Goal: Task Accomplishment & Management: Manage account settings

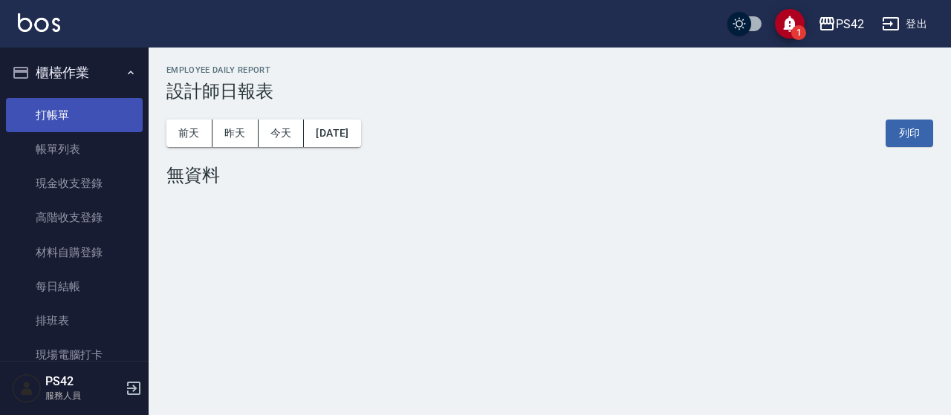
click at [91, 120] on link "打帳單" at bounding box center [74, 115] width 137 height 34
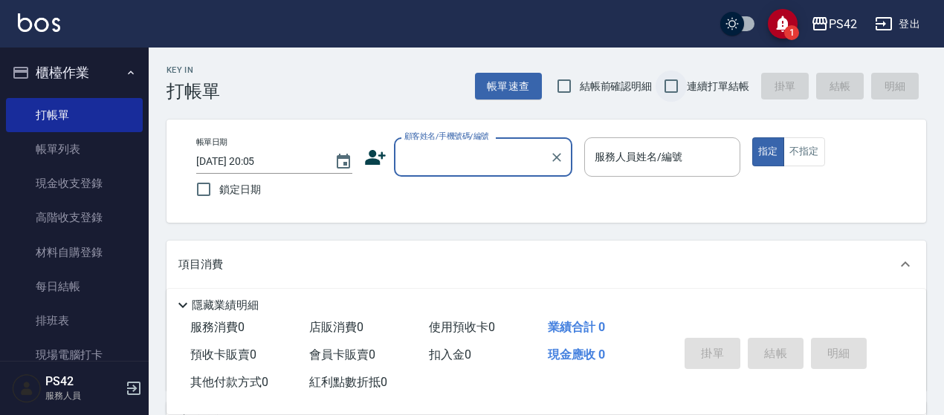
click at [676, 85] on input "連續打單結帳" at bounding box center [670, 86] width 31 height 31
checkbox input "true"
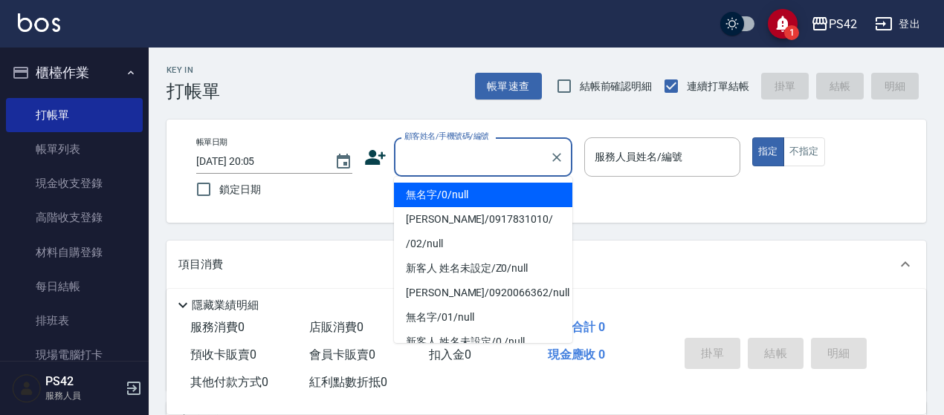
click at [438, 152] on input "顧客姓名/手機號碼/編號" at bounding box center [471, 157] width 143 height 26
type input "無名字/0/null"
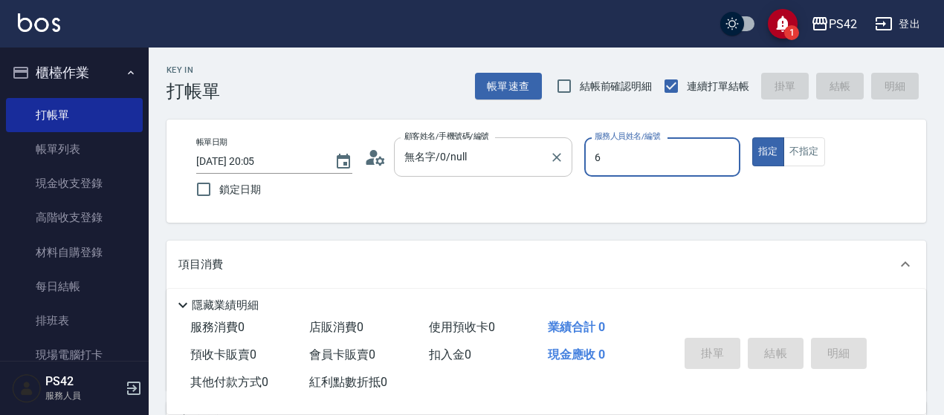
type input "[PERSON_NAME]-6"
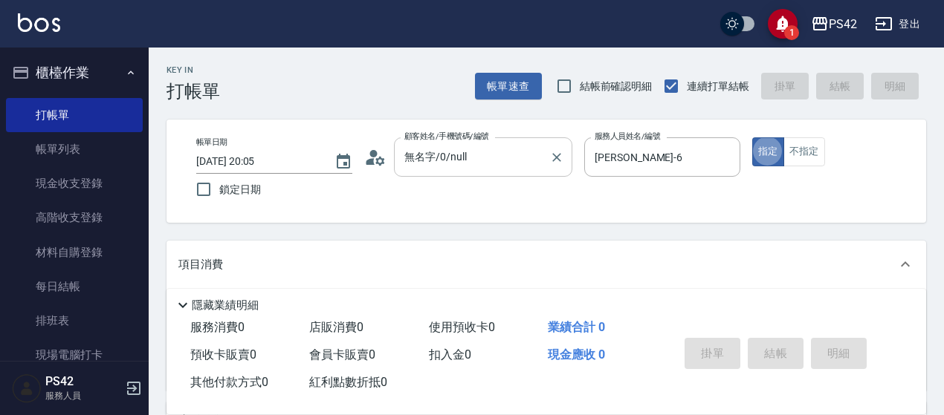
type button "true"
click at [808, 155] on button "不指定" at bounding box center [804, 151] width 42 height 29
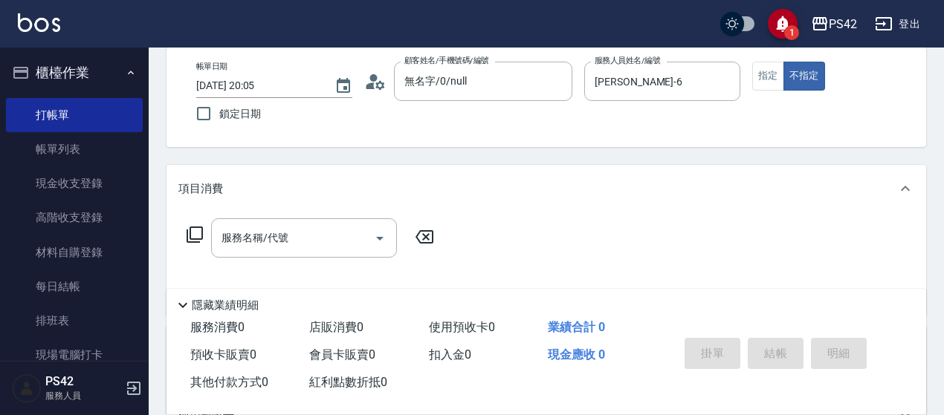
scroll to position [149, 0]
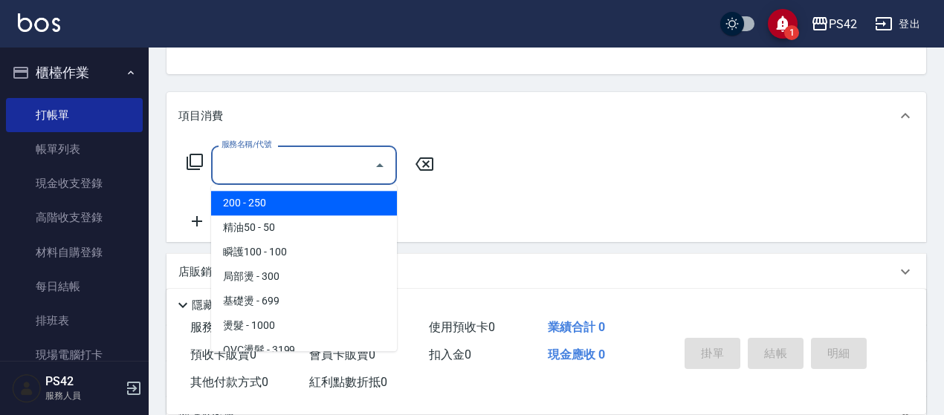
click at [307, 161] on input "服務名稱/代號" at bounding box center [293, 165] width 150 height 26
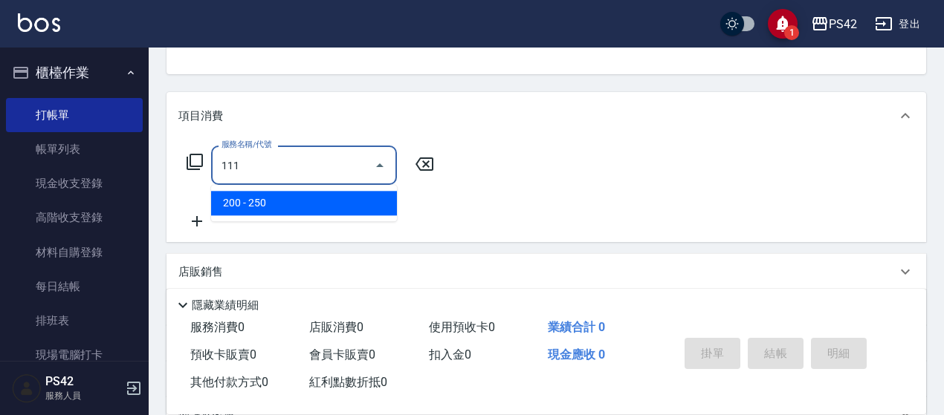
type input "200(111)"
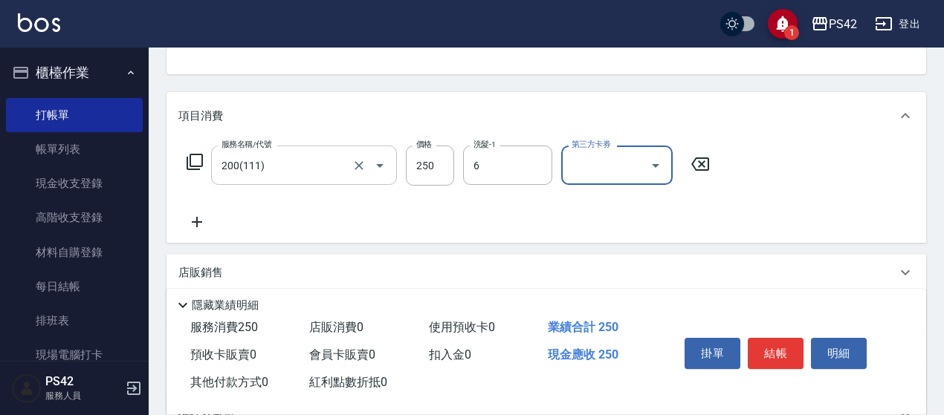
type input "[PERSON_NAME]-6"
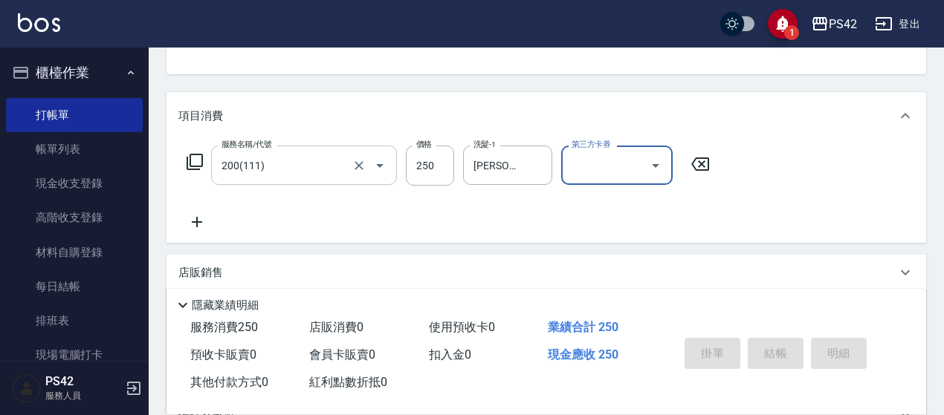
type input "[DATE] 20:06"
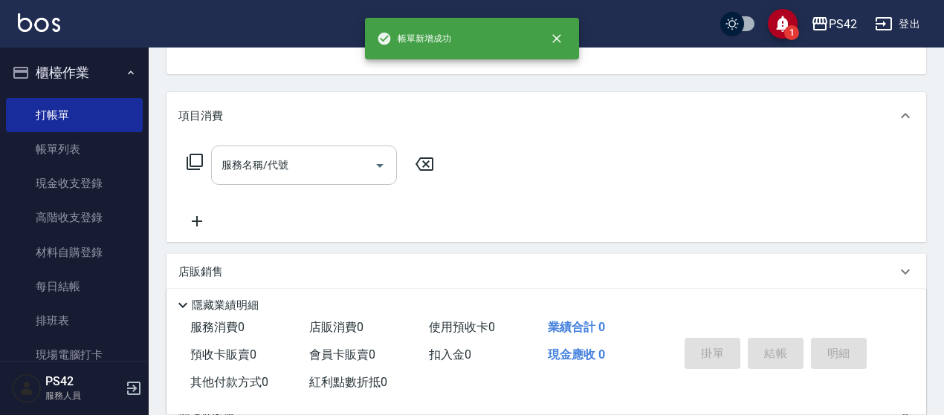
scroll to position [144, 0]
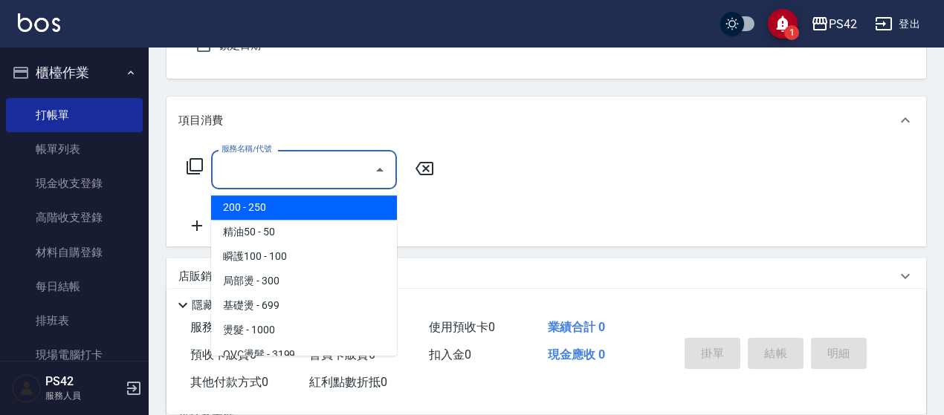
drag, startPoint x: 305, startPoint y: 162, endPoint x: 281, endPoint y: 181, distance: 30.8
click at [282, 181] on input "服務名稱/代號" at bounding box center [293, 170] width 150 height 26
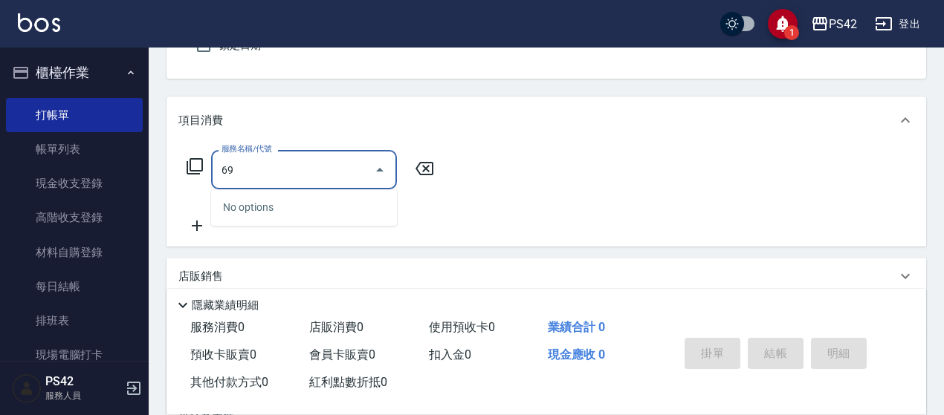
type input "6"
type input "[PERSON_NAME]499(0499)"
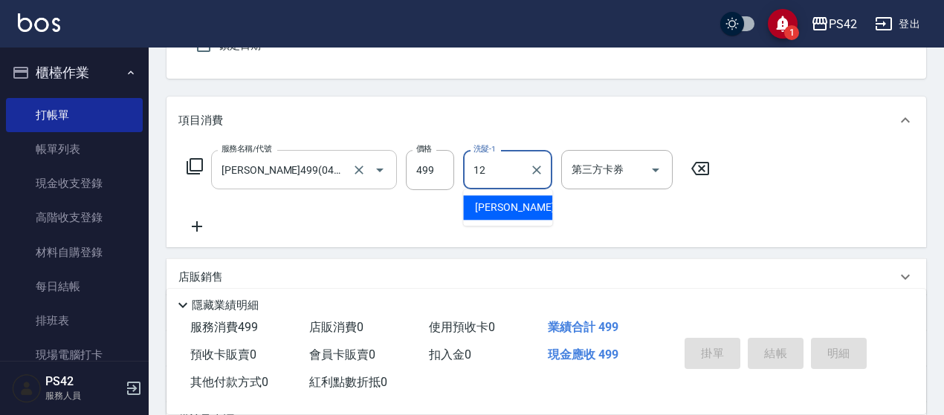
type input "[PERSON_NAME]-12"
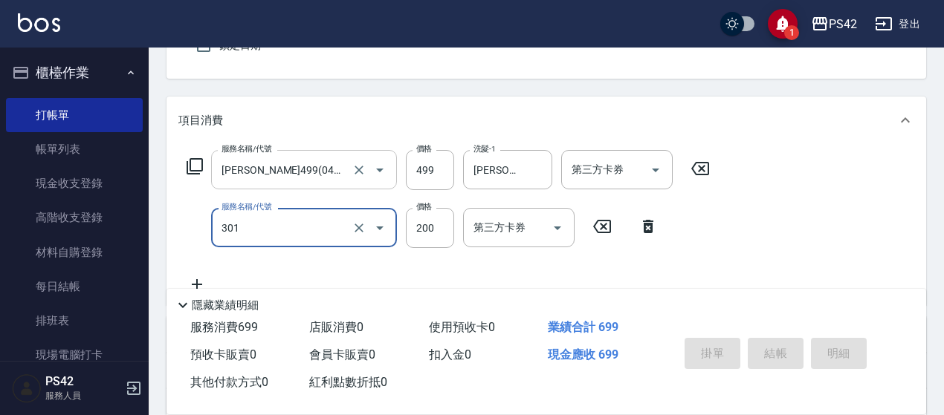
type input "剪髮(301)"
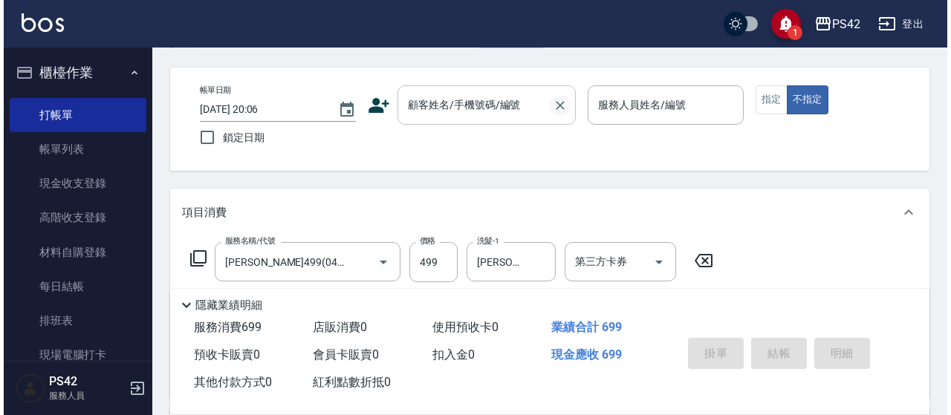
scroll to position [0, 0]
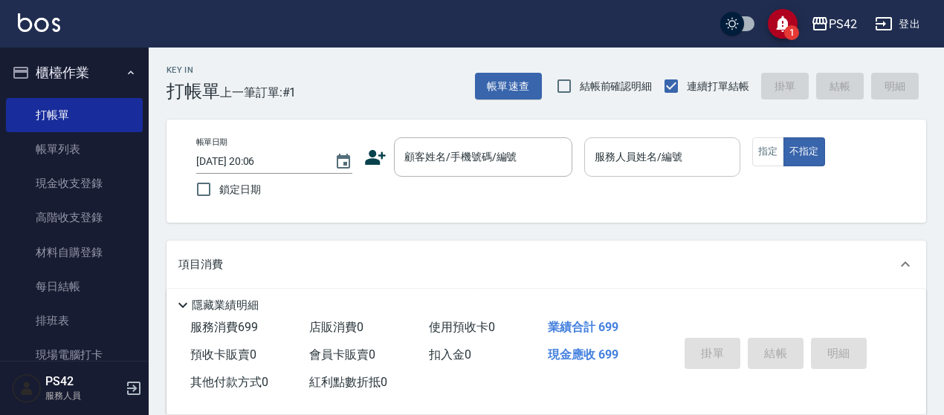
click at [620, 153] on input "服務人員姓名/編號" at bounding box center [662, 157] width 143 height 26
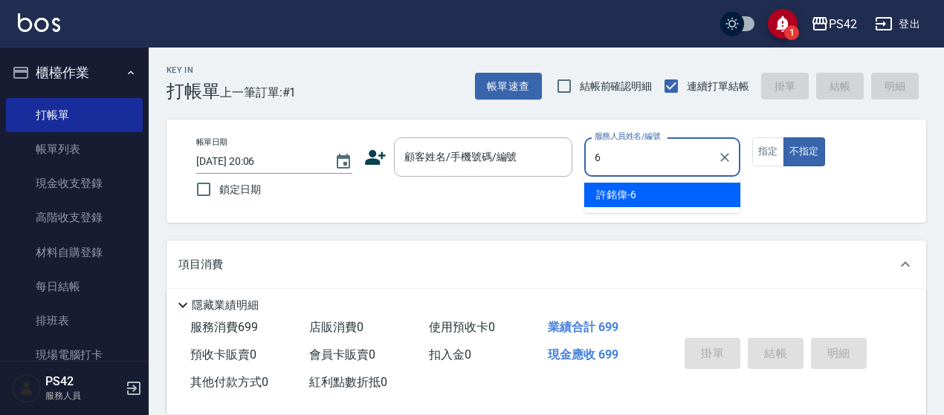
type input "[PERSON_NAME]-6"
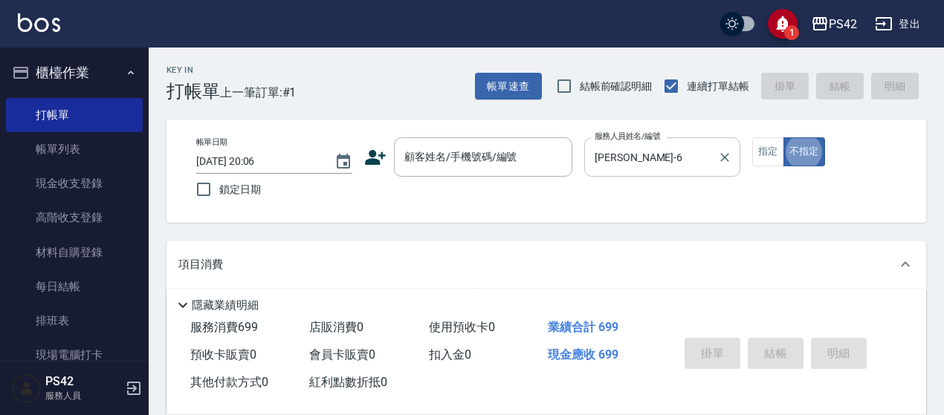
type button "false"
click at [773, 143] on button "指定" at bounding box center [768, 151] width 32 height 29
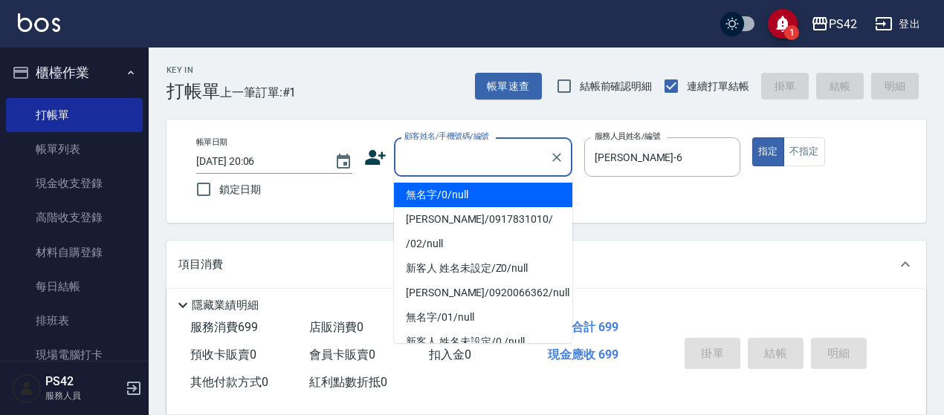
click at [438, 163] on input "顧客姓名/手機號碼/編號" at bounding box center [471, 157] width 143 height 26
type input "無名字/0/null"
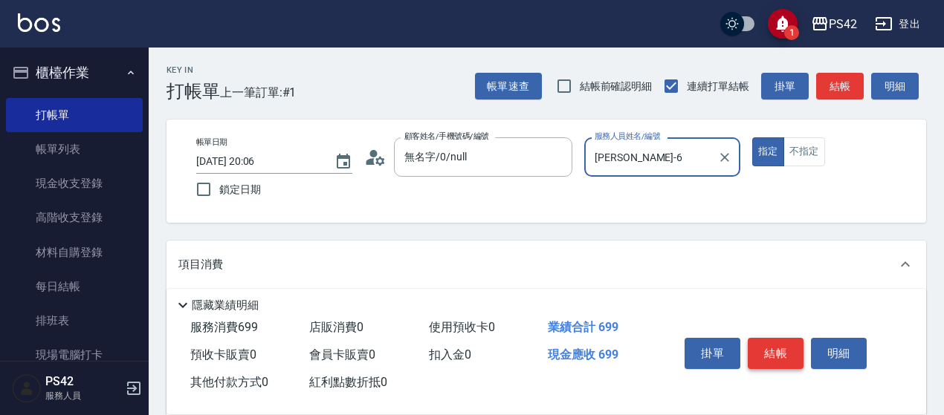
click at [783, 338] on button "結帳" at bounding box center [775, 353] width 56 height 31
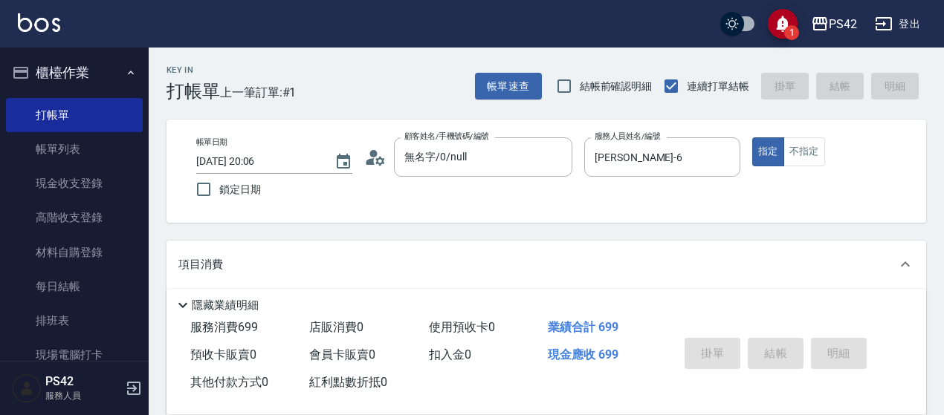
type input "[DATE] 20:07"
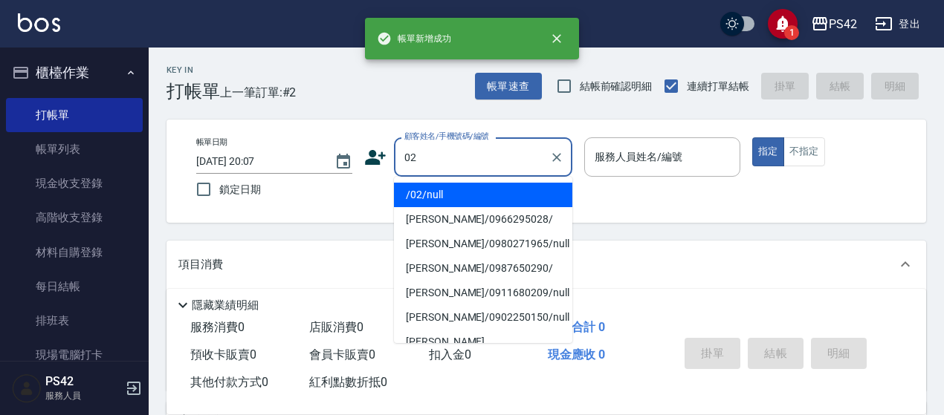
type input "/02/null"
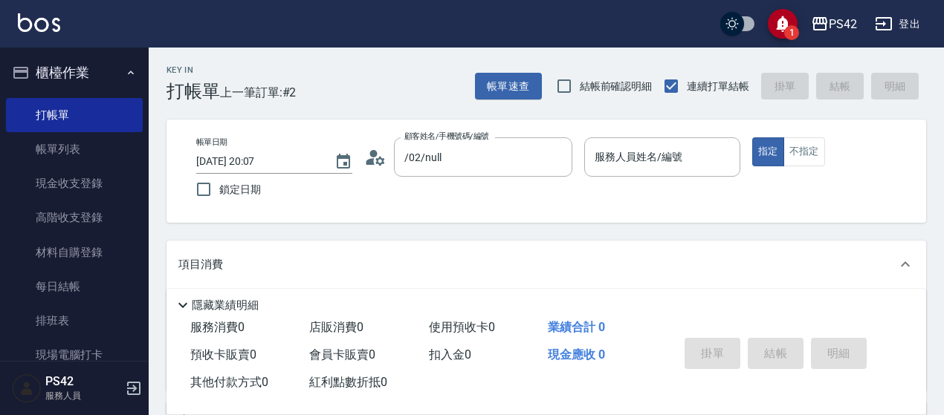
click at [374, 158] on icon at bounding box center [375, 157] width 22 height 22
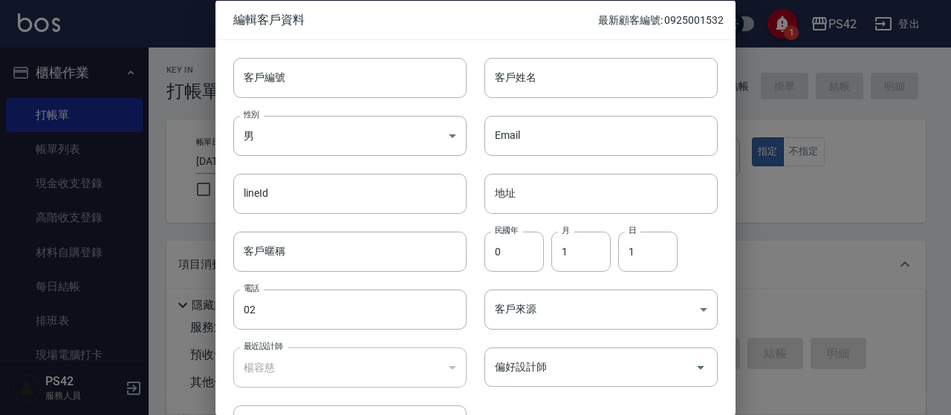
click at [767, 245] on div at bounding box center [475, 207] width 951 height 415
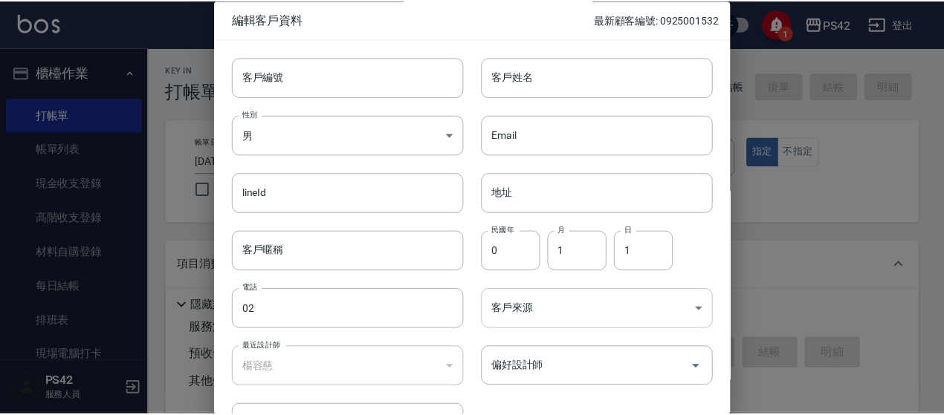
scroll to position [99, 0]
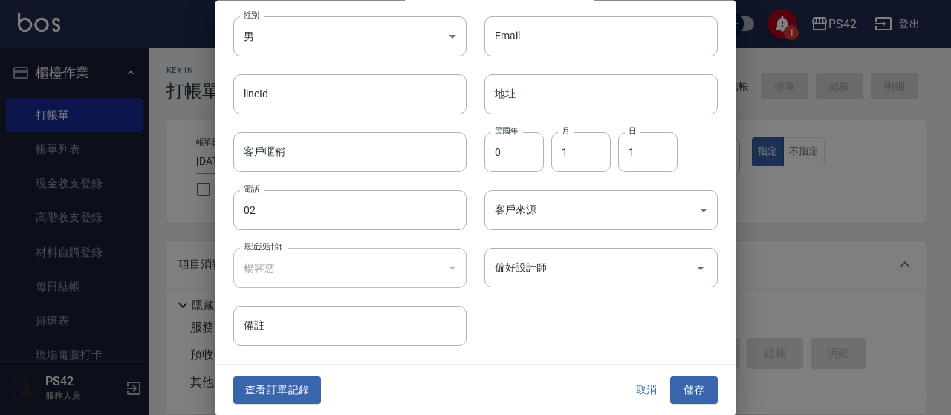
click at [633, 389] on button "取消" at bounding box center [647, 390] width 48 height 27
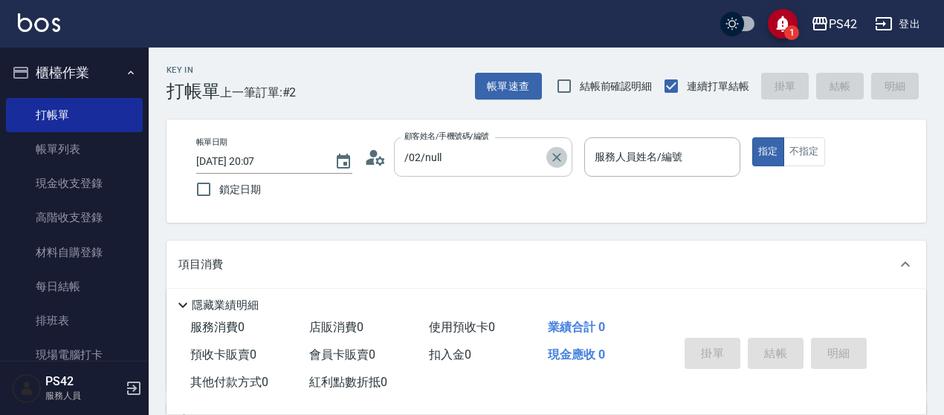
click at [564, 158] on button "Clear" at bounding box center [556, 157] width 21 height 21
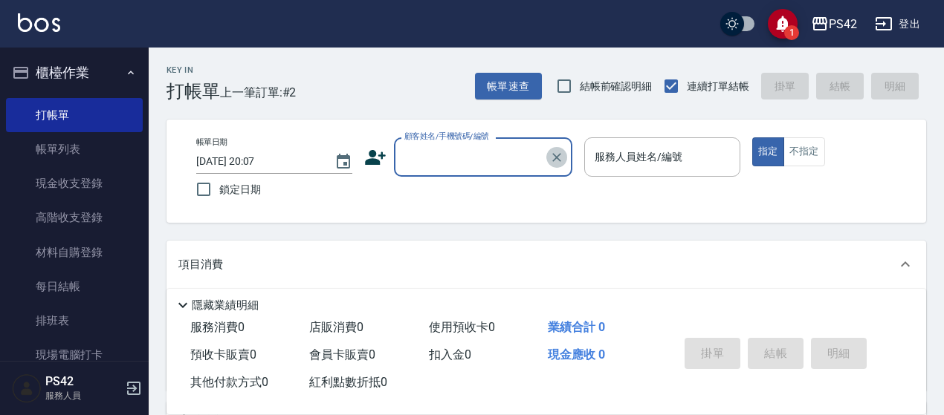
click at [553, 155] on icon "Clear" at bounding box center [556, 157] width 15 height 15
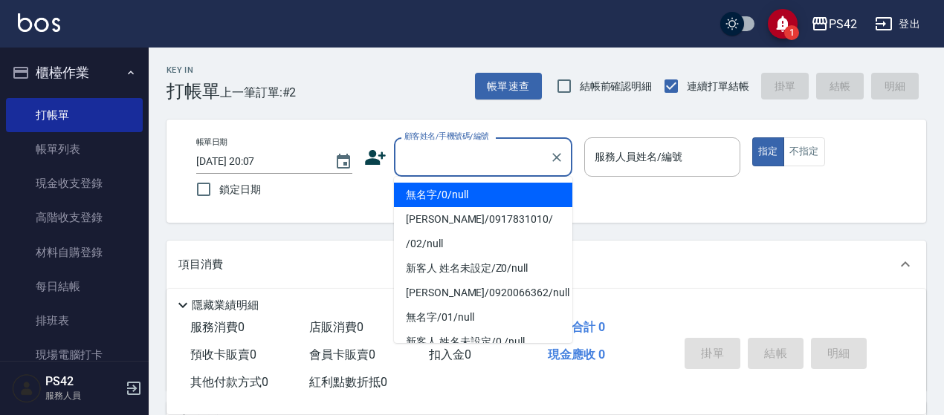
click at [426, 146] on input "顧客姓名/手機號碼/編號" at bounding box center [471, 157] width 143 height 26
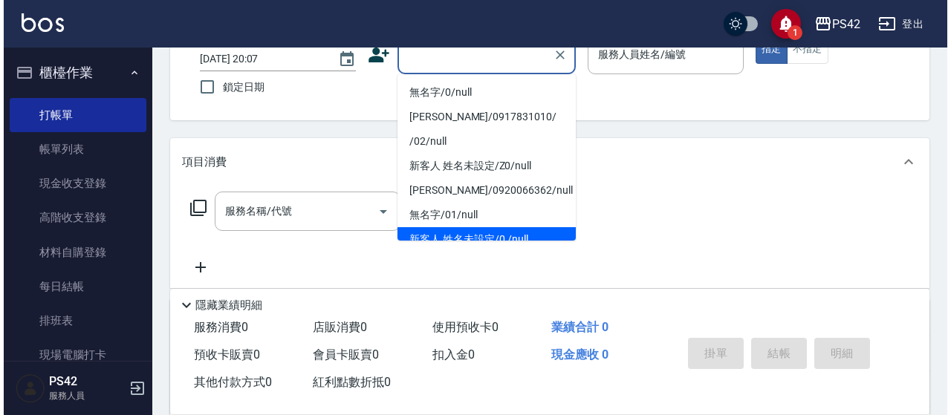
scroll to position [0, 0]
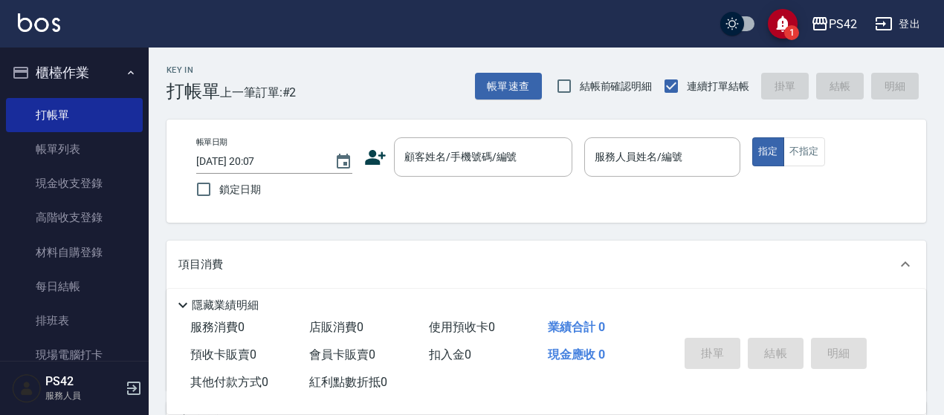
click at [375, 155] on icon at bounding box center [375, 157] width 21 height 15
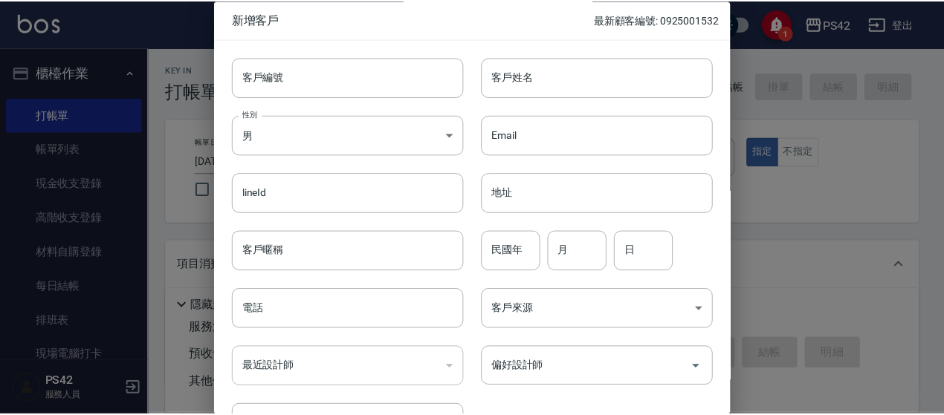
scroll to position [99, 0]
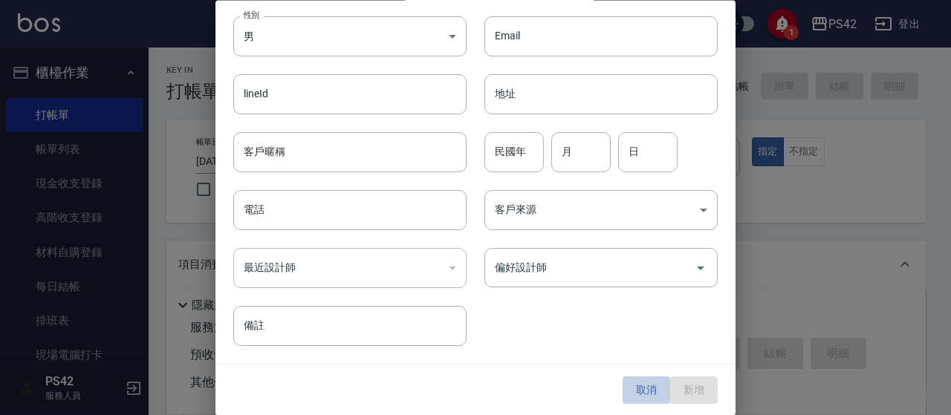
click at [636, 386] on button "取消" at bounding box center [647, 390] width 48 height 27
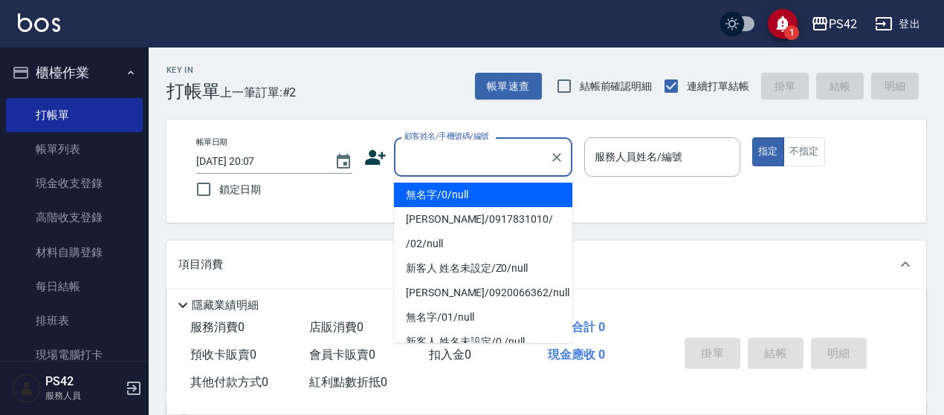
click at [502, 161] on input "顧客姓名/手機號碼/編號" at bounding box center [471, 157] width 143 height 26
type input "無名字/0/null"
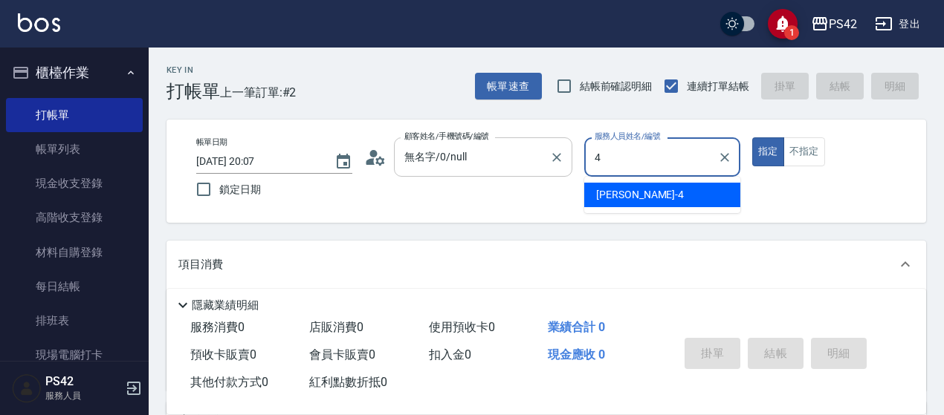
type input "[PERSON_NAME]-4"
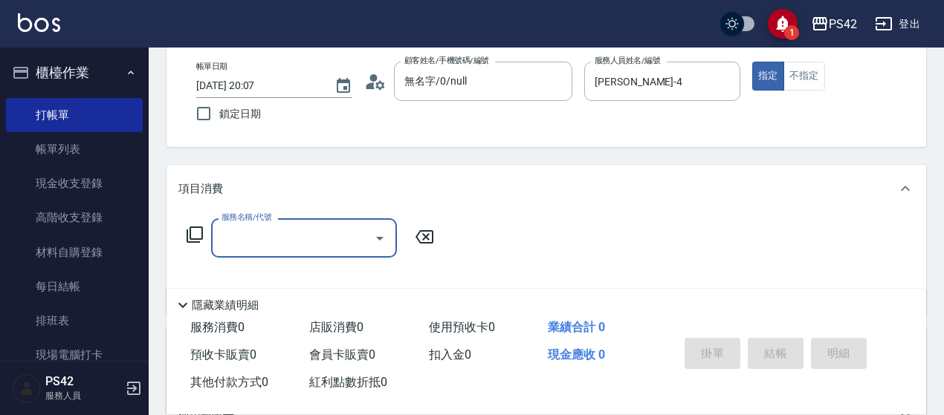
scroll to position [149, 0]
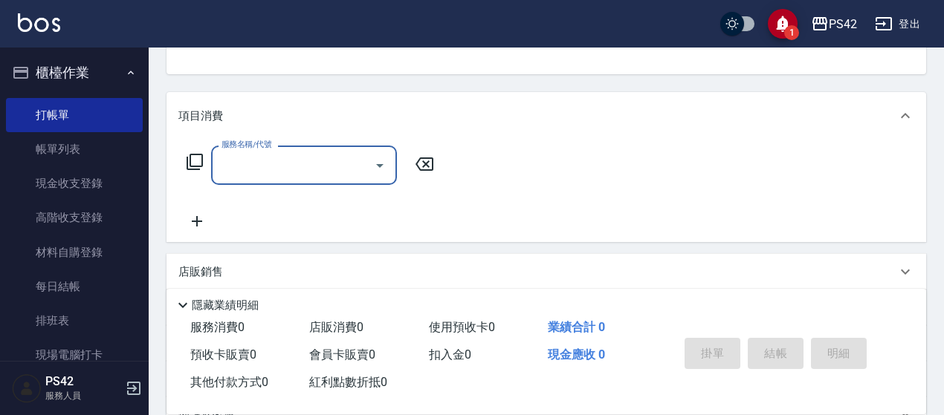
click at [255, 146] on label "服務名稱/代號" at bounding box center [246, 144] width 50 height 11
click at [255, 152] on input "服務名稱/代號" at bounding box center [293, 165] width 150 height 26
click at [263, 158] on input "服務名稱/代號" at bounding box center [293, 165] width 150 height 26
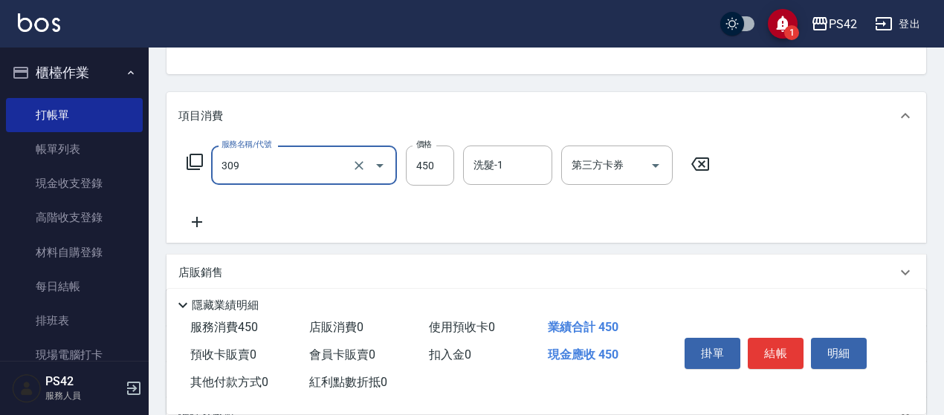
type input "洗+剪(309)"
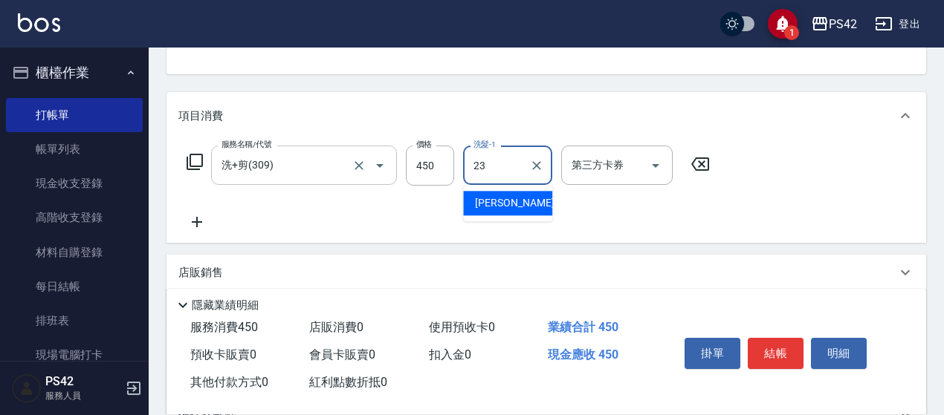
type input "[PERSON_NAME]-23"
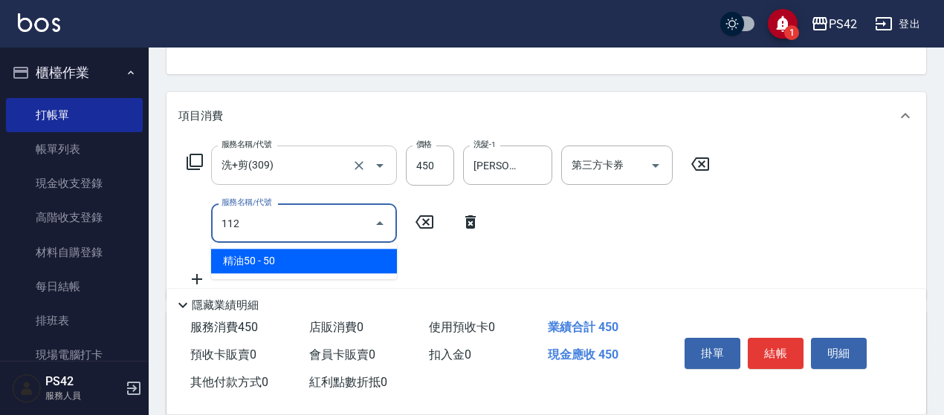
type input "精油50(112)"
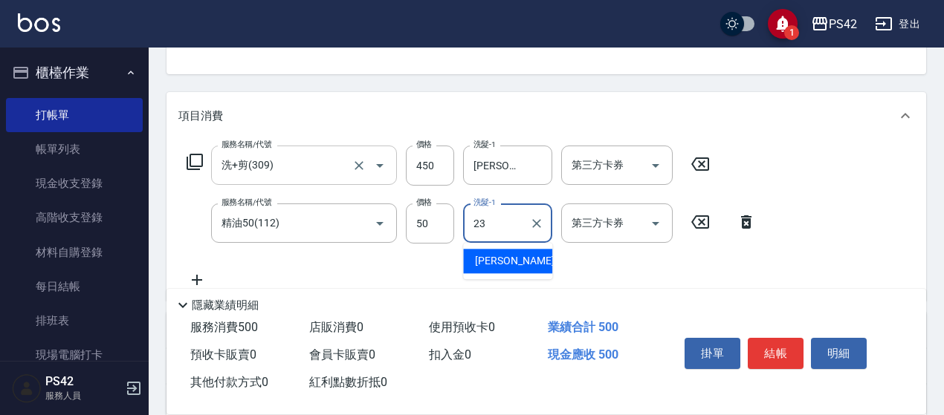
type input "[PERSON_NAME]-23"
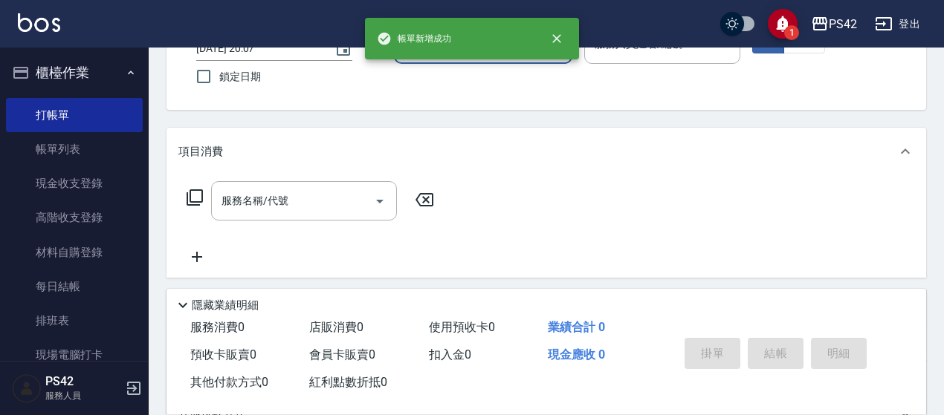
scroll to position [70, 0]
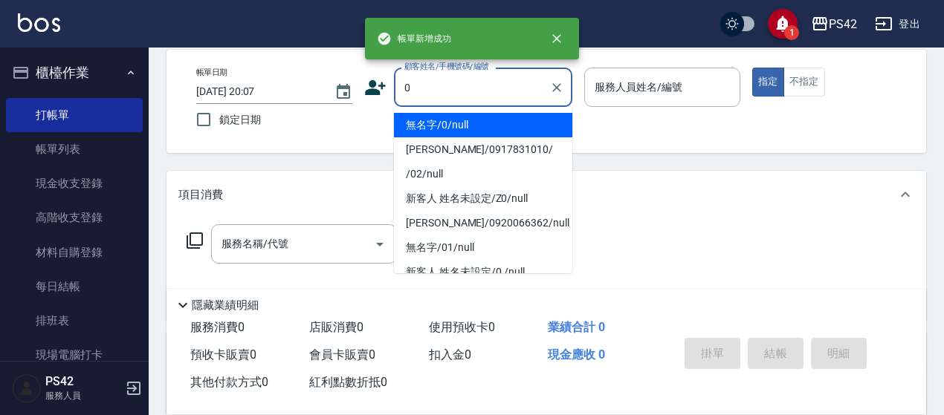
type input "無名字/0/null"
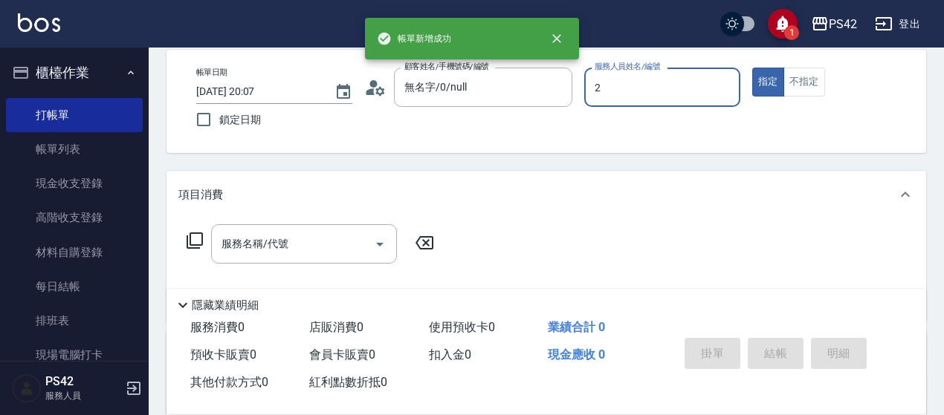
type input "[PERSON_NAME]-2"
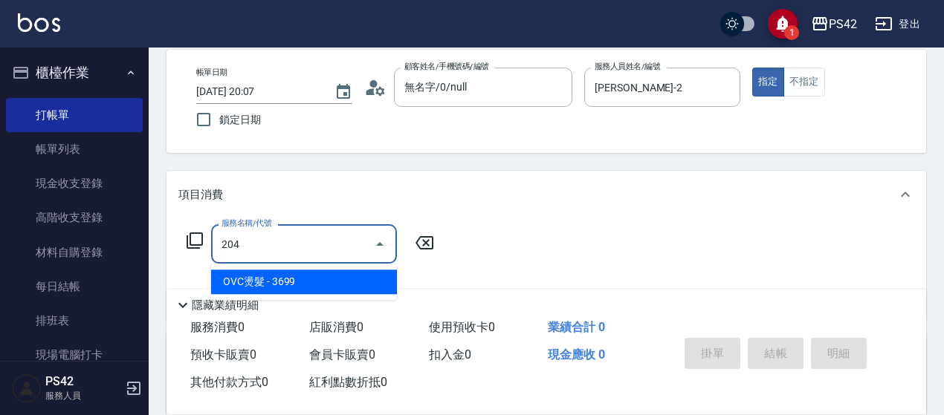
type input "OVC燙髮(204)"
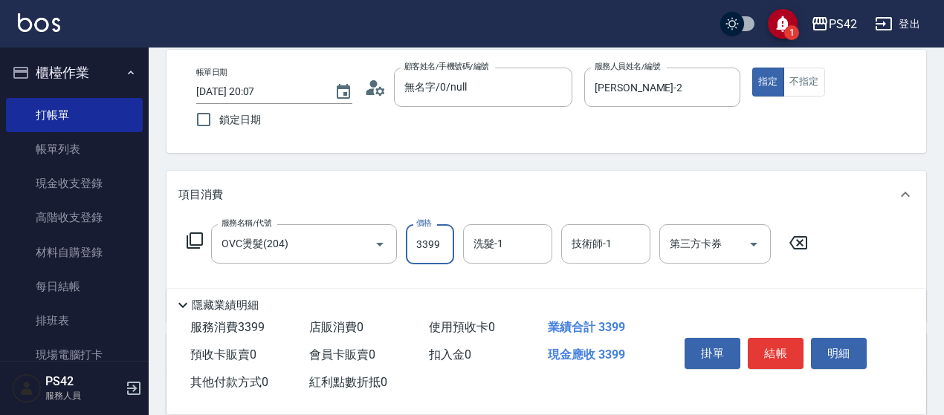
type input "3399"
type input "[PERSON_NAME]-33"
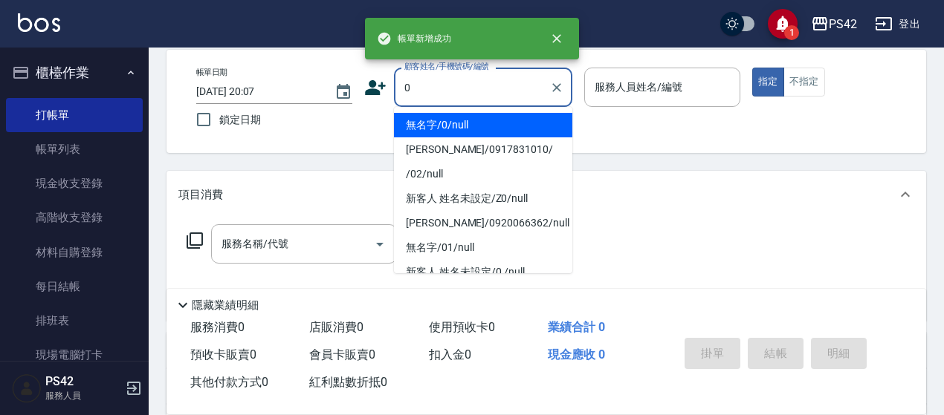
type input "無名字/0/null"
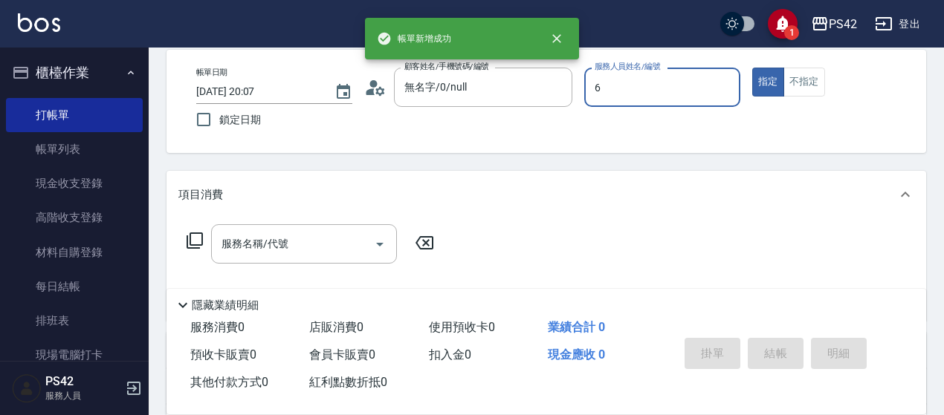
type input "[PERSON_NAME]-6"
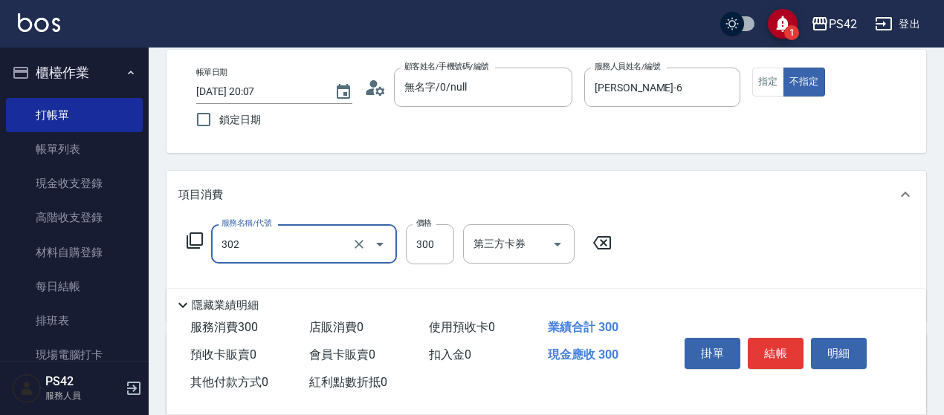
type input "剪髮(302)"
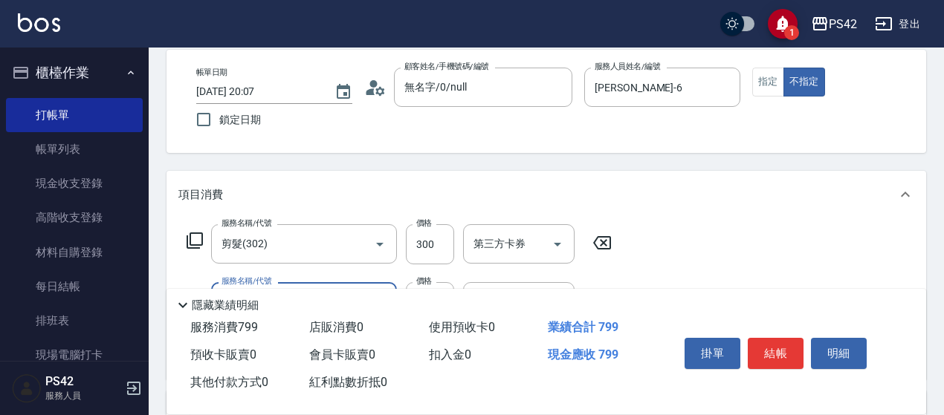
type input "[PERSON_NAME]499(0499)"
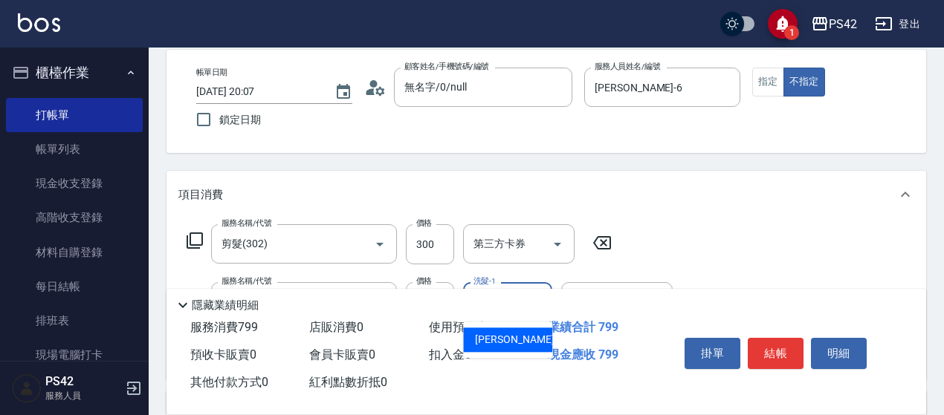
type input "[PERSON_NAME]-23"
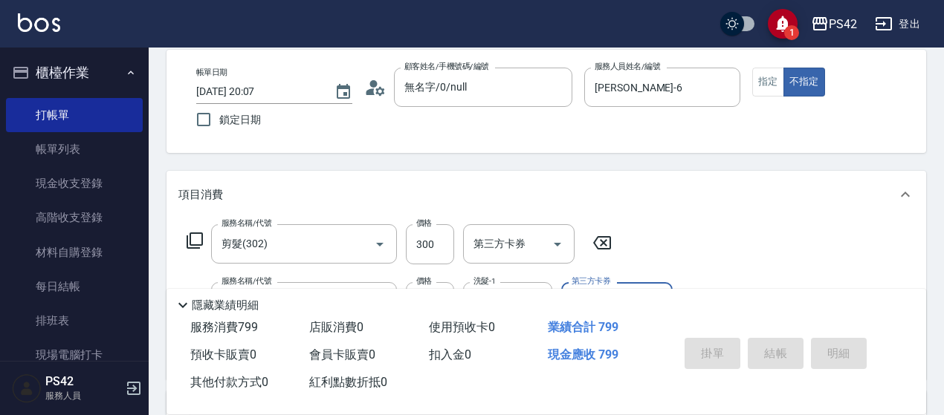
type input "[DATE] 20:08"
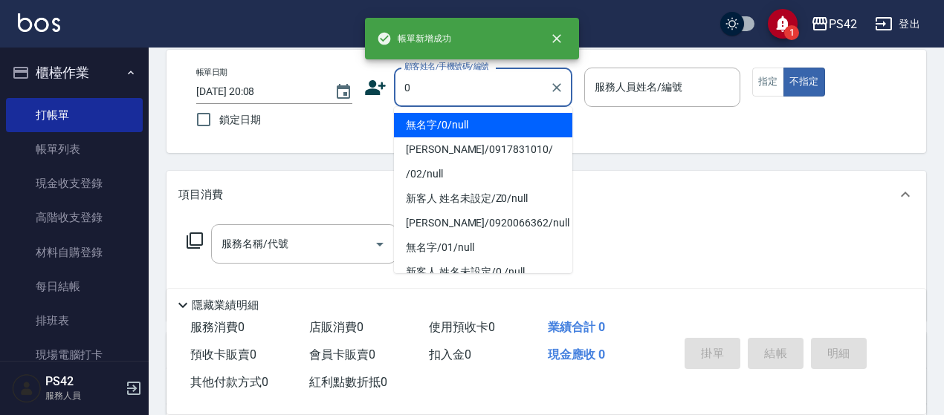
type input "無名字/0/null"
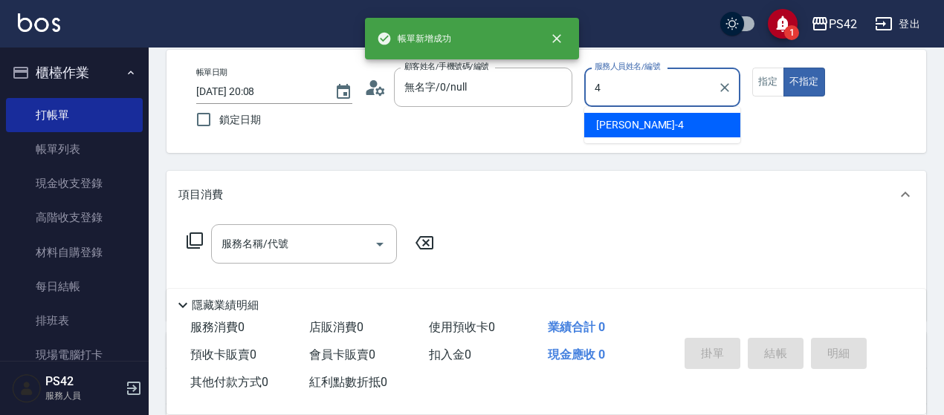
type input "[PERSON_NAME]-4"
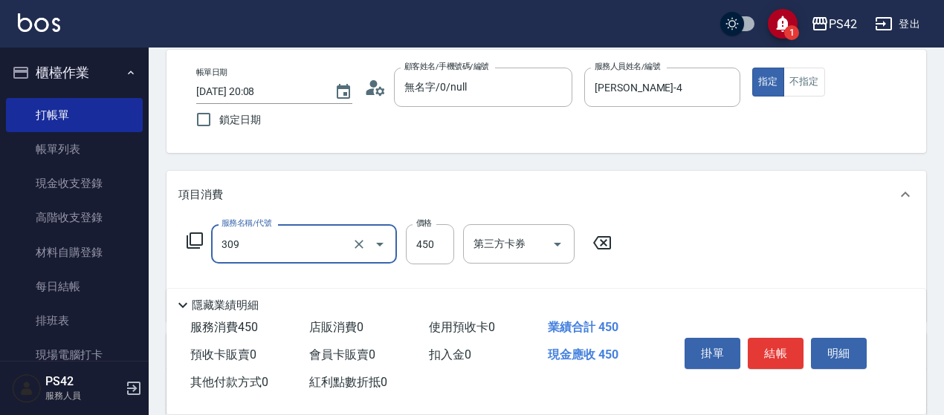
type input "洗+剪(309)"
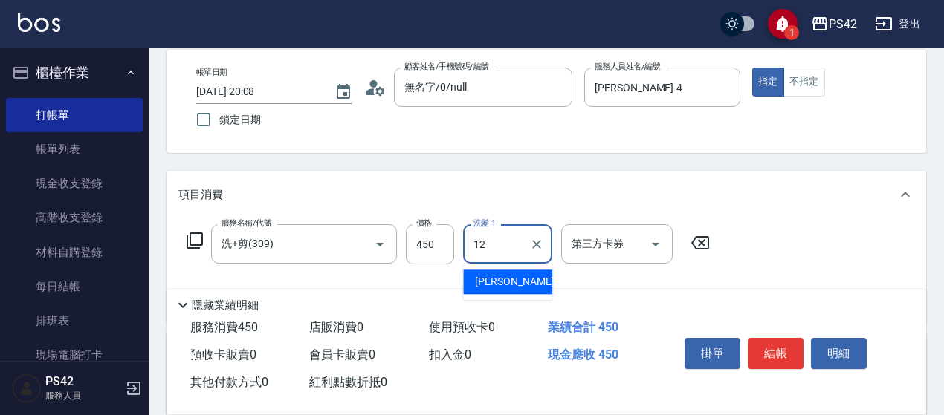
type input "[PERSON_NAME]-12"
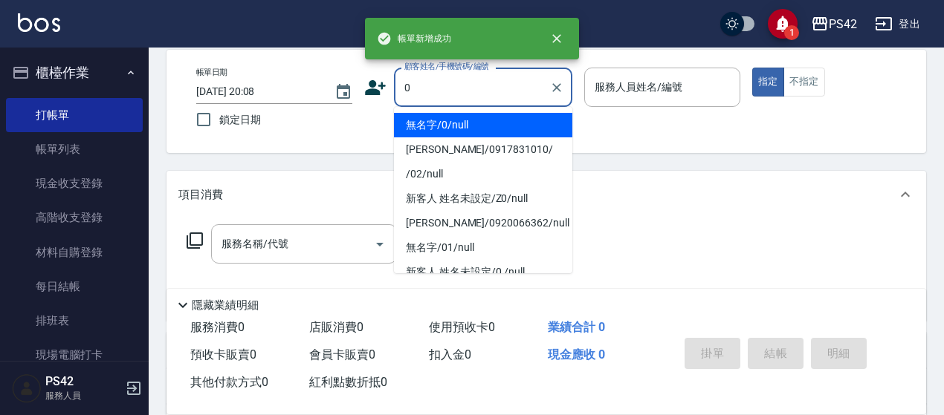
type input "無名字/0/null"
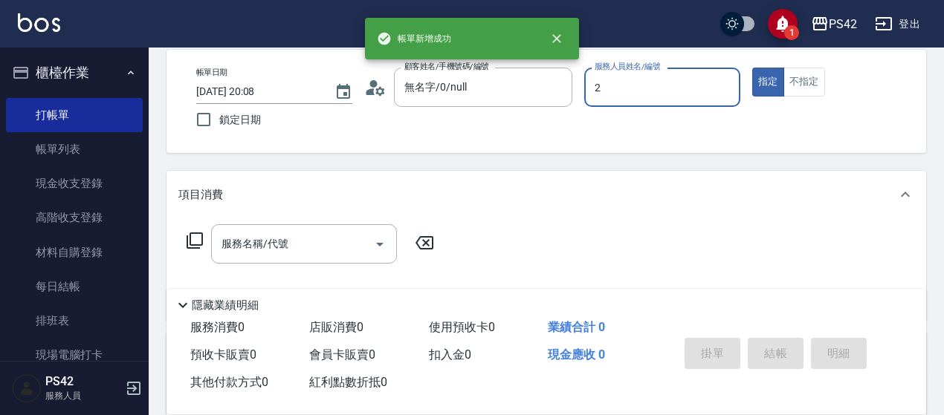
type input "[PERSON_NAME]-2"
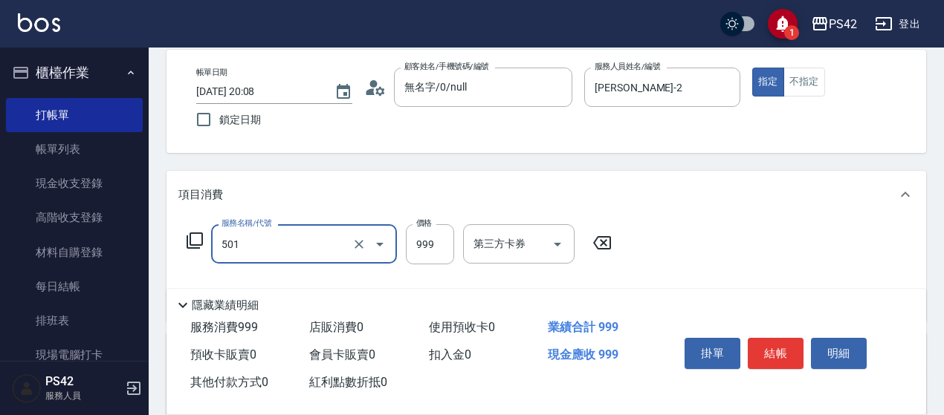
type input "染髮(501)"
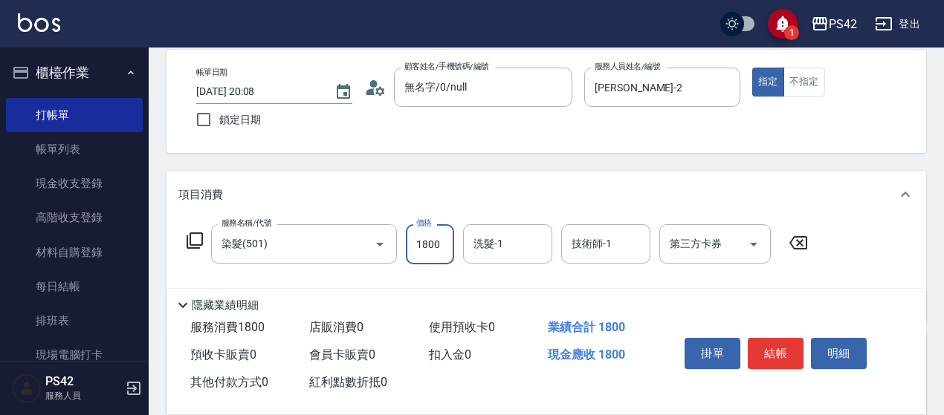
type input "1800"
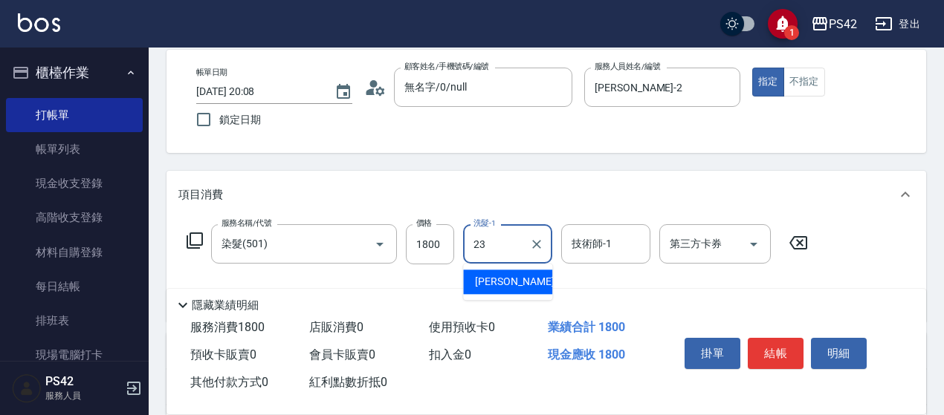
type input "[PERSON_NAME]-23"
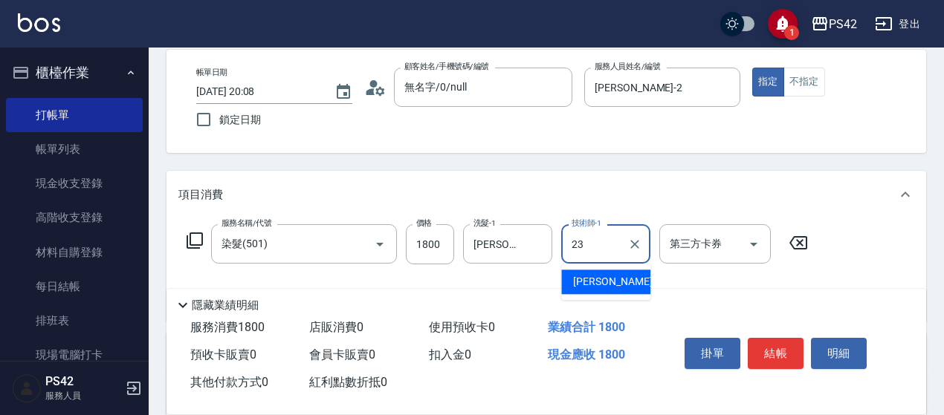
type input "[PERSON_NAME]-23"
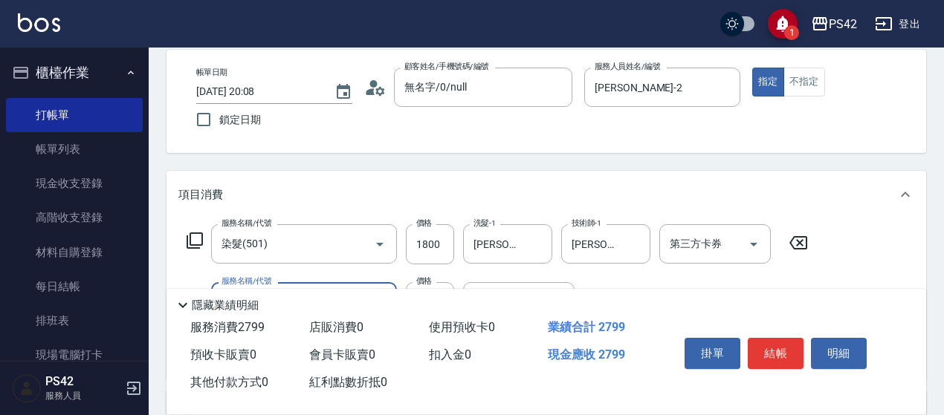
type input "染髮(501)"
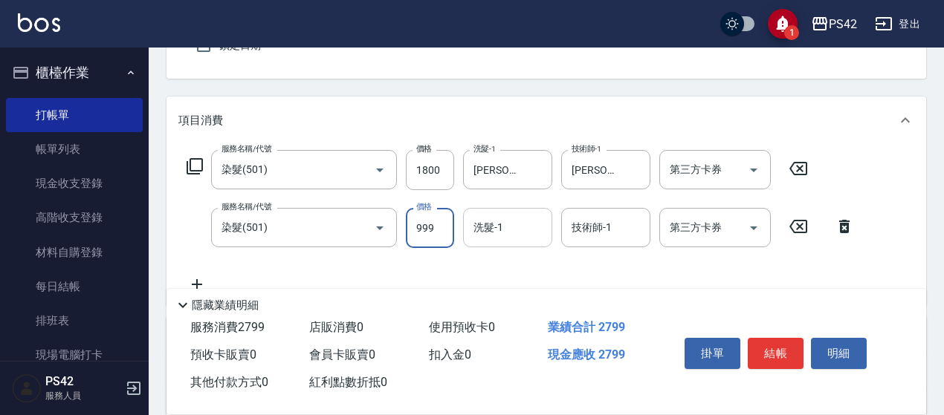
scroll to position [218, 0]
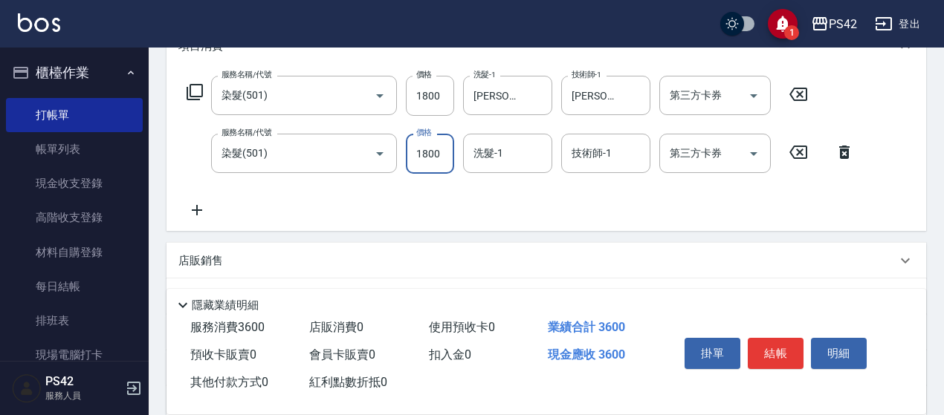
type input "1800"
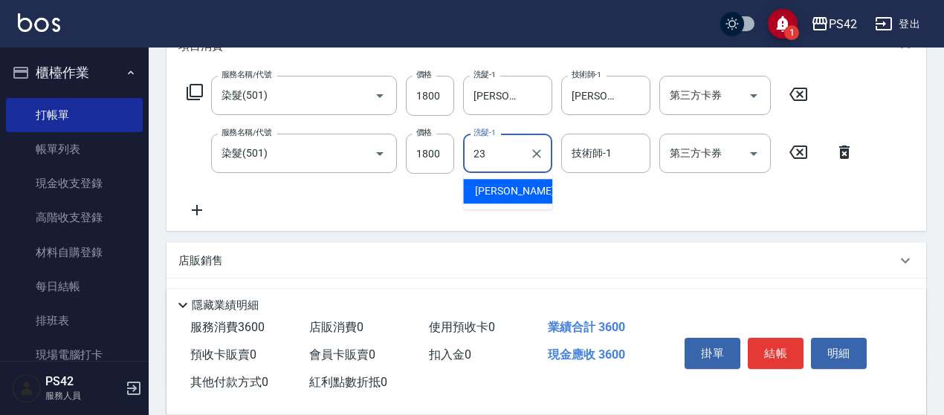
type input "[PERSON_NAME]-23"
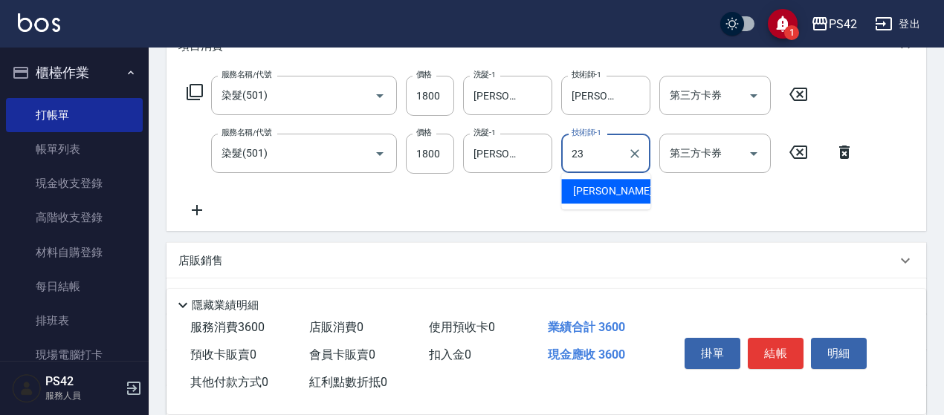
type input "[PERSON_NAME]-23"
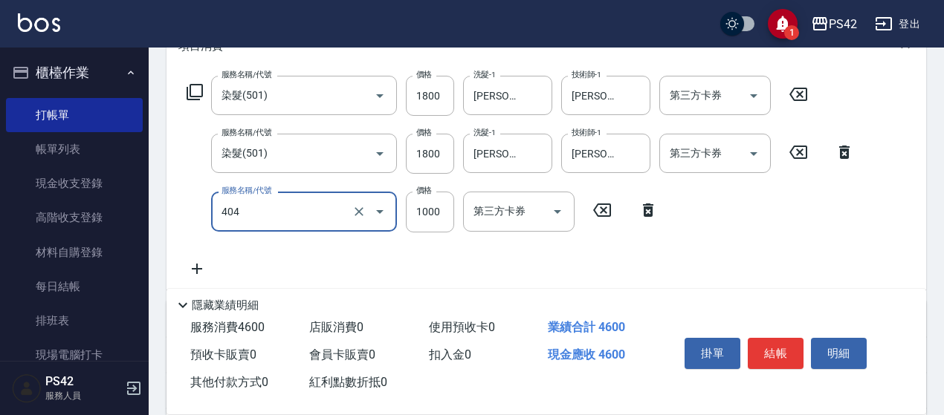
type input "1000護(404)"
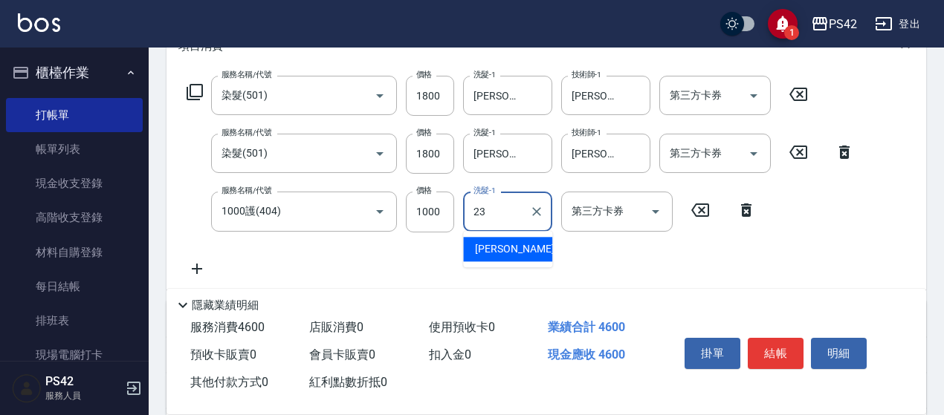
type input "[PERSON_NAME]-23"
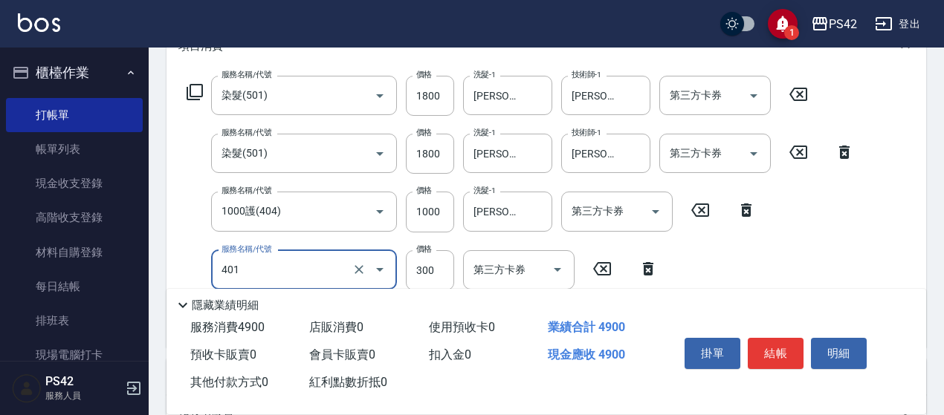
type input "300護(401)"
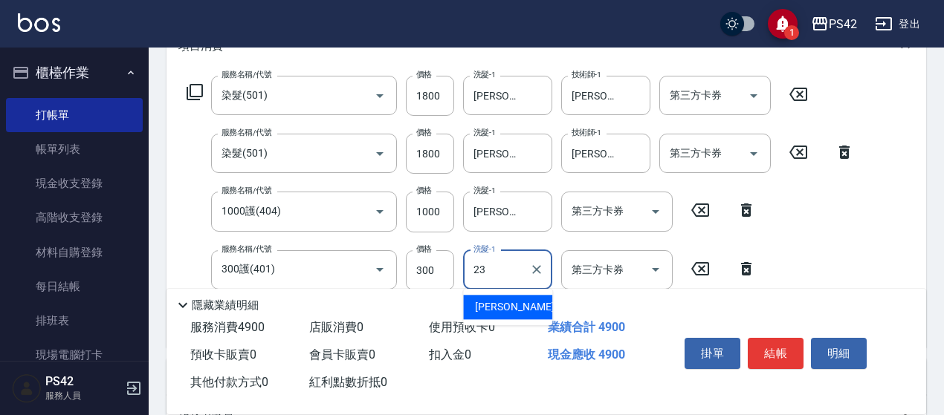
type input "[PERSON_NAME]-23"
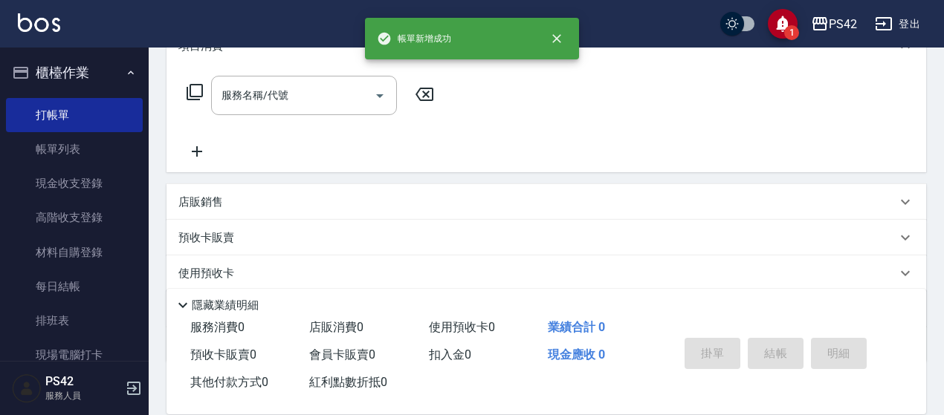
scroll to position [0, 0]
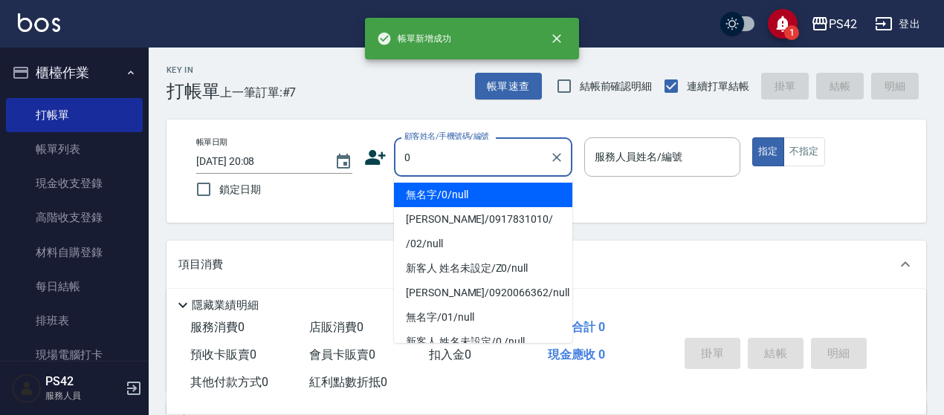
type input "無名字/0/null"
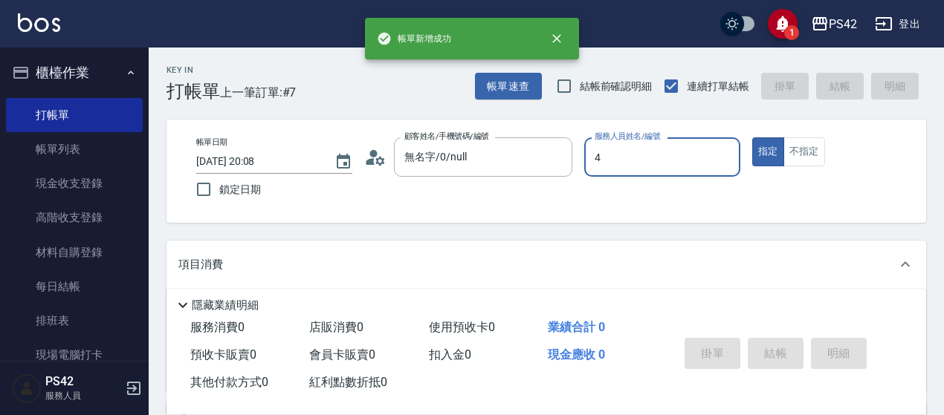
type input "[PERSON_NAME]-4"
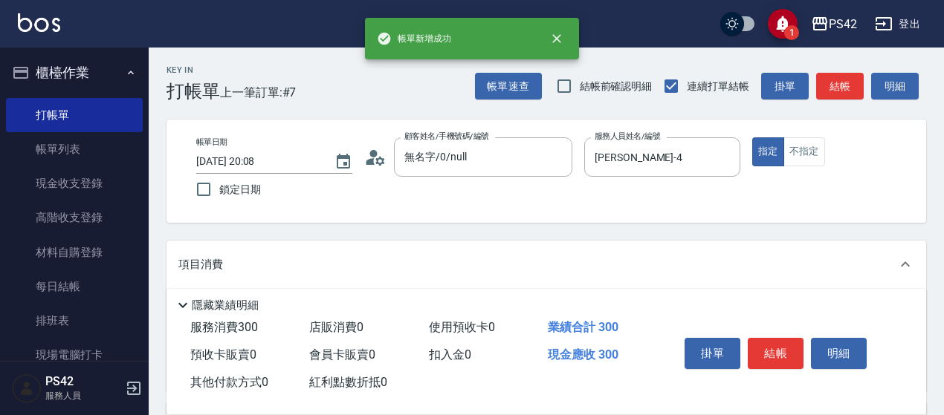
type input "剪髮(302)"
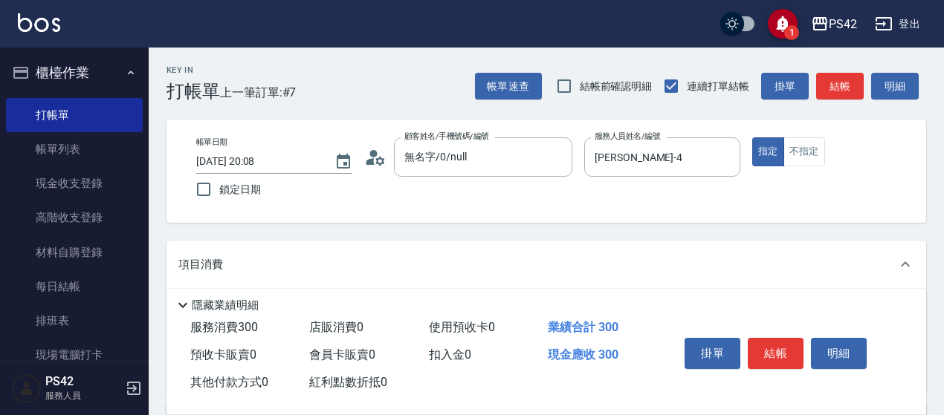
scroll to position [74, 0]
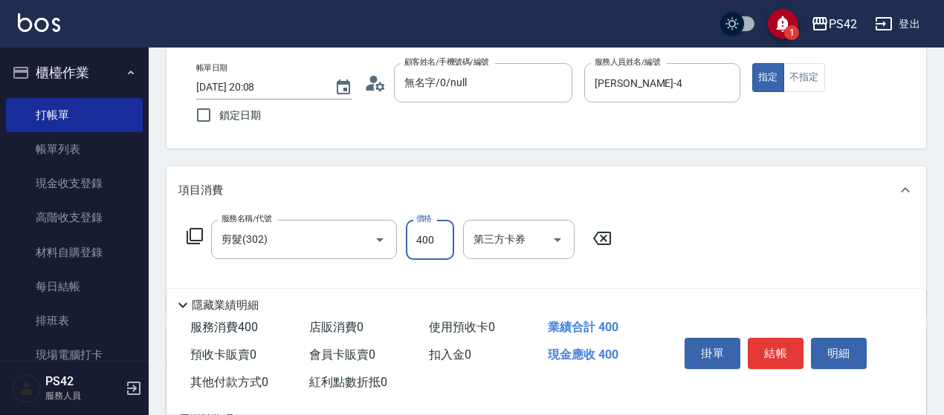
type input "400"
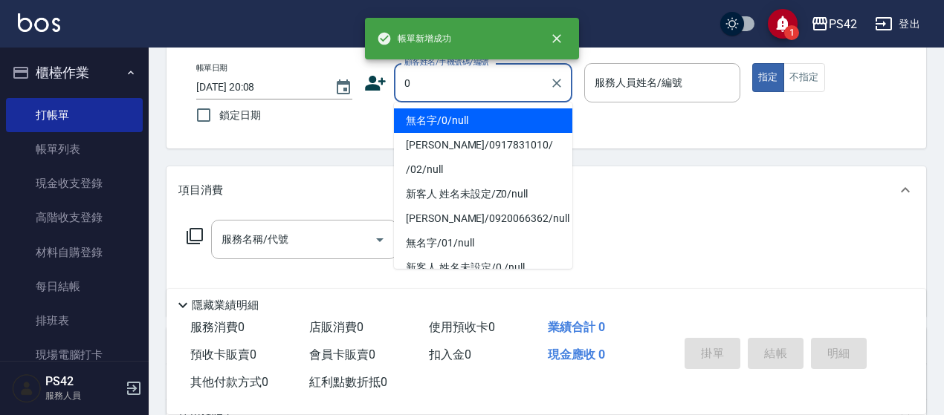
type input "無名字/0/null"
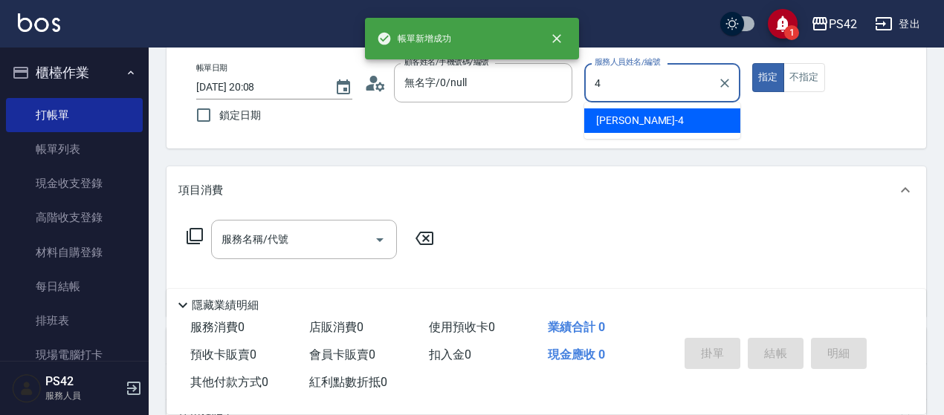
type input "[PERSON_NAME]-4"
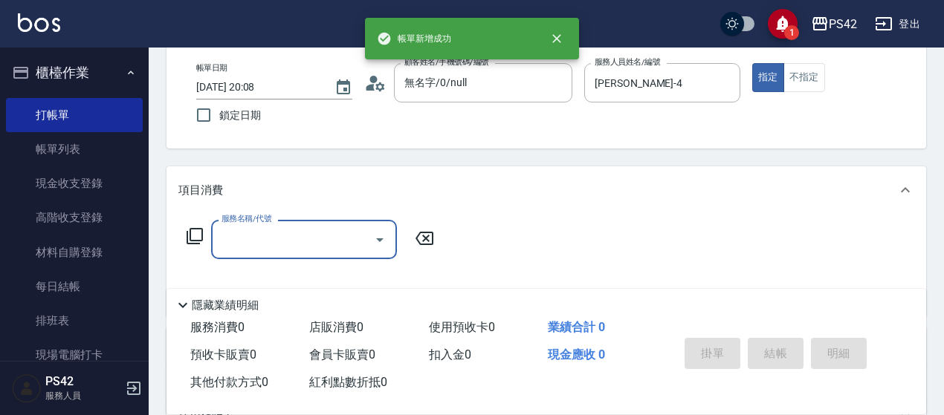
type input "3"
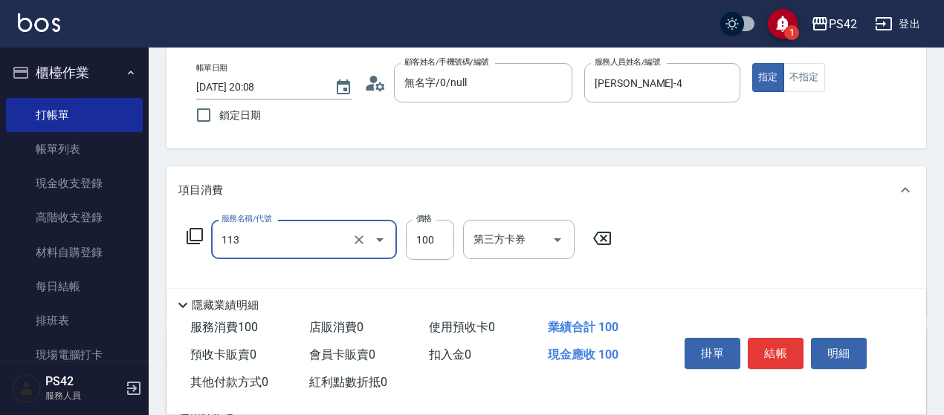
type input "瞬護100(113)"
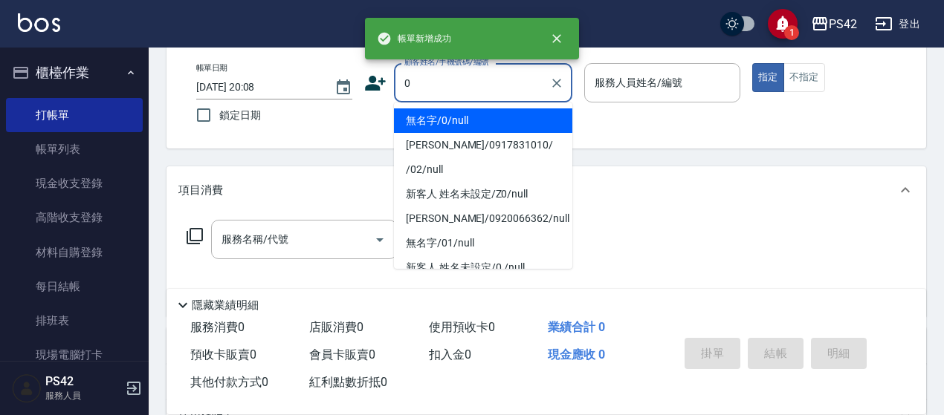
type input "無名字/0/null"
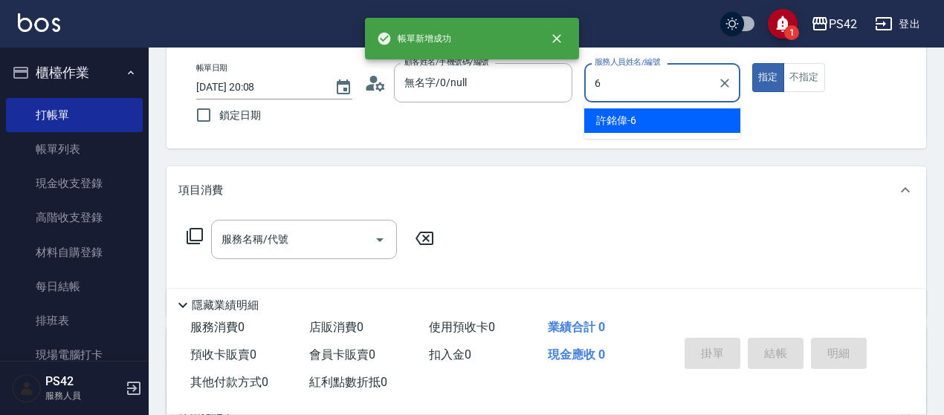
type input "[PERSON_NAME]-6"
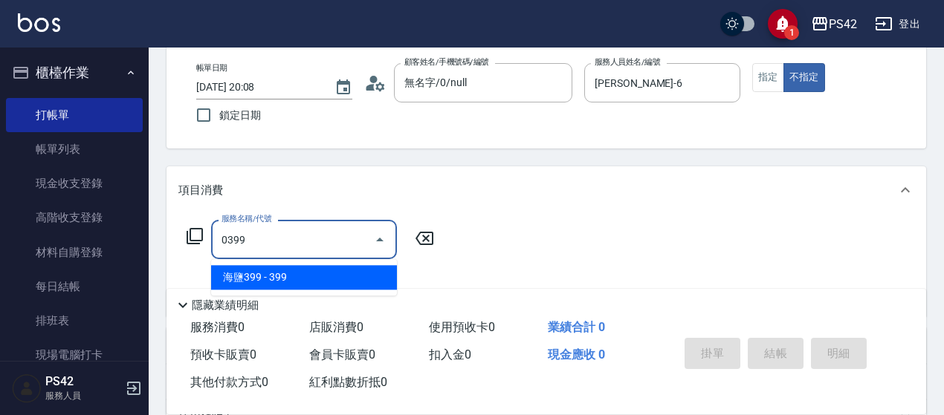
type input "海鹽399(0399)"
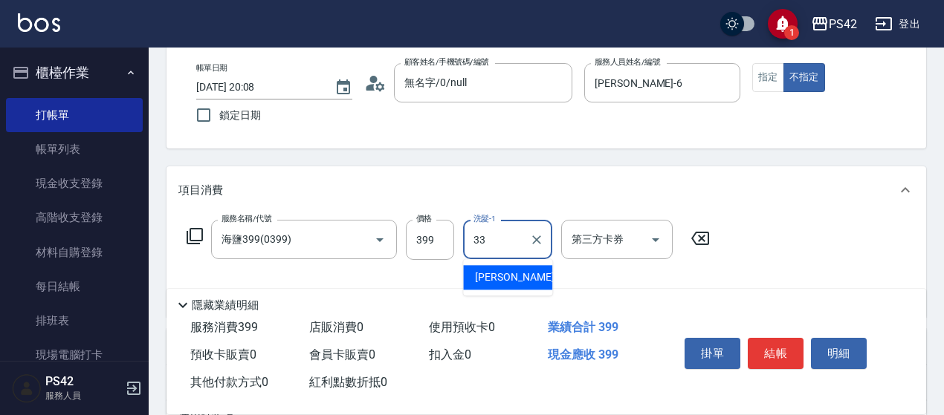
type input "[PERSON_NAME]-33"
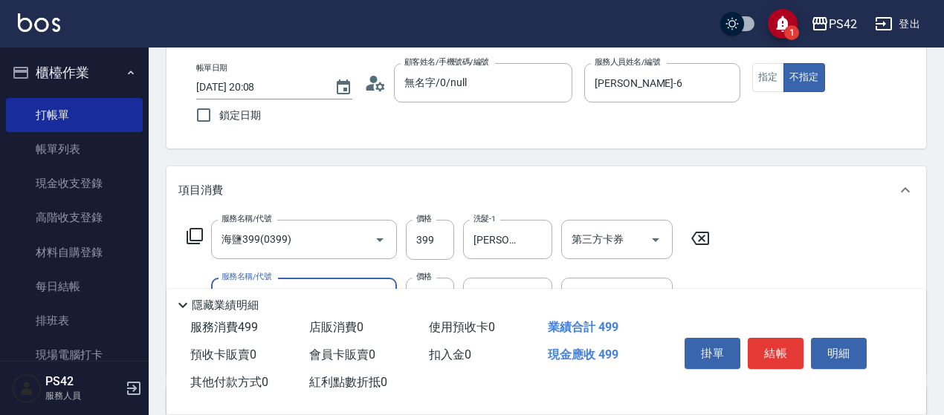
type input "瞬護100(113)"
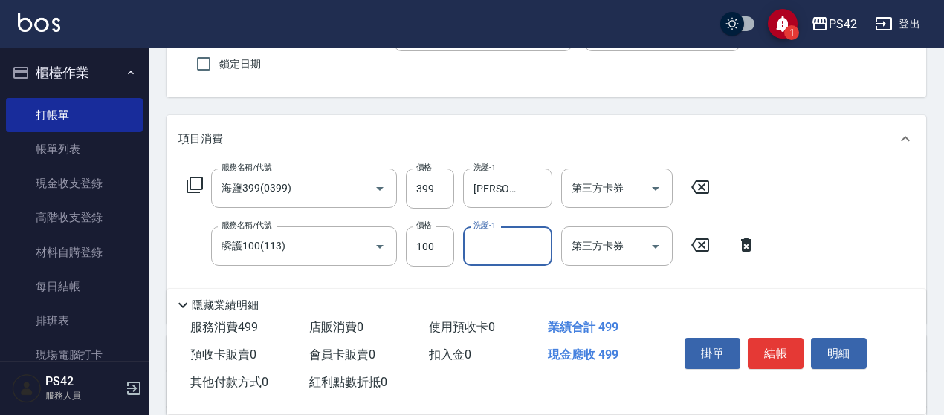
scroll to position [149, 0]
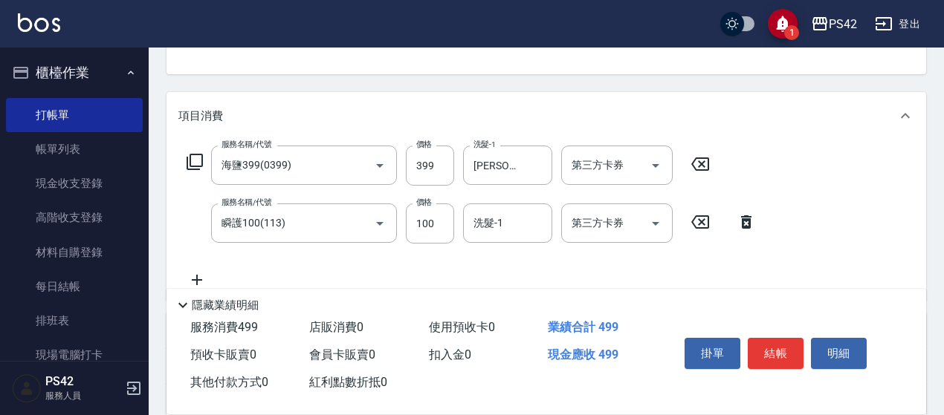
click at [702, 224] on icon at bounding box center [700, 221] width 18 height 13
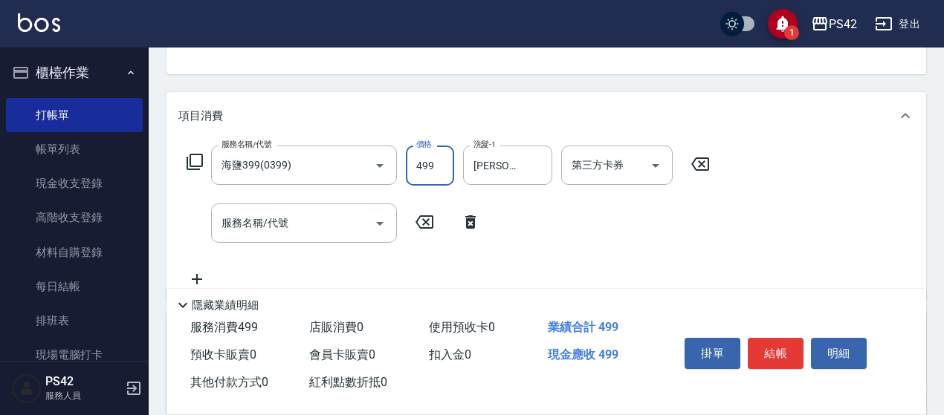
type input "499"
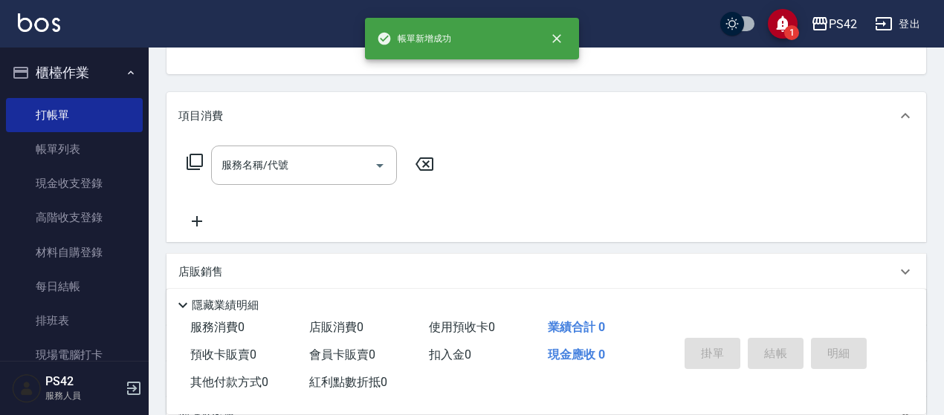
scroll to position [144, 0]
type input "無名字/0/null"
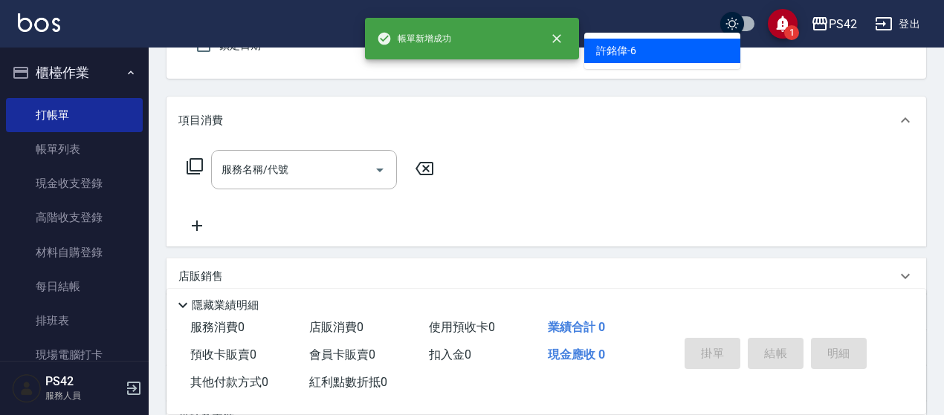
type input "[PERSON_NAME]-6"
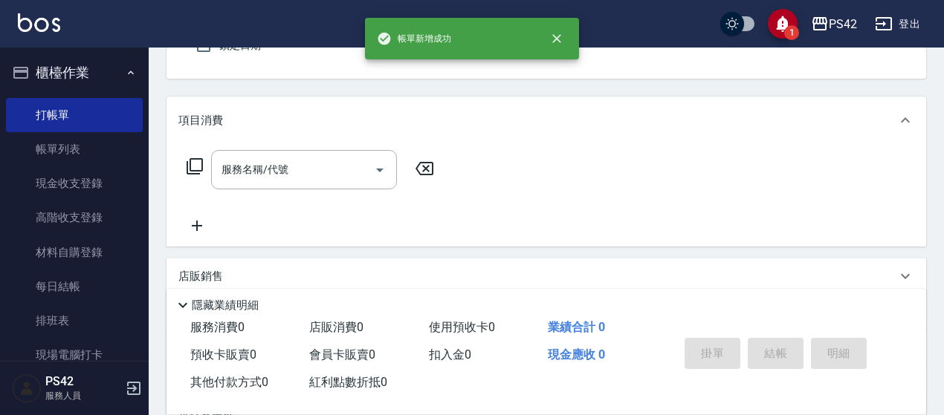
scroll to position [137, 0]
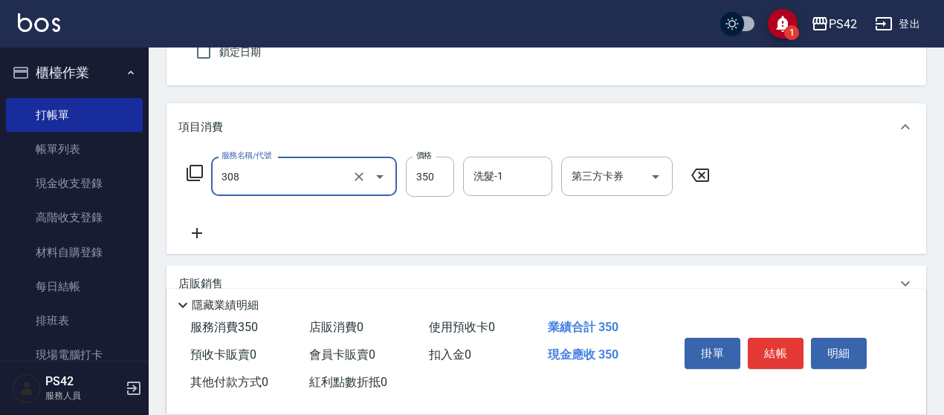
type input "洗+剪(308)"
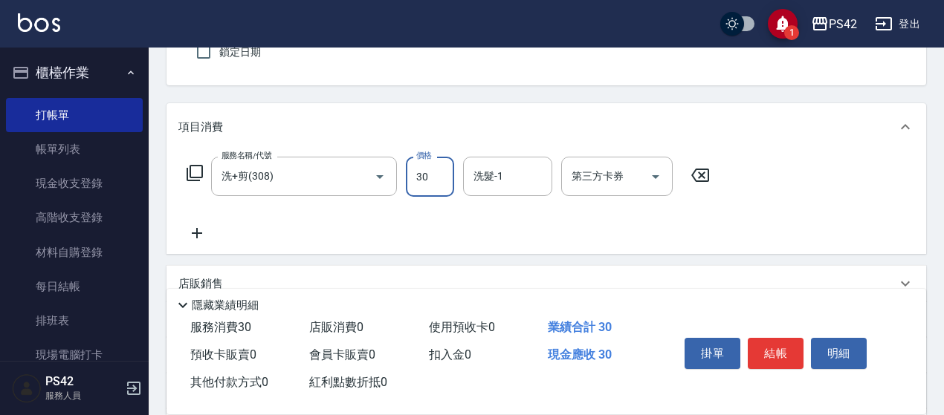
type input "350"
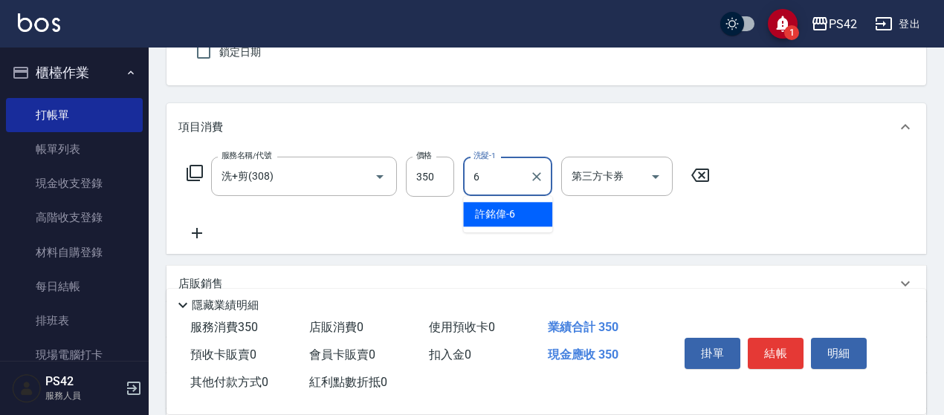
type input "[PERSON_NAME]-6"
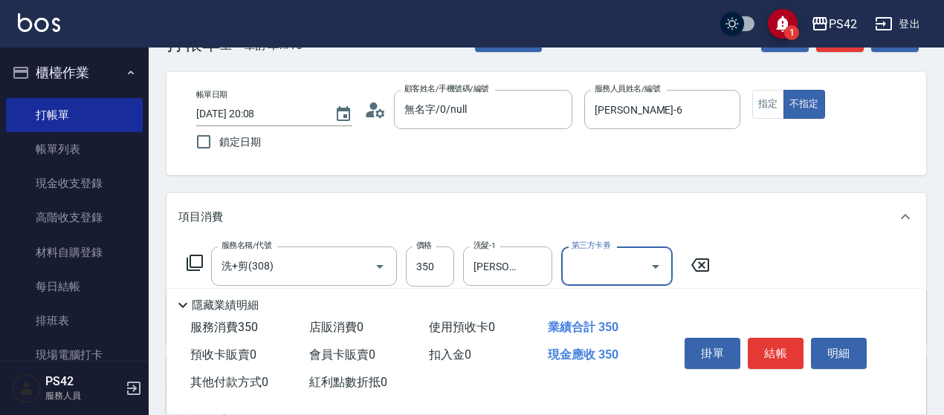
scroll to position [0, 0]
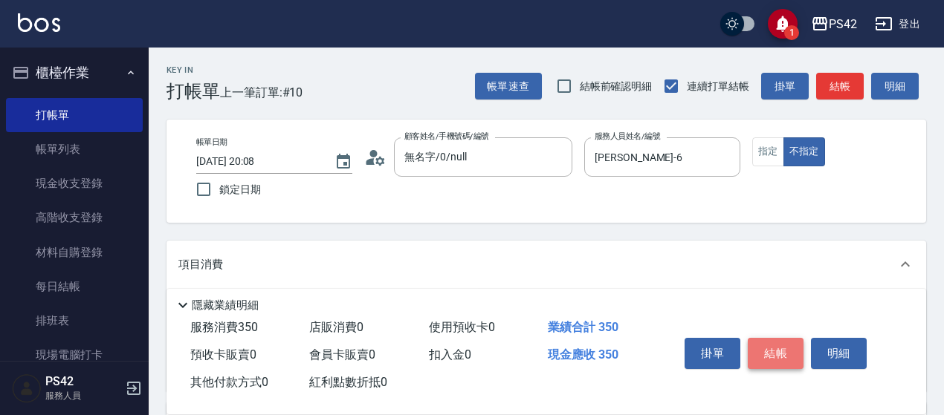
click at [789, 360] on button "結帳" at bounding box center [775, 353] width 56 height 31
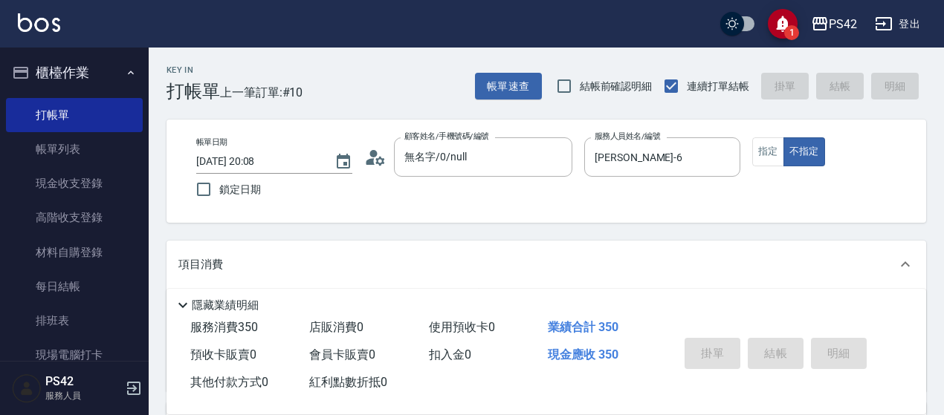
type input "[DATE] 20:09"
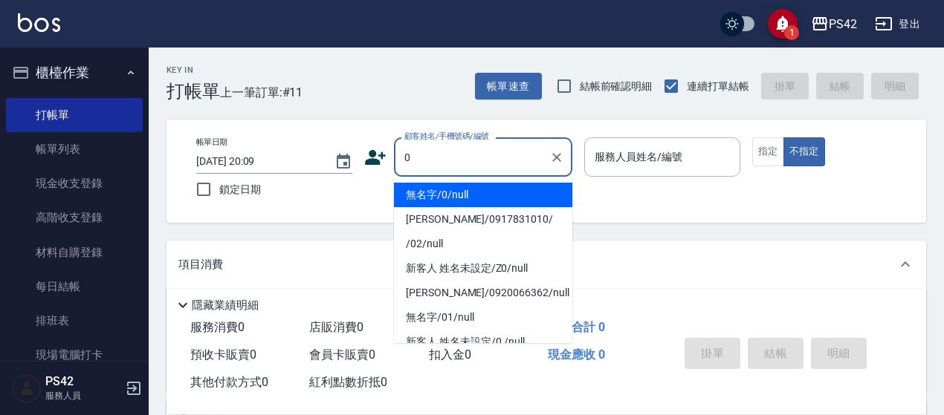
type input "無名字/0/null"
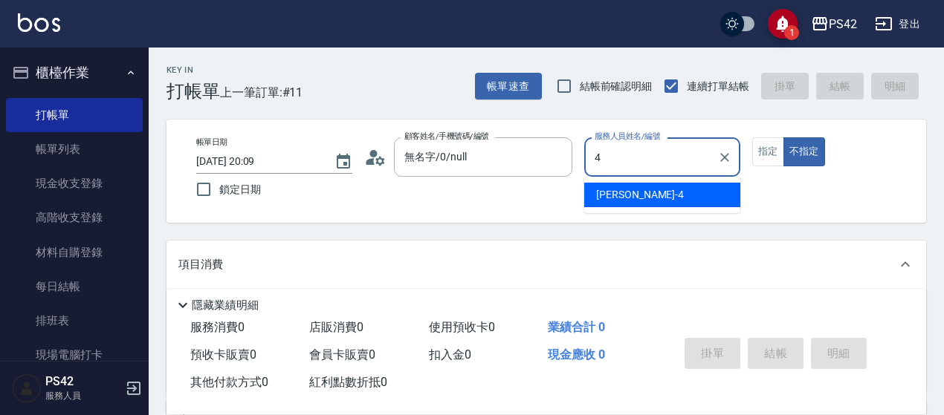
type input "[PERSON_NAME]-4"
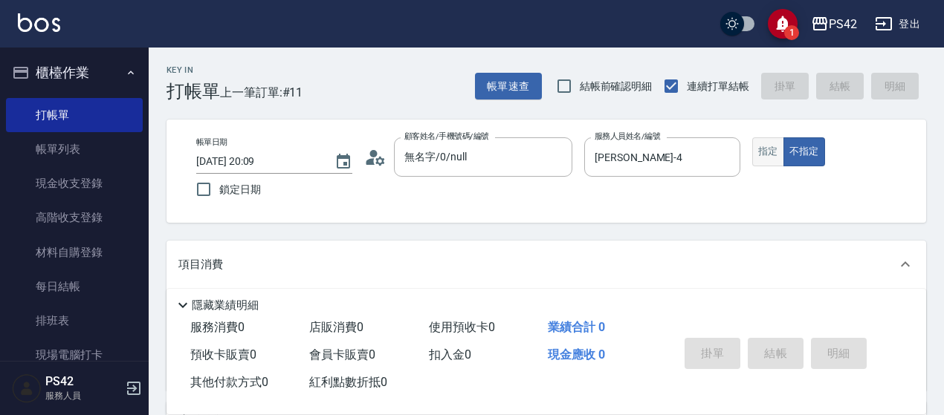
click at [770, 148] on button "指定" at bounding box center [768, 151] width 32 height 29
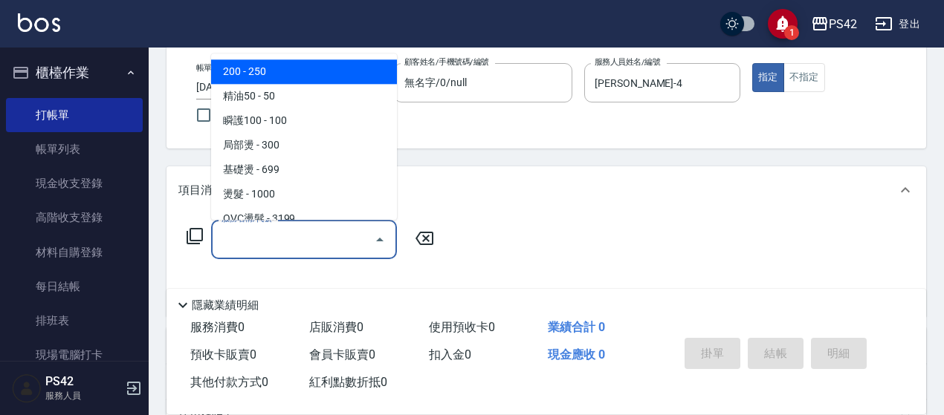
click at [278, 233] on input "服務名稱/代號" at bounding box center [293, 240] width 150 height 26
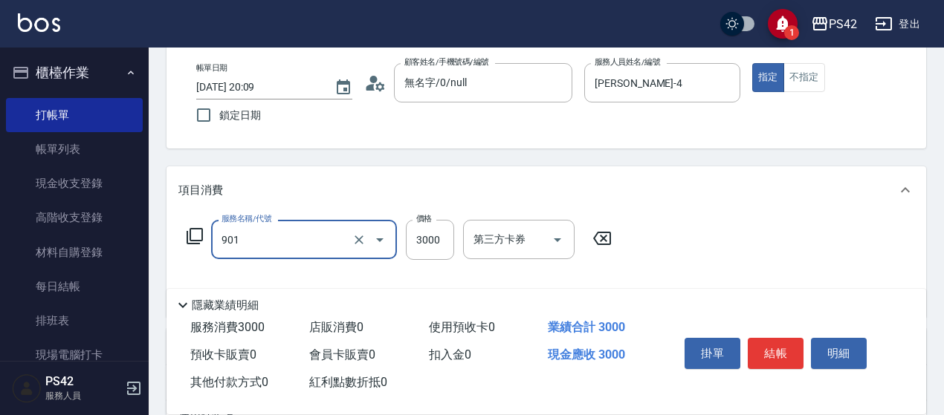
type input "儲值3000(901)"
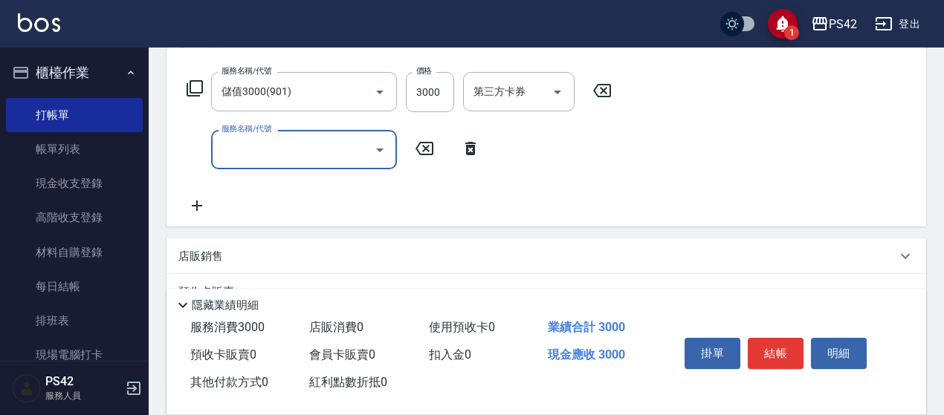
scroll to position [223, 0]
type input "水沁涼套餐(5699)"
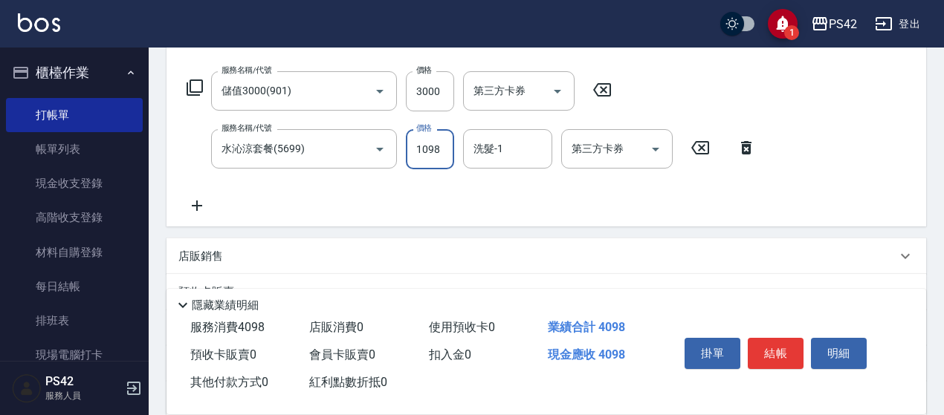
type input "1098"
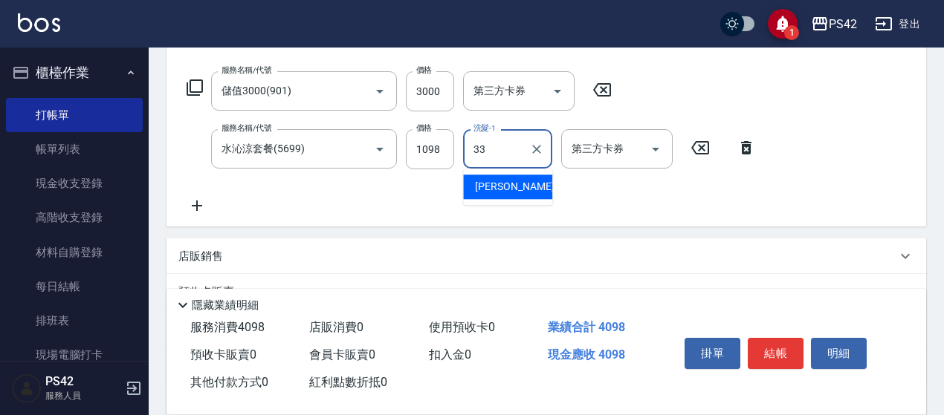
type input "[PERSON_NAME]-33"
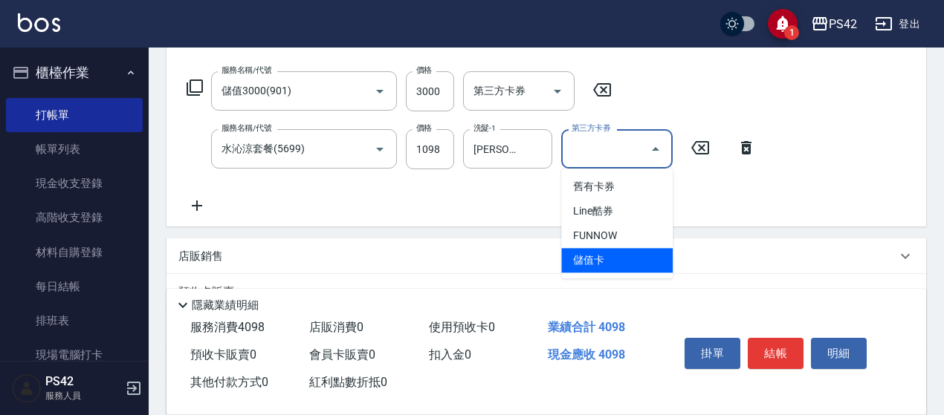
type input "儲值卡"
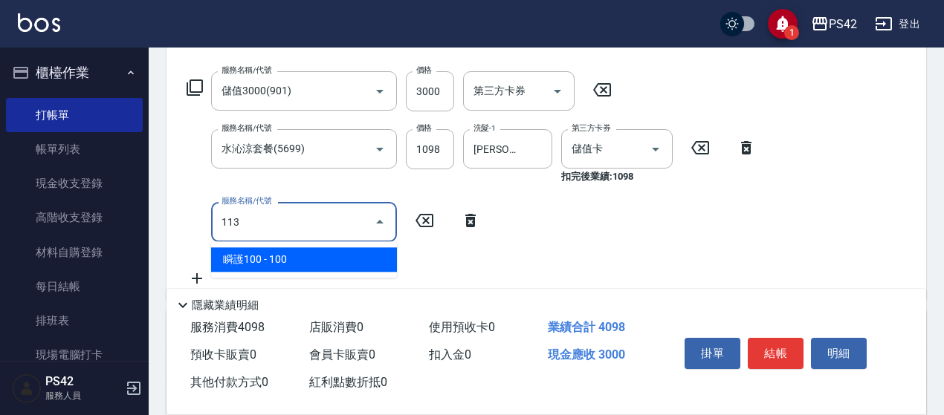
type input "瞬護100(113)"
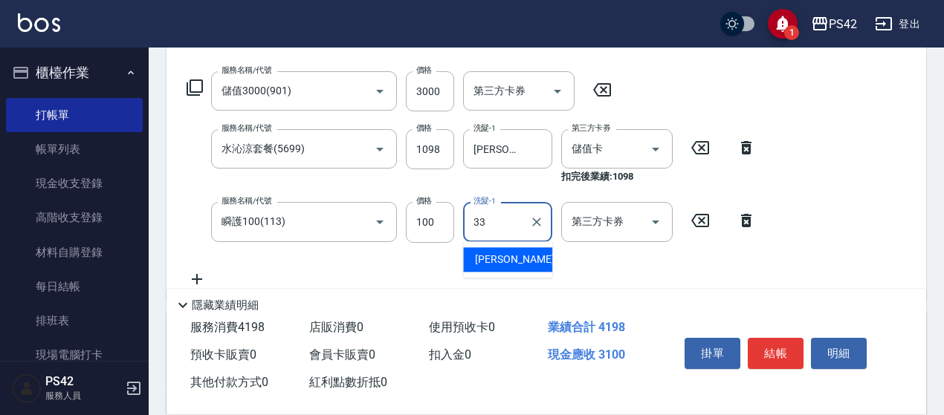
type input "[PERSON_NAME]-33"
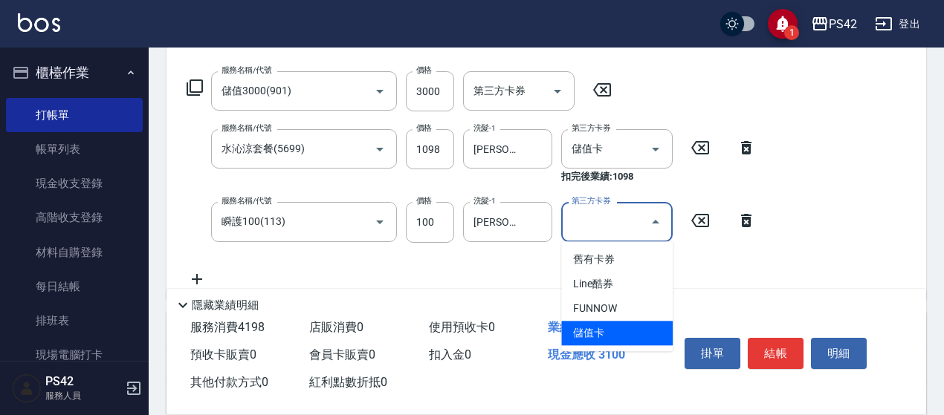
type input "儲值卡"
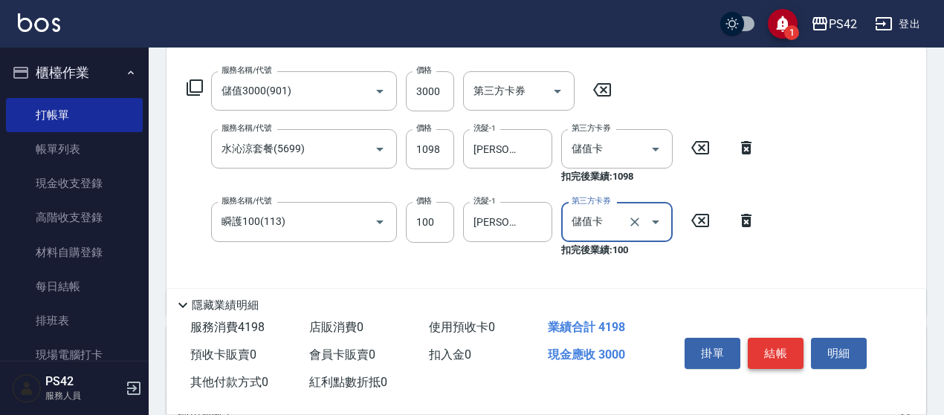
click at [776, 347] on button "結帳" at bounding box center [775, 353] width 56 height 31
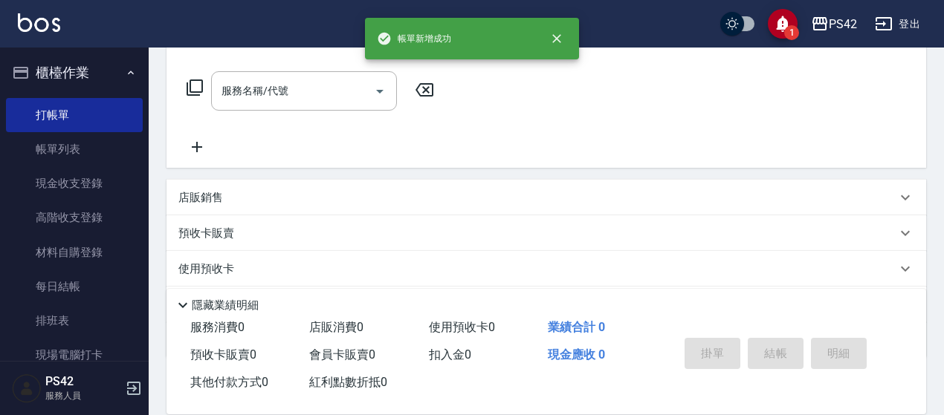
scroll to position [0, 0]
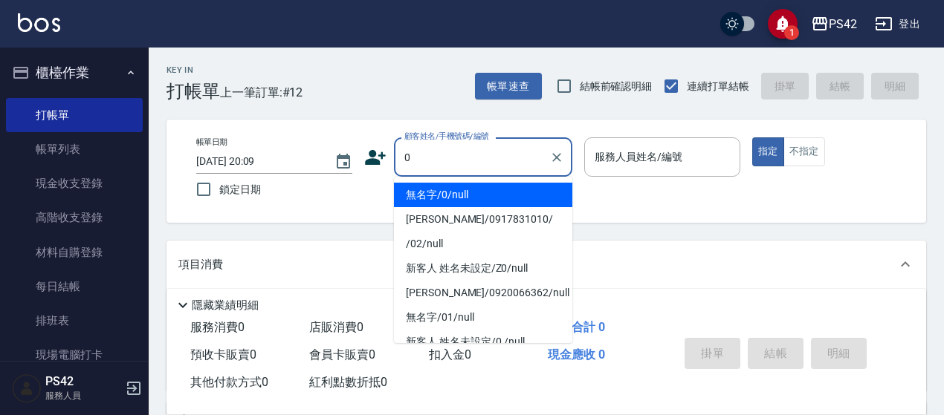
type input "無名字/0/null"
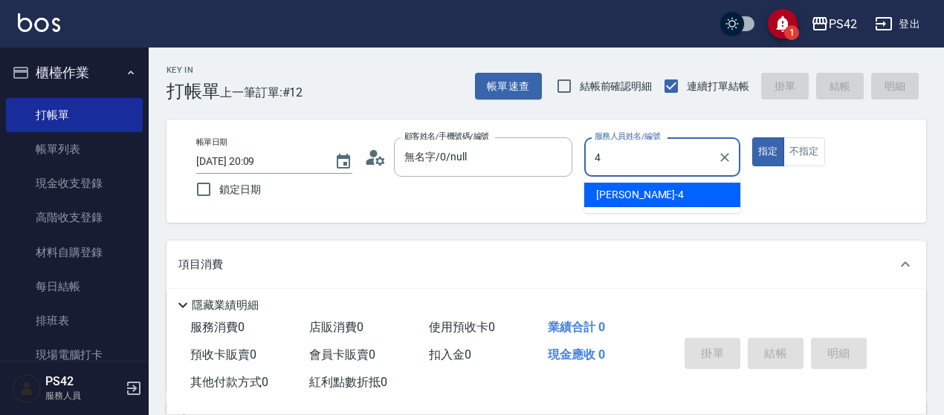
type input "[PERSON_NAME]-4"
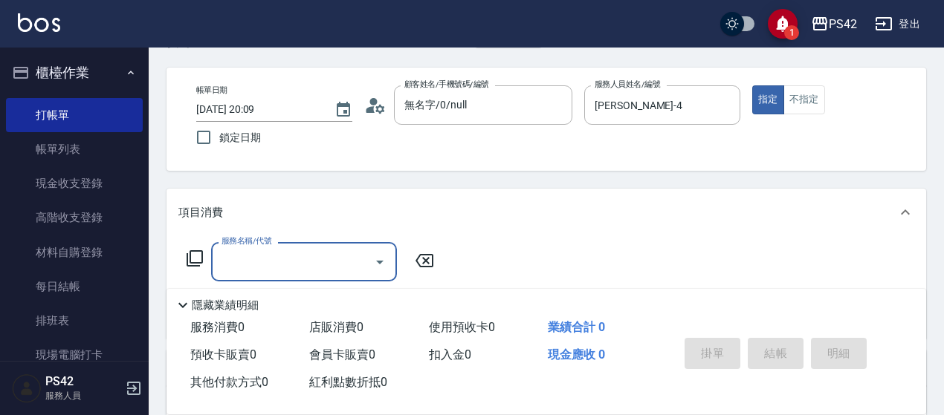
scroll to position [74, 0]
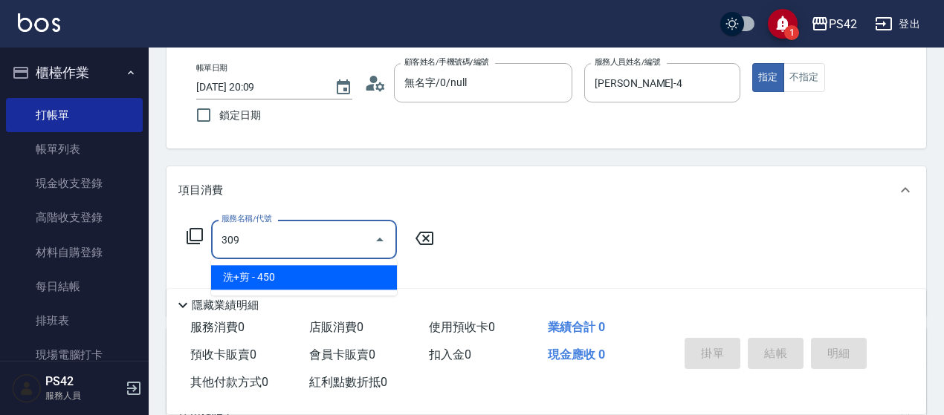
type input "洗+剪(309)"
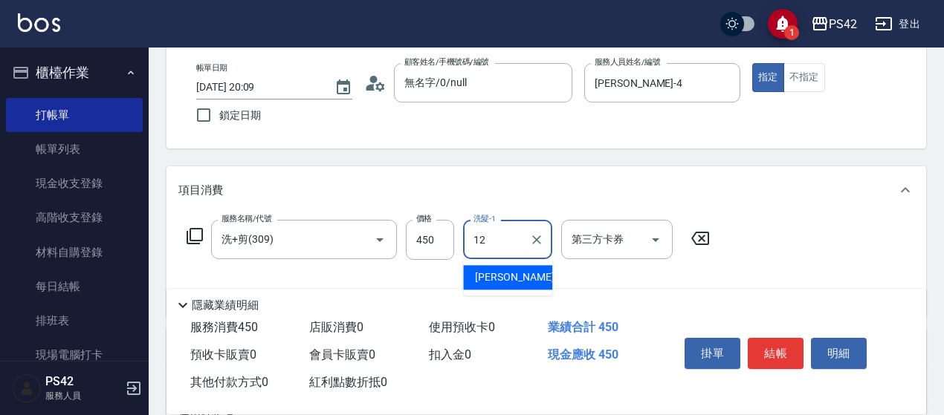
type input "[PERSON_NAME]-12"
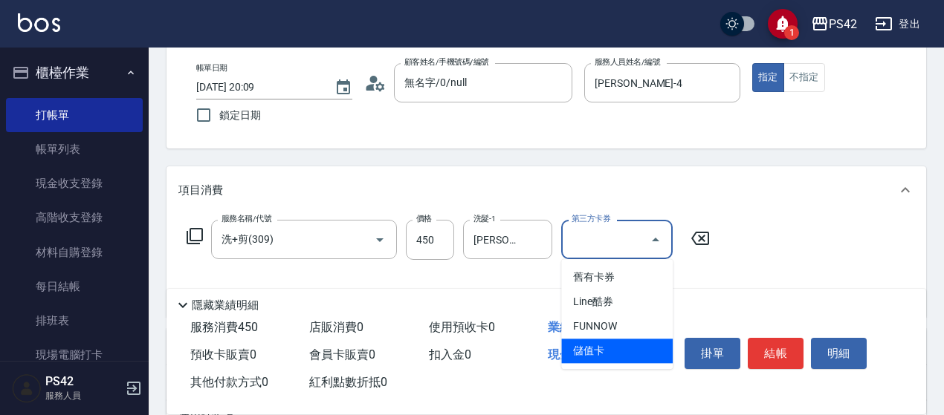
type input "儲值卡"
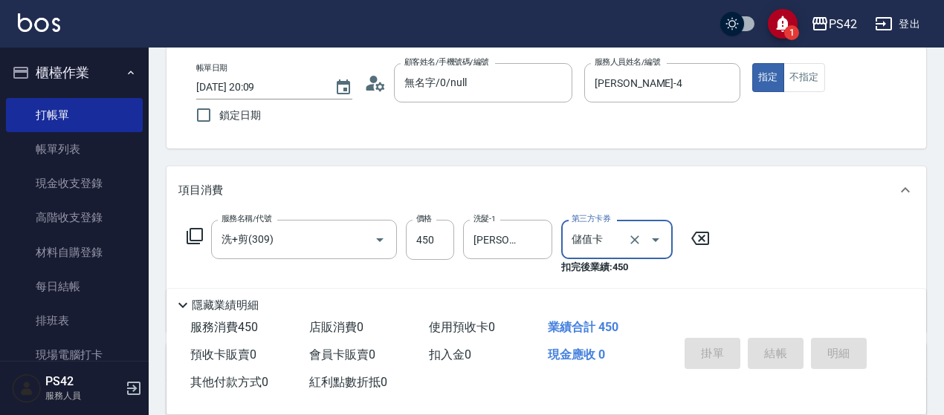
type input "[DATE] 20:10"
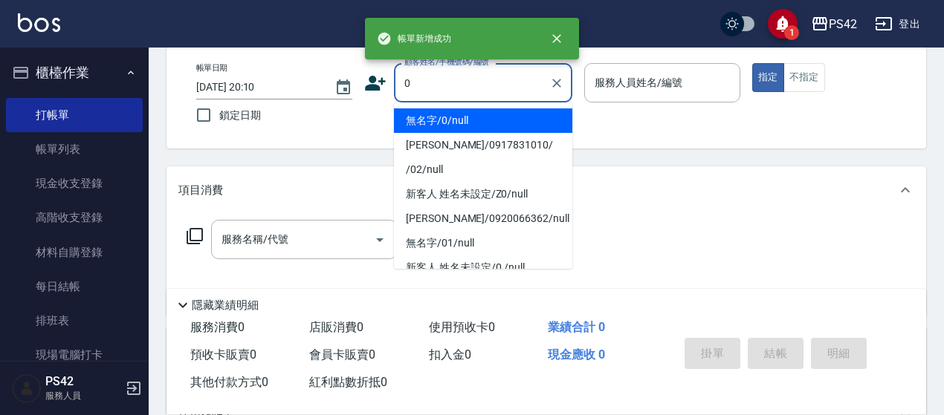
type input "無名字/0/null"
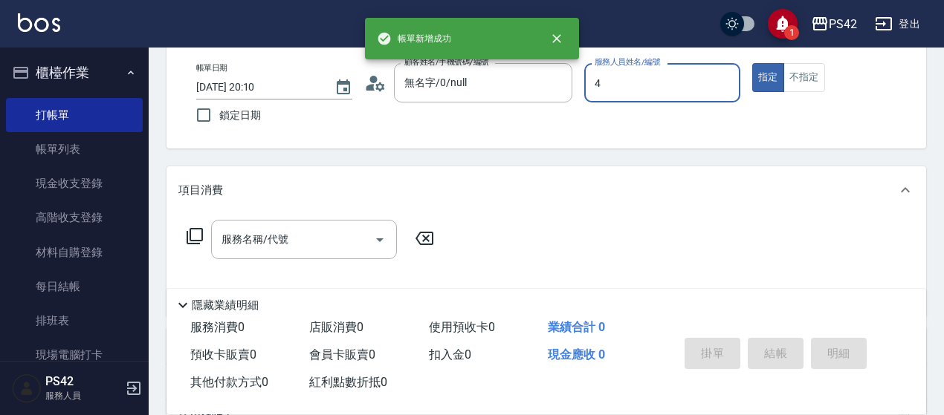
type input "[PERSON_NAME]-4"
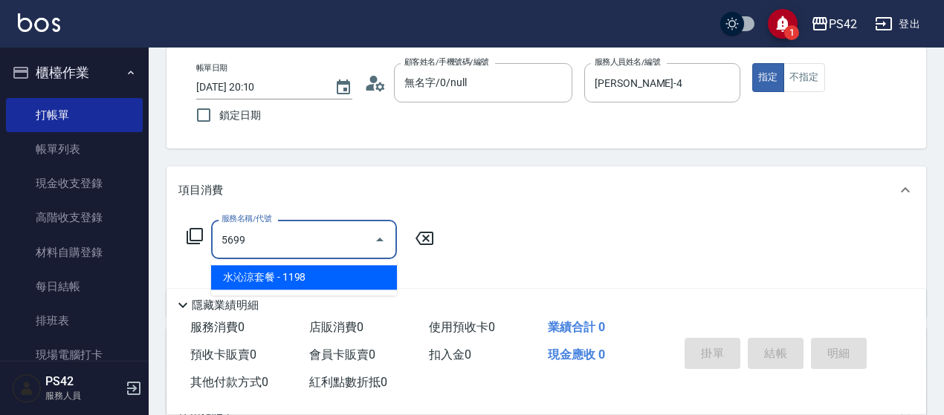
type input "水沁涼套餐(5699)"
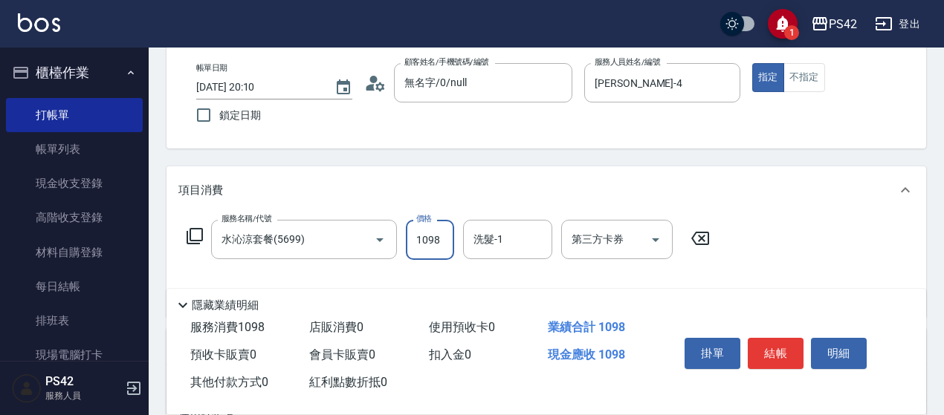
type input "1098"
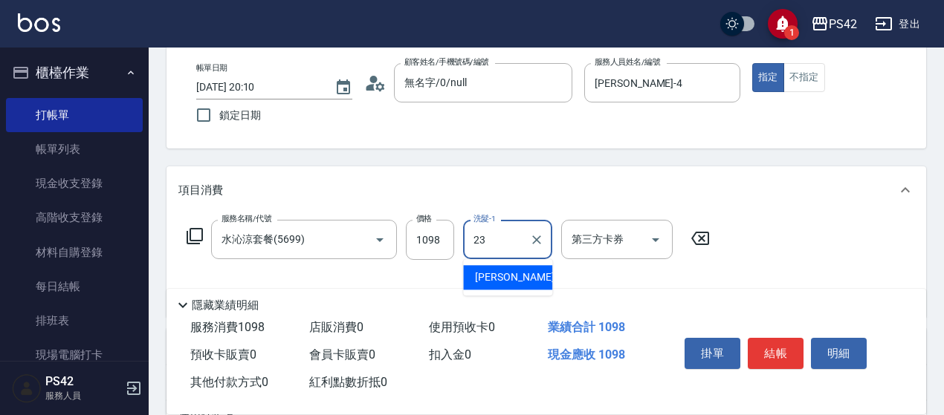
type input "[PERSON_NAME]-23"
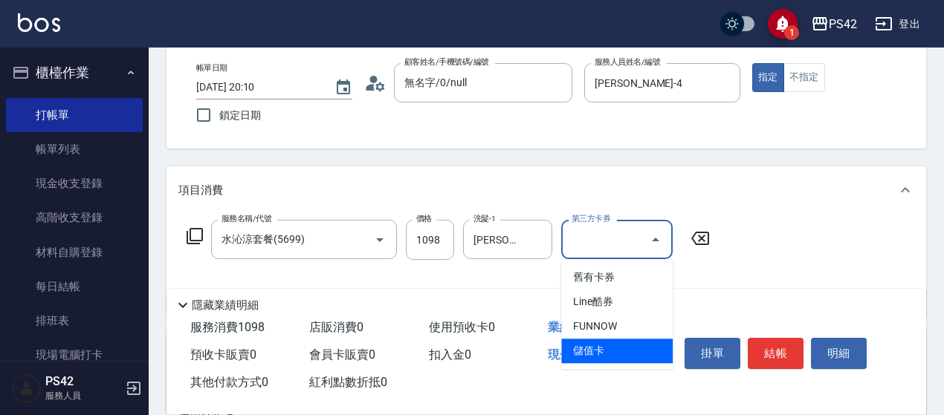
type input "儲值卡"
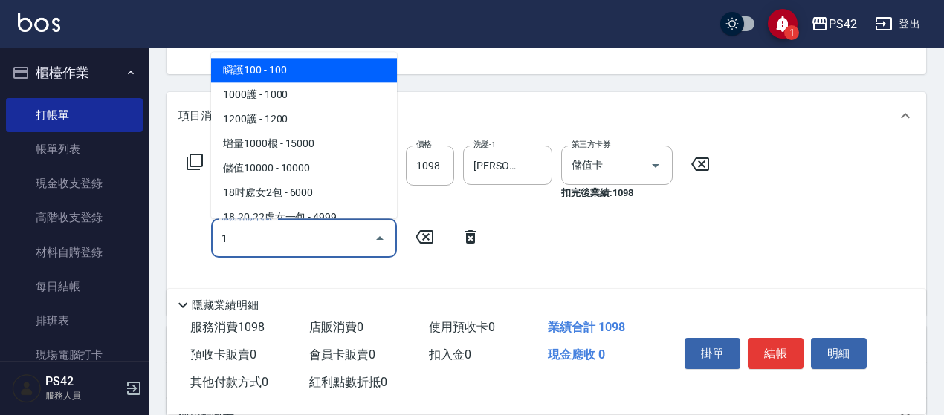
scroll to position [223, 0]
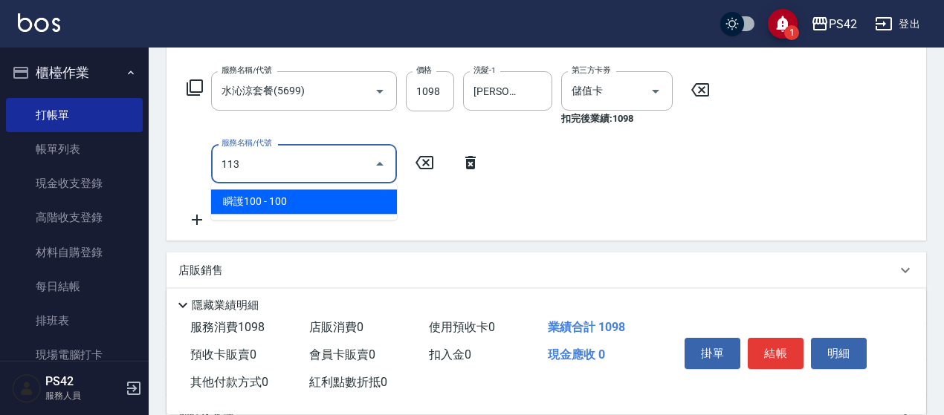
type input "瞬護100(113)"
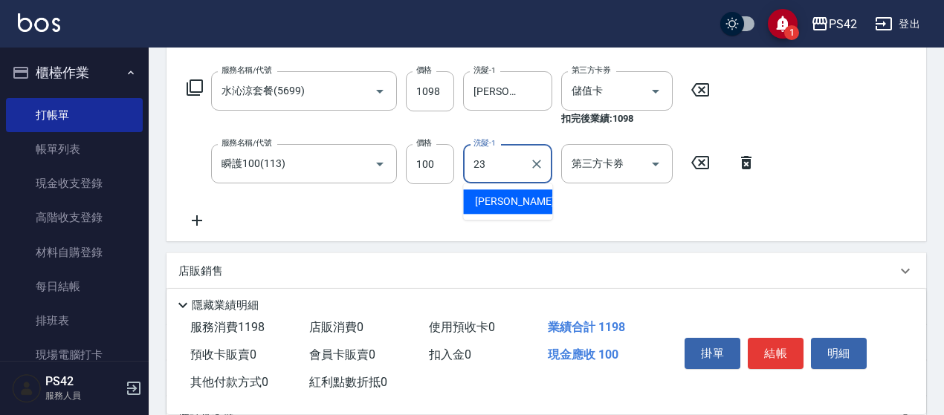
type input "[PERSON_NAME]-23"
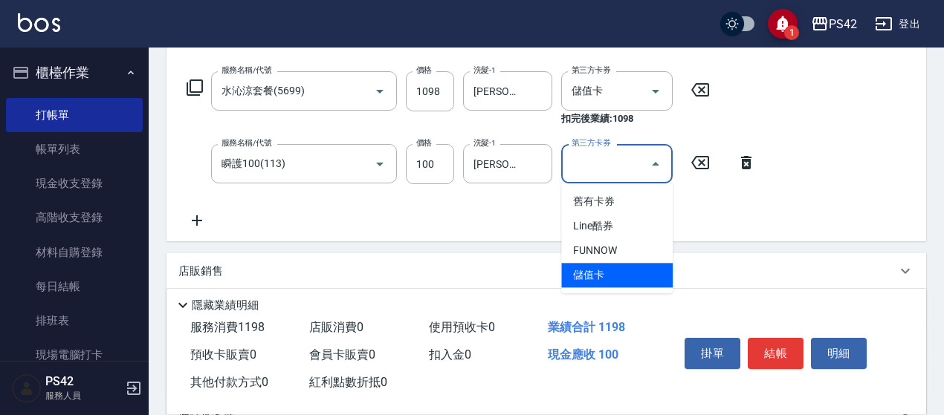
type input "儲值卡"
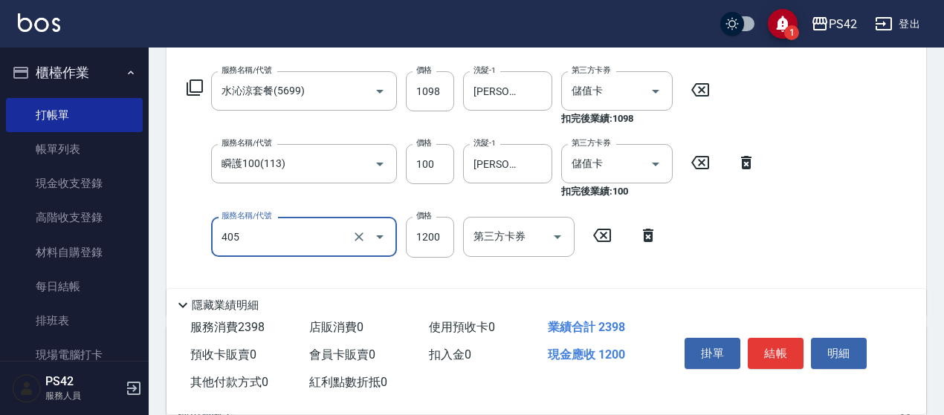
type input "1200護(405)"
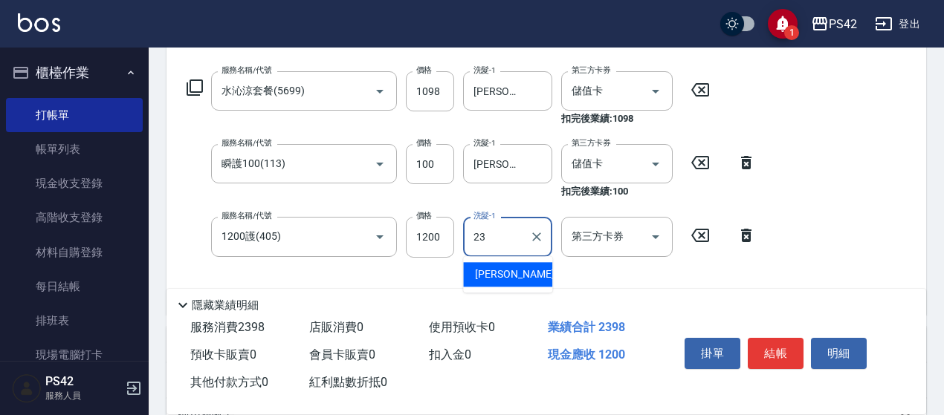
type input "[PERSON_NAME]-23"
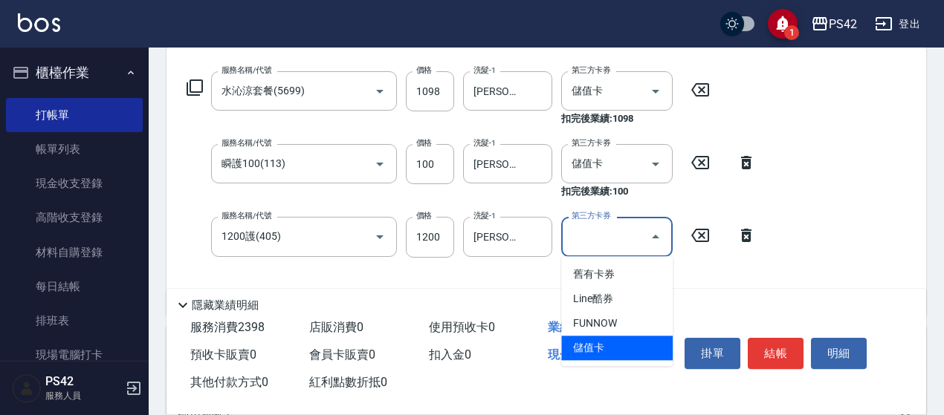
type input "儲值卡"
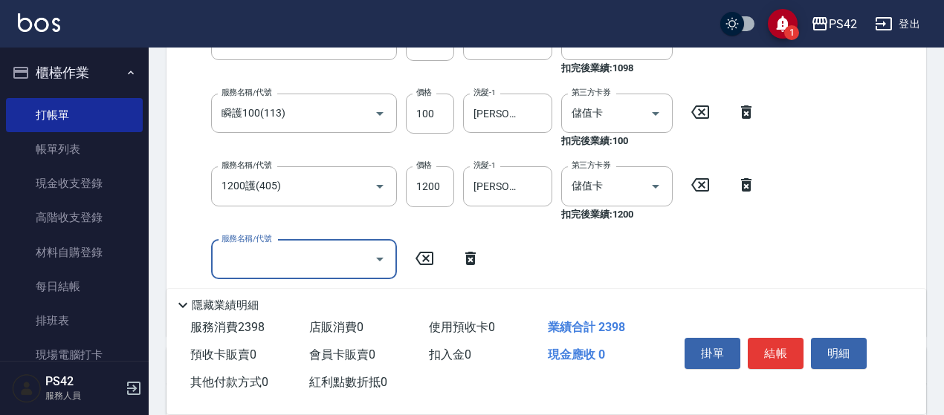
scroll to position [297, 0]
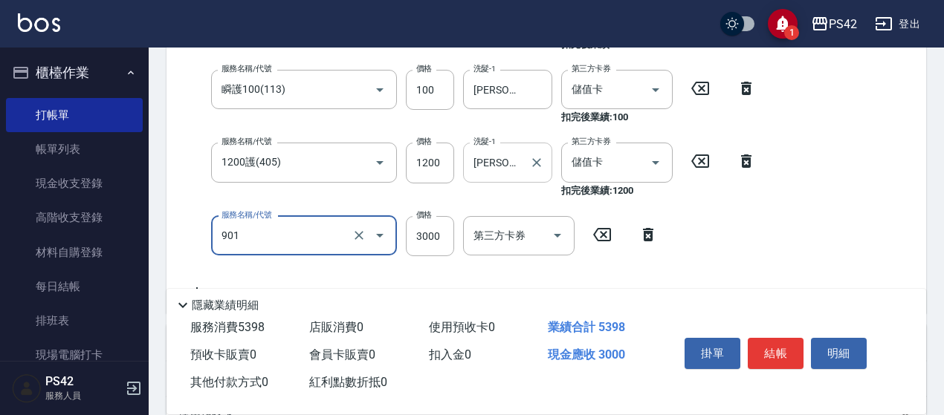
type input "儲值3000(901)"
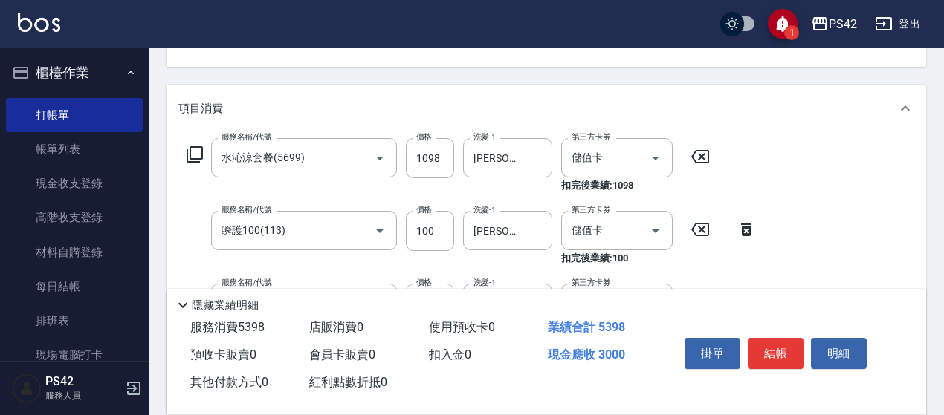
scroll to position [146, 0]
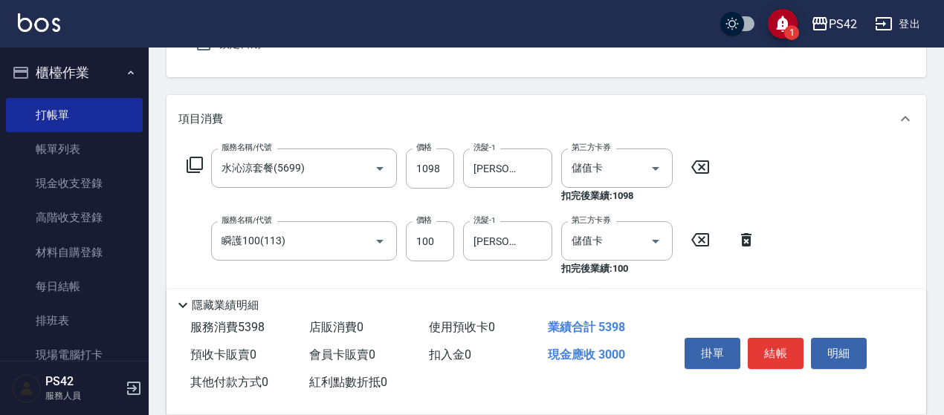
click at [785, 354] on button "結帳" at bounding box center [775, 353] width 56 height 31
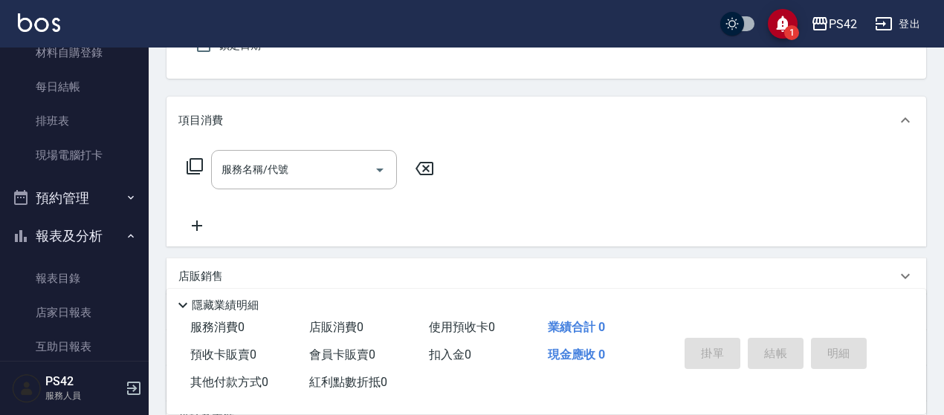
scroll to position [223, 0]
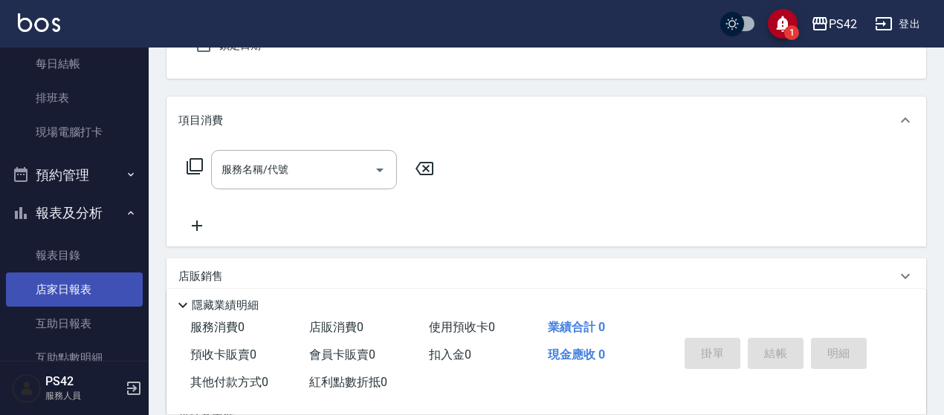
click at [95, 293] on link "店家日報表" at bounding box center [74, 290] width 137 height 34
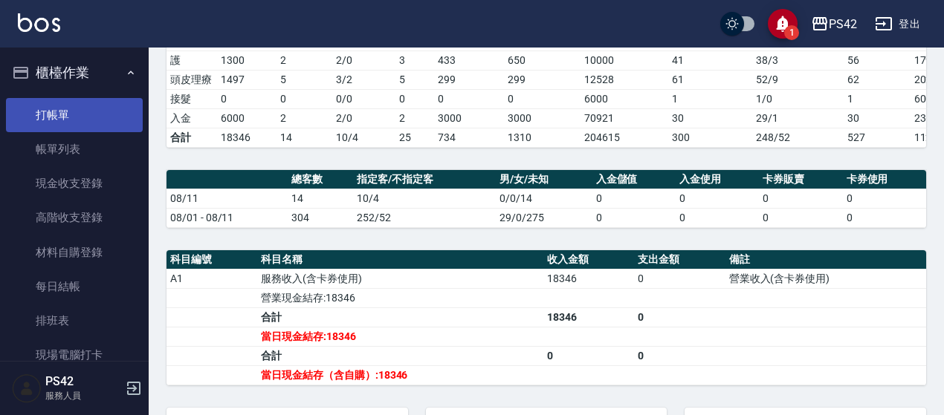
click at [68, 114] on link "打帳單" at bounding box center [74, 115] width 137 height 34
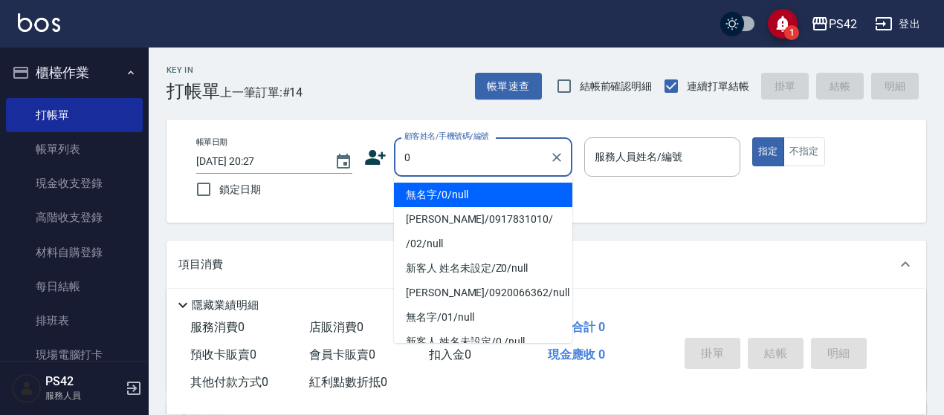
type input "無名字/0/null"
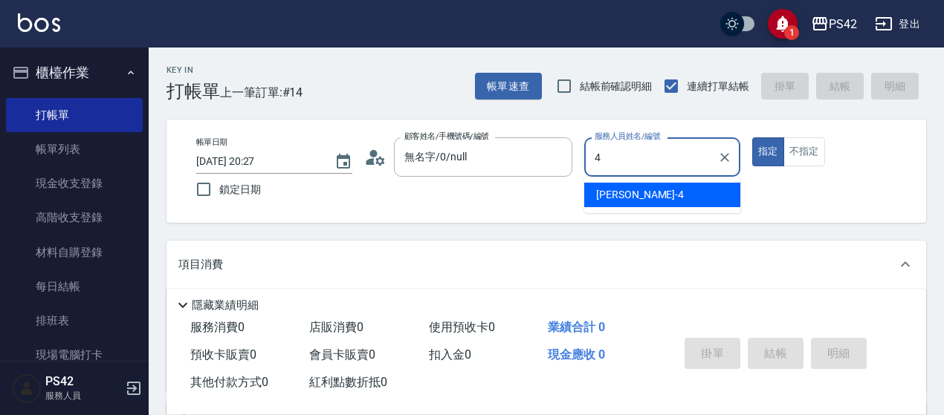
type input "4"
type button "true"
type input "[PERSON_NAME]-4"
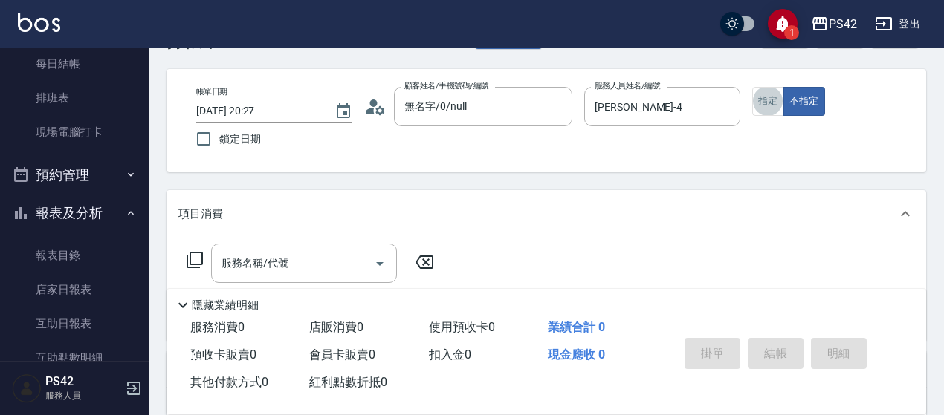
scroll to position [74, 0]
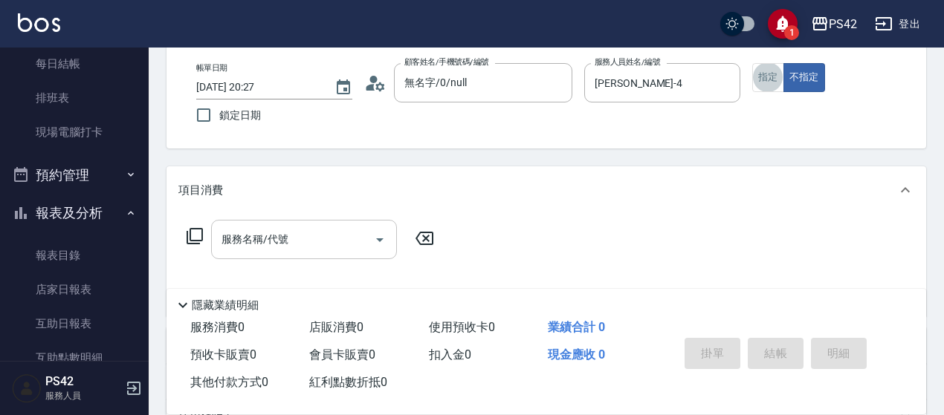
drag, startPoint x: 272, startPoint y: 254, endPoint x: 279, endPoint y: 243, distance: 13.4
click at [273, 250] on div "服務名稱/代號" at bounding box center [304, 239] width 186 height 39
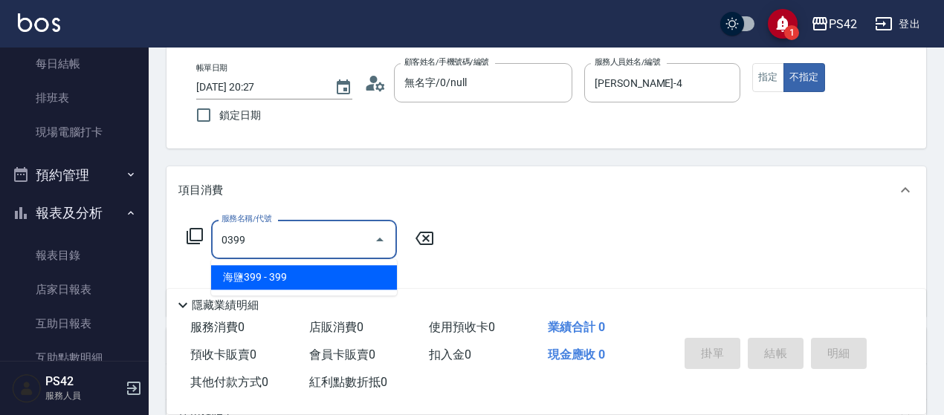
type input "海鹽399(0399)"
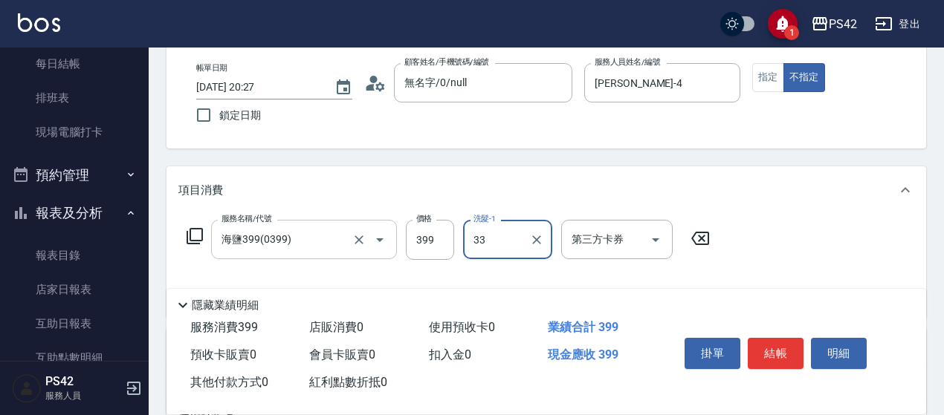
type input "[PERSON_NAME]-33"
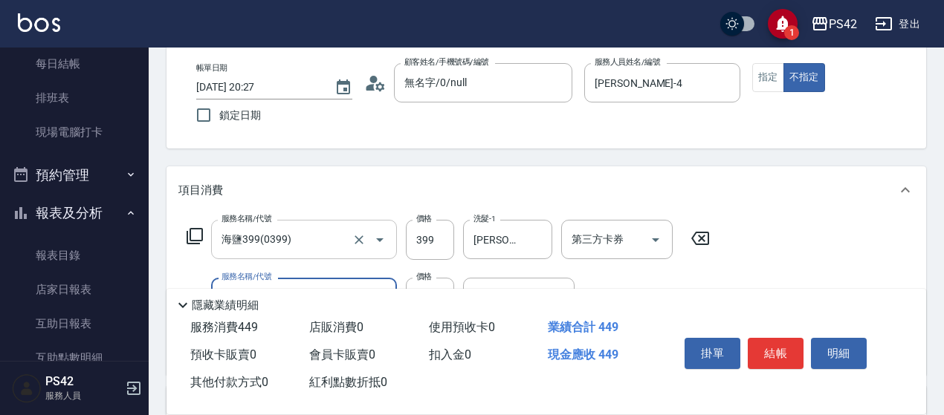
type input "精油50(112)"
type input "[PERSON_NAME]-33"
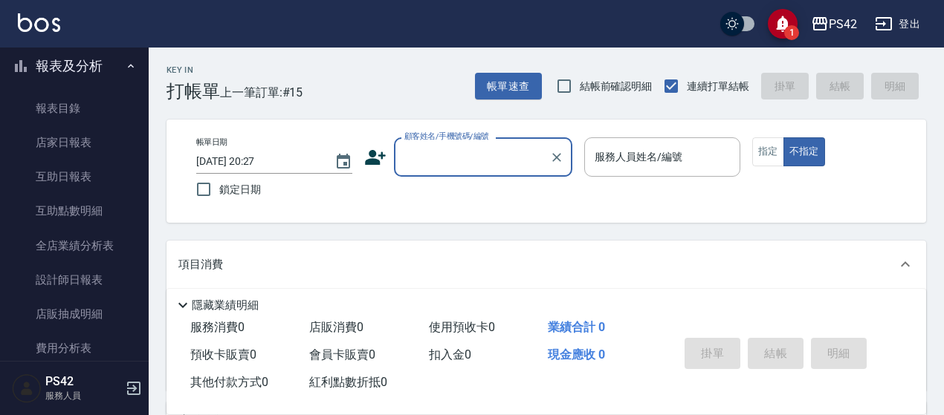
scroll to position [297, 0]
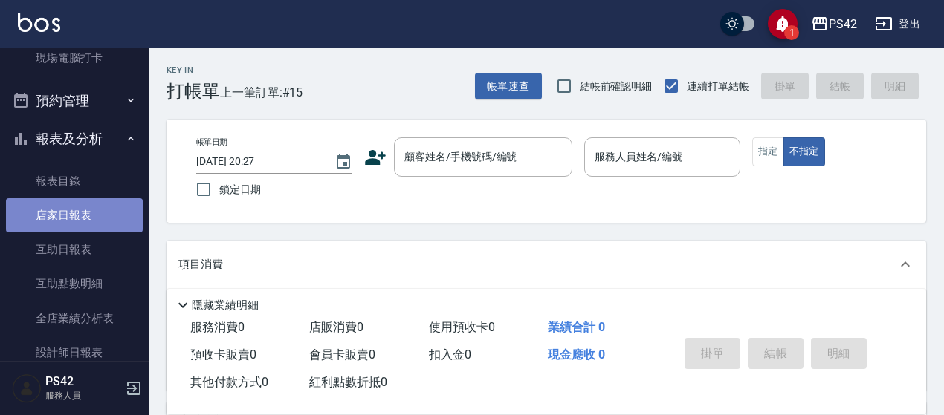
click at [94, 206] on link "店家日報表" at bounding box center [74, 215] width 137 height 34
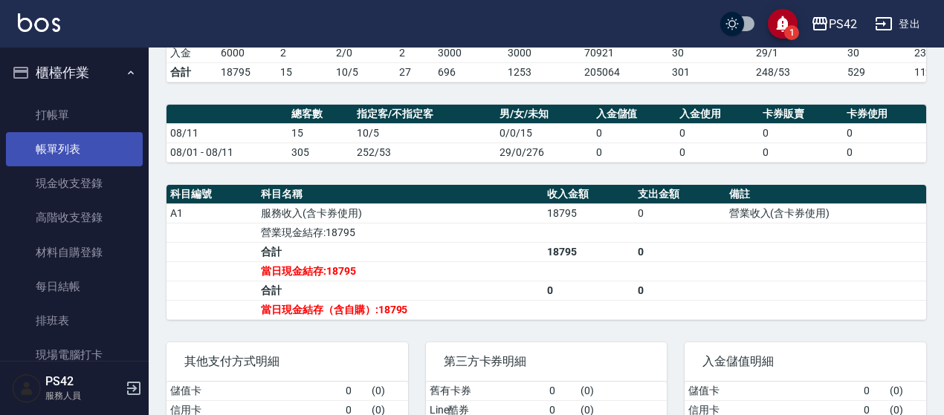
click at [80, 137] on link "帳單列表" at bounding box center [74, 149] width 137 height 34
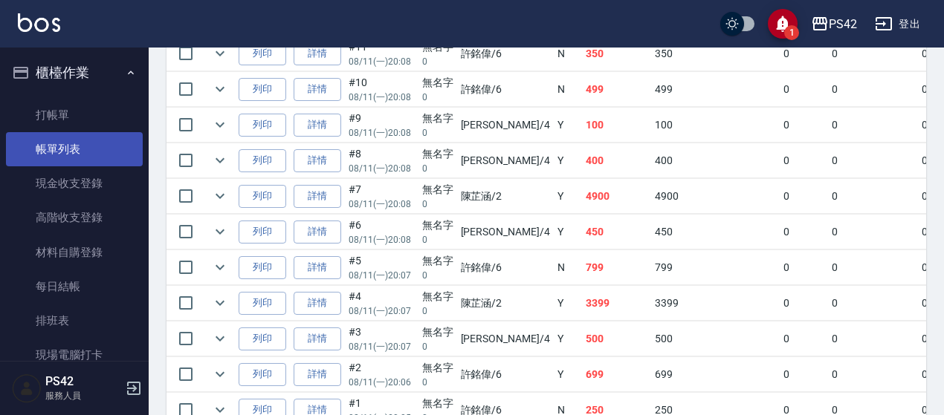
scroll to position [229, 0]
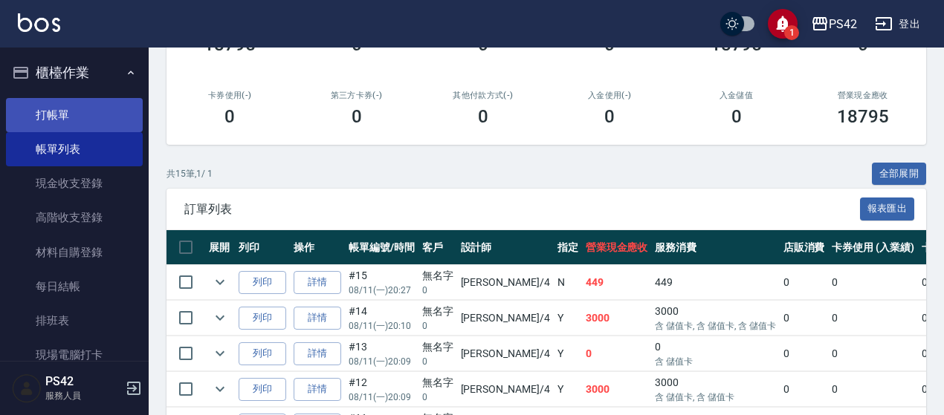
click at [65, 119] on link "打帳單" at bounding box center [74, 115] width 137 height 34
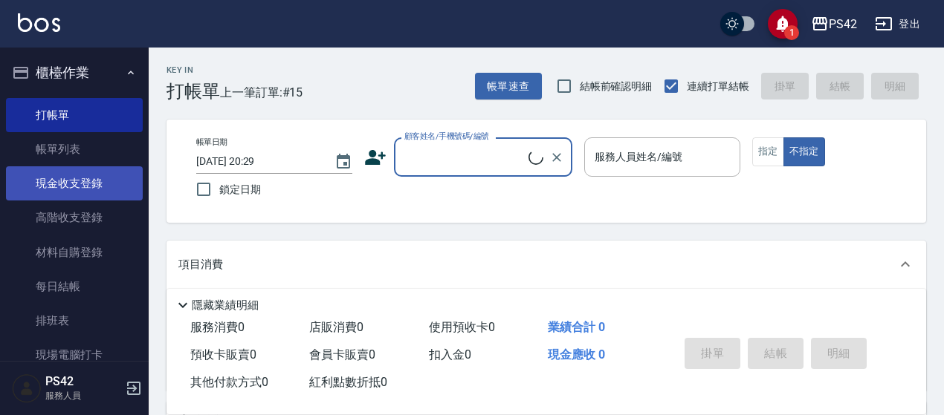
click at [106, 185] on link "現金收支登錄" at bounding box center [74, 183] width 137 height 34
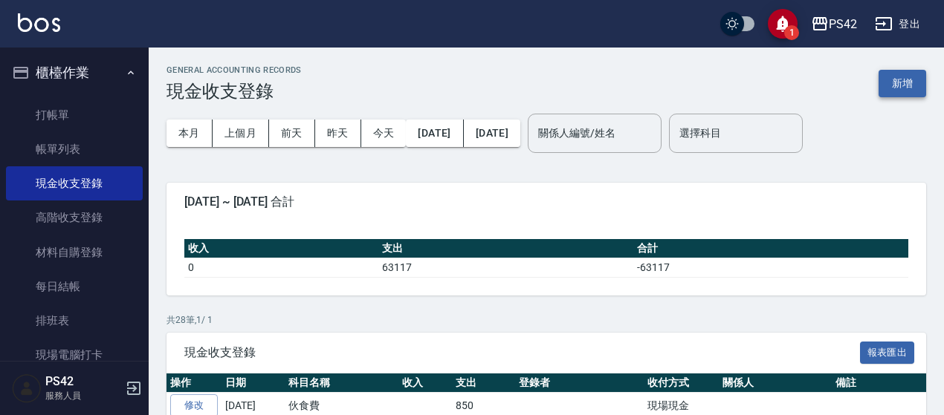
click at [900, 77] on button "新增" at bounding box center [902, 83] width 48 height 27
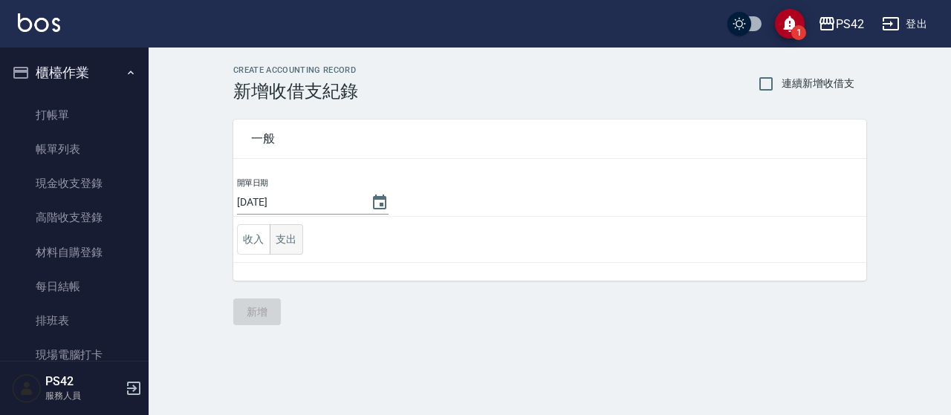
click at [292, 242] on button "支出" at bounding box center [286, 239] width 33 height 30
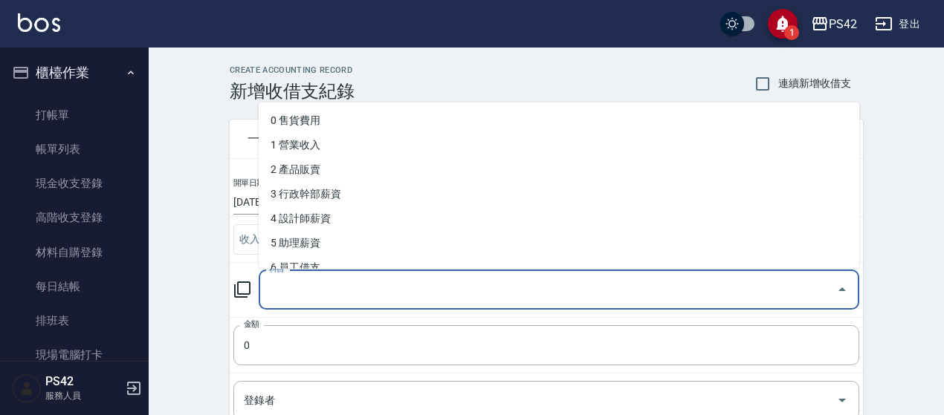
click at [300, 286] on input "科目" at bounding box center [547, 290] width 565 height 26
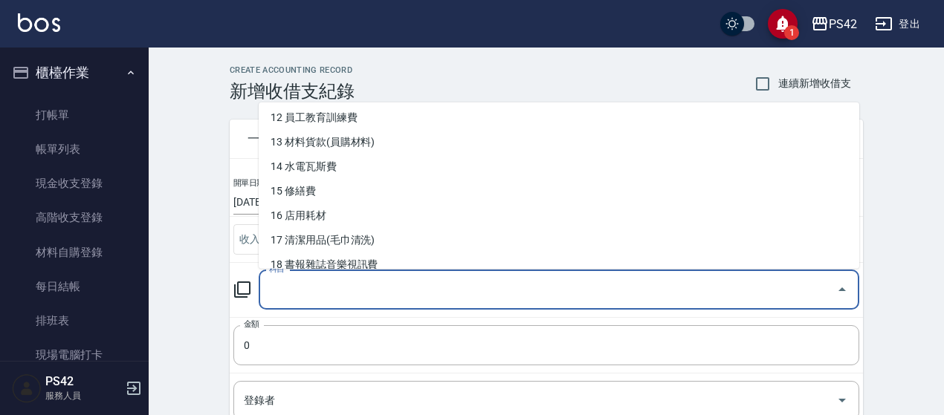
scroll to position [297, 0]
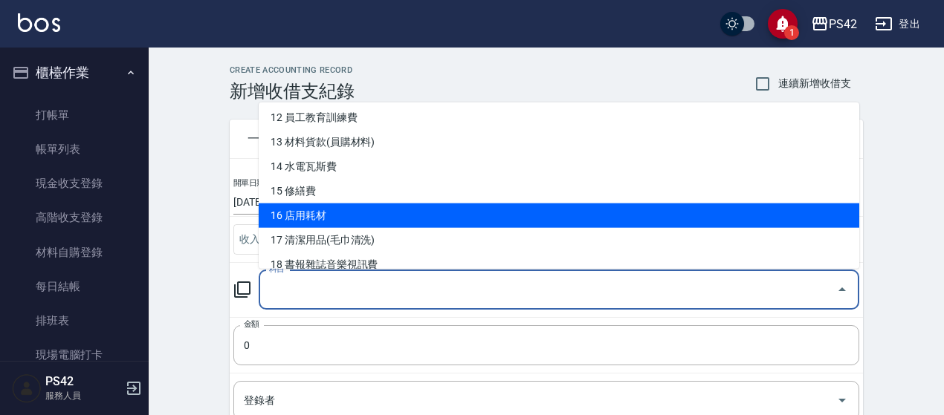
click at [331, 221] on li "16 店用耗材" at bounding box center [559, 216] width 600 height 25
type input "16 店用耗材"
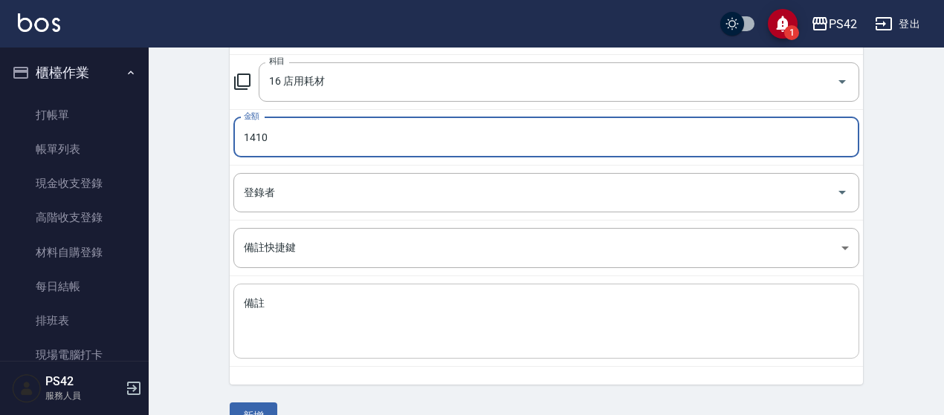
scroll to position [238, 0]
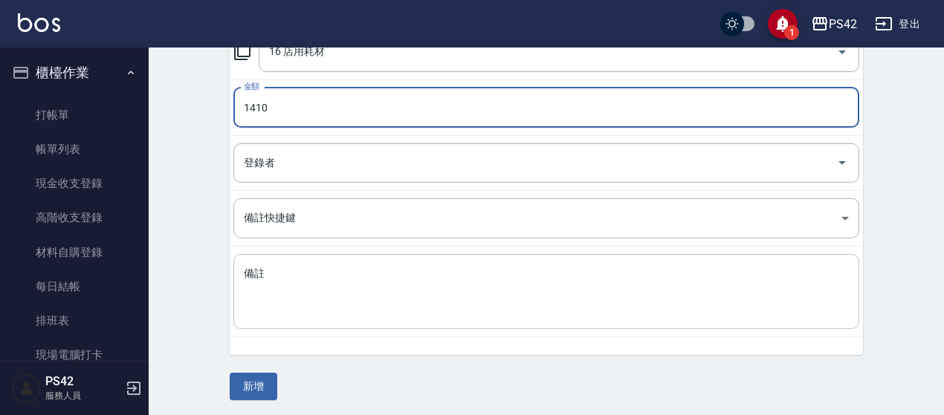
type input "1410"
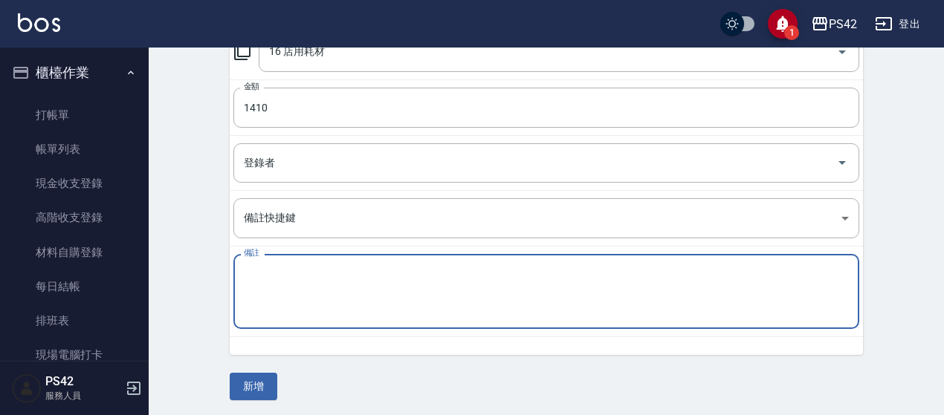
click at [318, 273] on textarea "備註" at bounding box center [546, 292] width 605 height 51
type textarea "冰"
type textarea "餅乾"
click at [234, 381] on button "新增" at bounding box center [254, 386] width 48 height 27
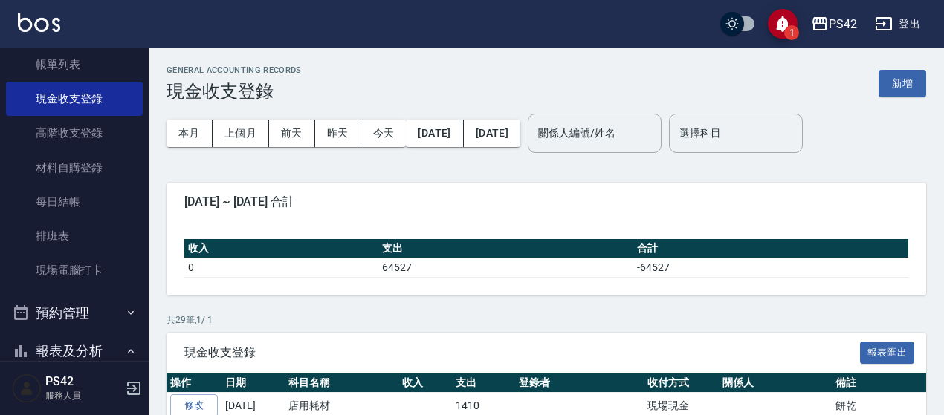
scroll to position [223, 0]
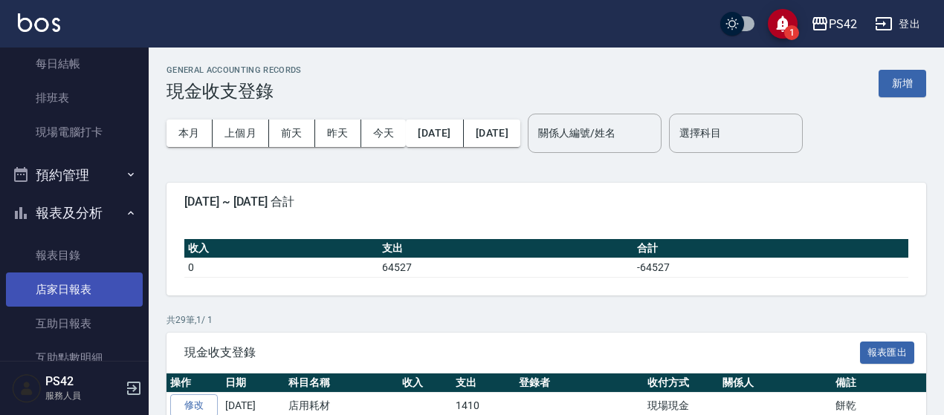
click at [57, 290] on link "店家日報表" at bounding box center [74, 290] width 137 height 34
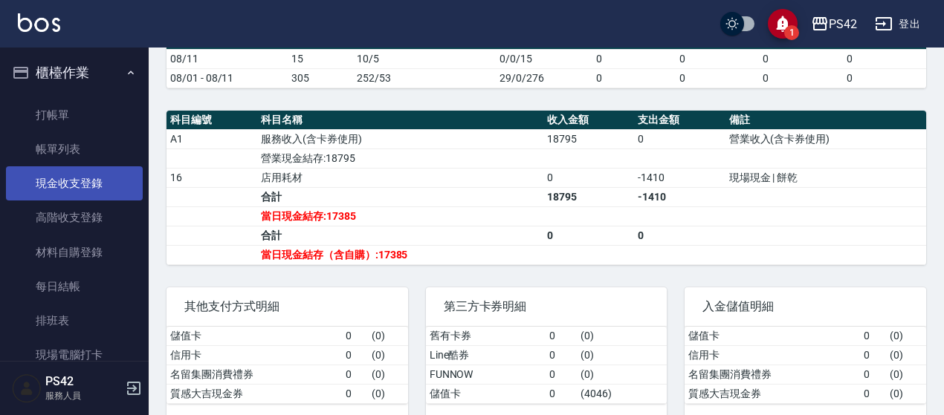
click at [62, 184] on link "現金收支登錄" at bounding box center [74, 183] width 137 height 34
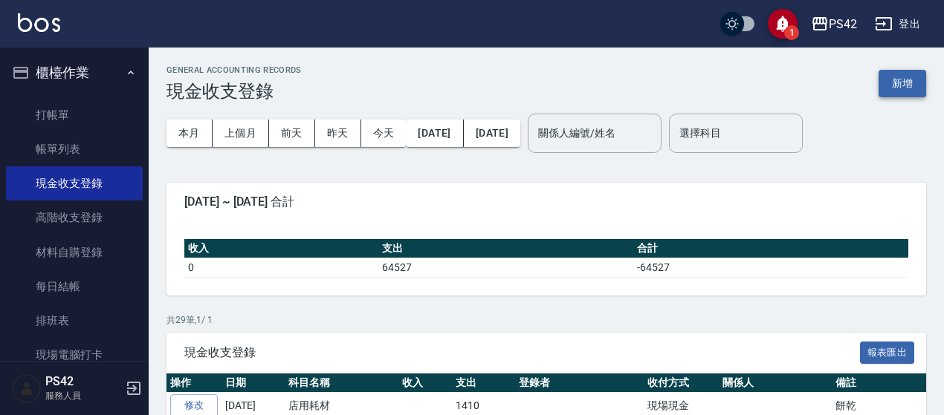
click at [913, 85] on button "新增" at bounding box center [902, 83] width 48 height 27
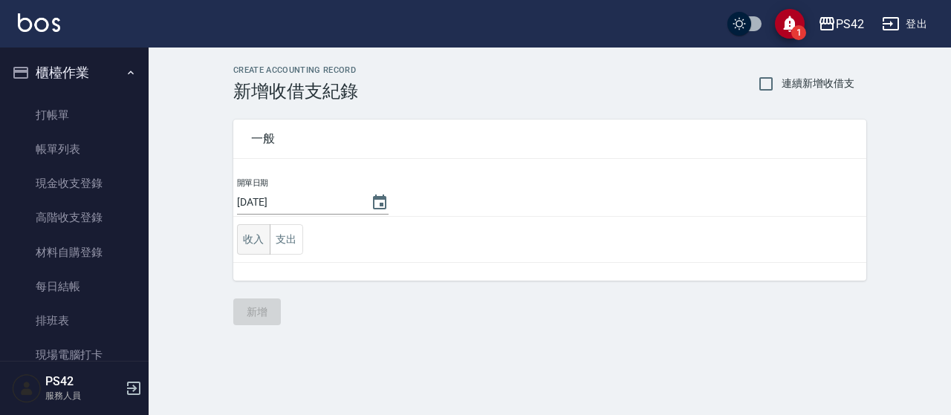
click at [253, 240] on button "收入" at bounding box center [253, 239] width 33 height 30
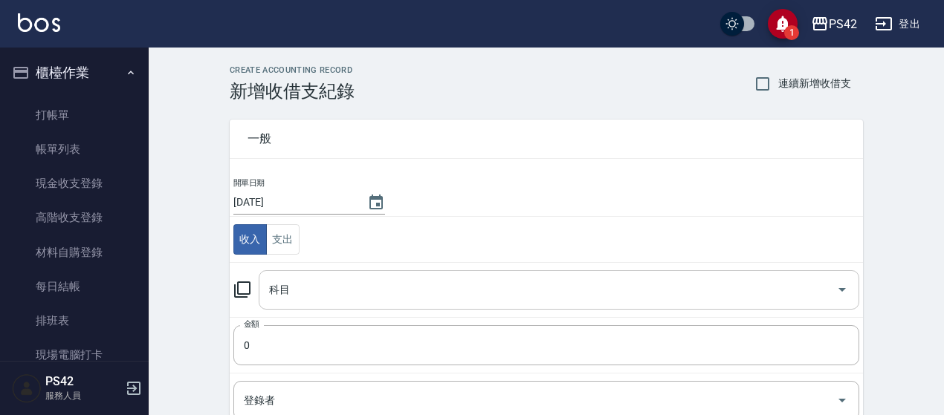
click at [291, 284] on input "科目" at bounding box center [547, 290] width 565 height 26
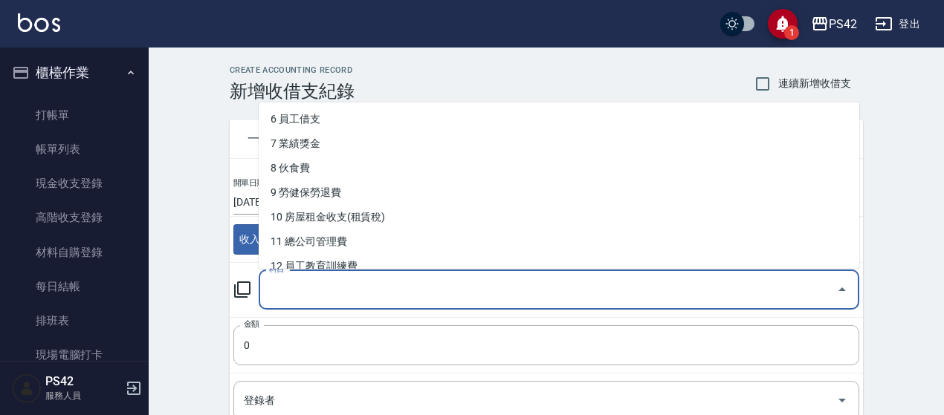
scroll to position [223, 0]
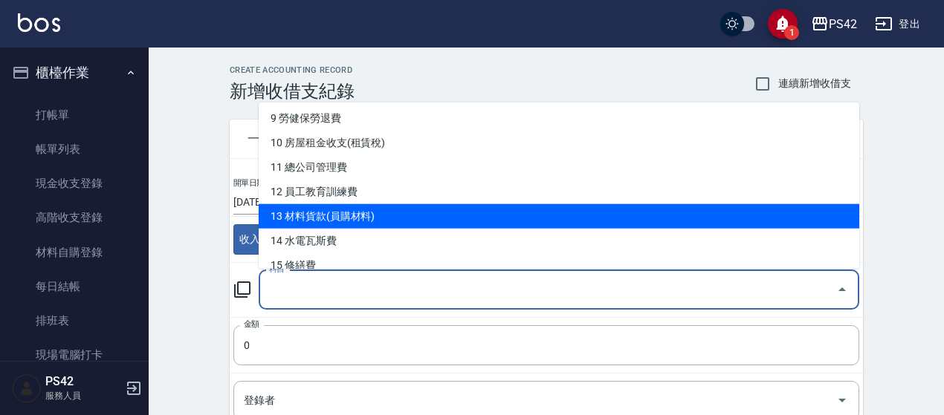
click at [348, 212] on li "13 材料貨款(員購材料)" at bounding box center [559, 216] width 600 height 25
type input "13 材料貨款(員購材料)"
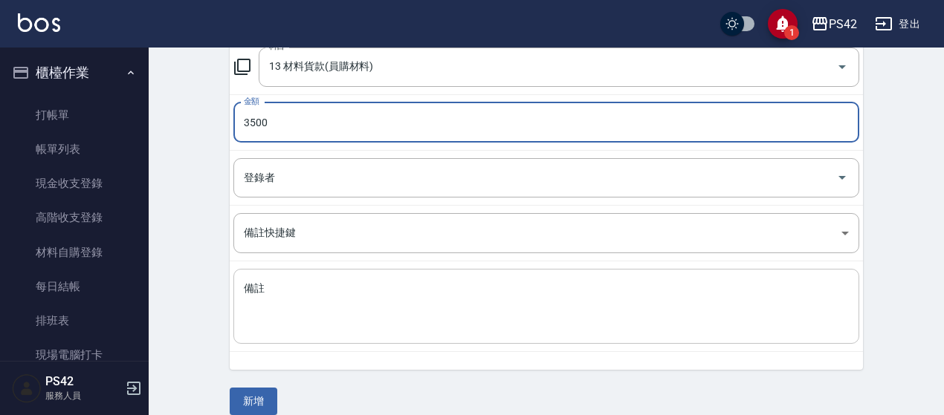
type input "3500"
click at [431, 314] on textarea "備註" at bounding box center [546, 307] width 605 height 51
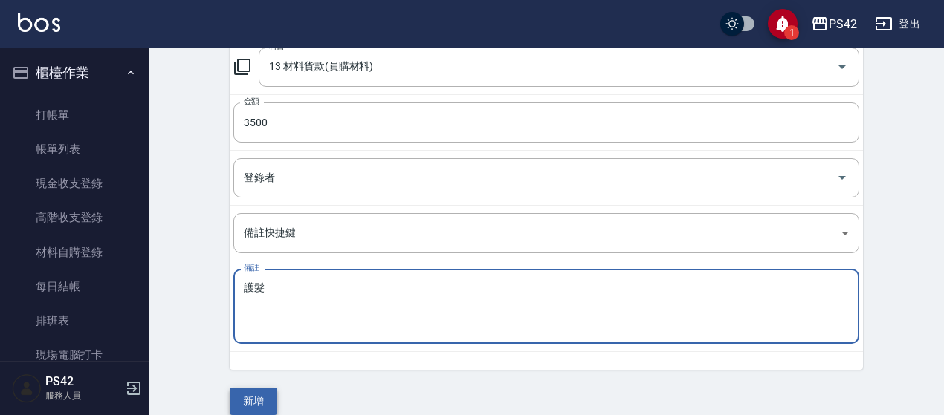
type textarea "護髮"
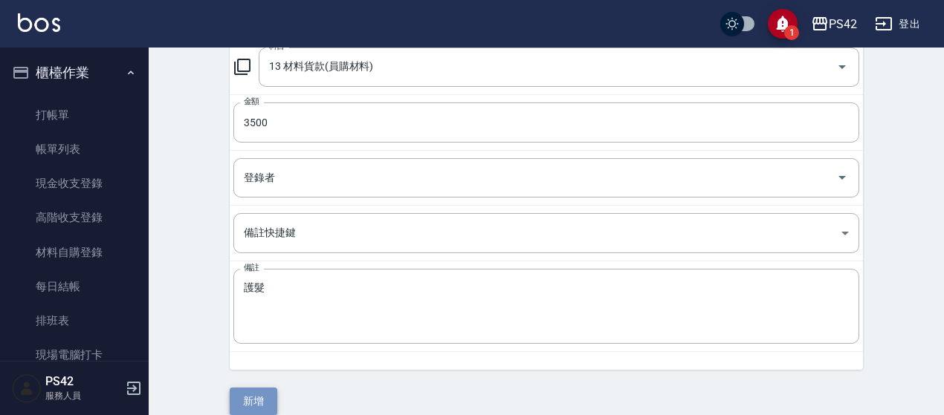
click at [248, 399] on button "新增" at bounding box center [254, 401] width 48 height 27
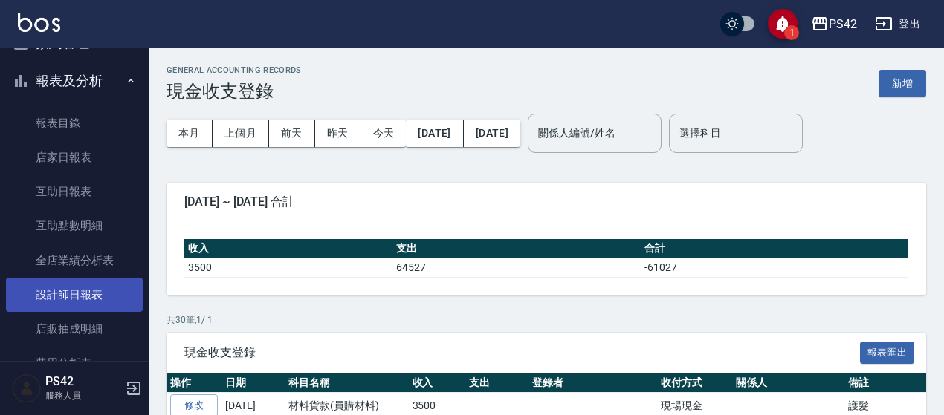
scroll to position [371, 0]
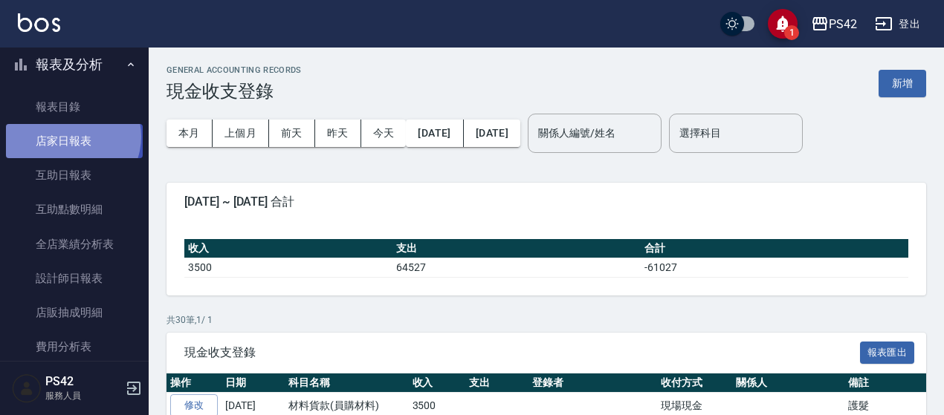
click at [71, 137] on link "店家日報表" at bounding box center [74, 141] width 137 height 34
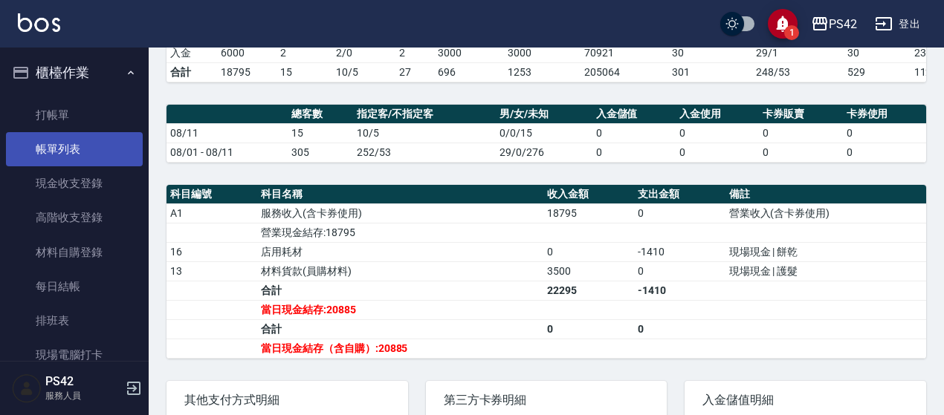
click at [77, 149] on link "帳單列表" at bounding box center [74, 149] width 137 height 34
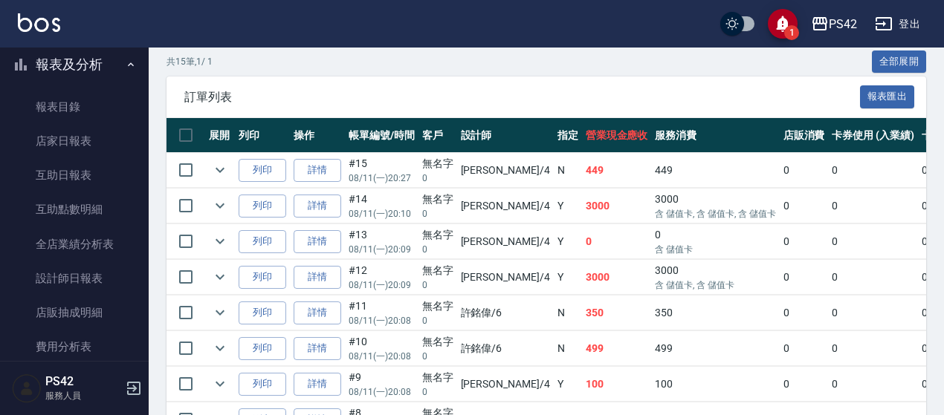
scroll to position [371, 0]
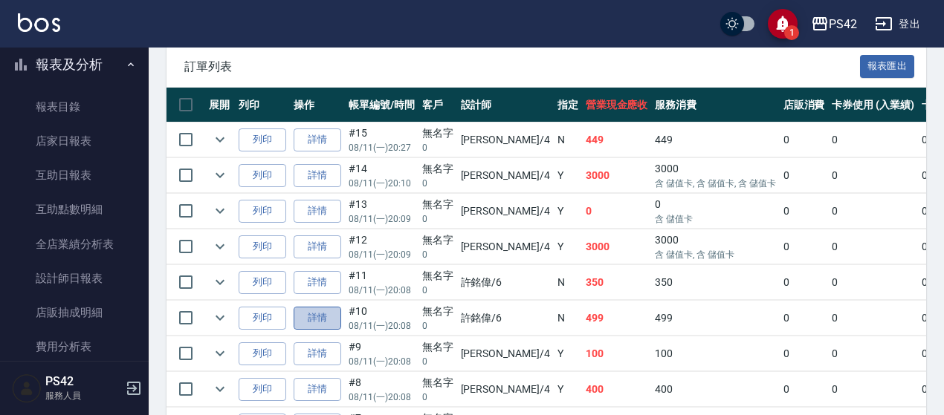
click at [316, 317] on link "詳情" at bounding box center [317, 318] width 48 height 23
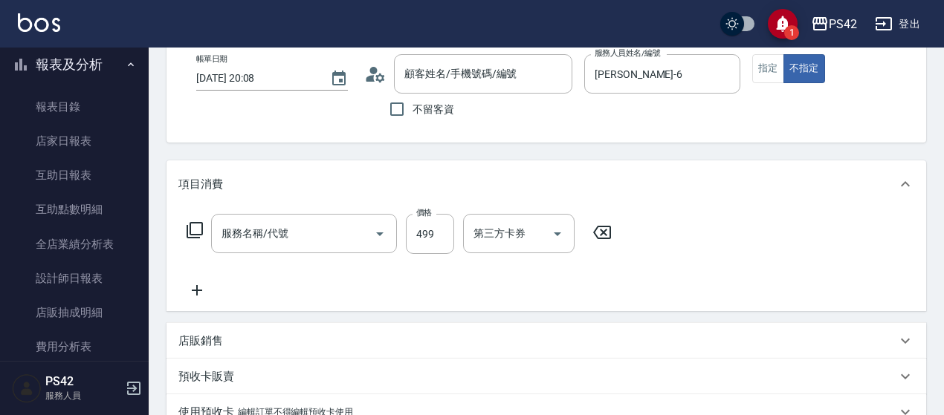
type input "[DATE] 20:08"
type input "[PERSON_NAME]-6"
type input "海鹽399(0399)"
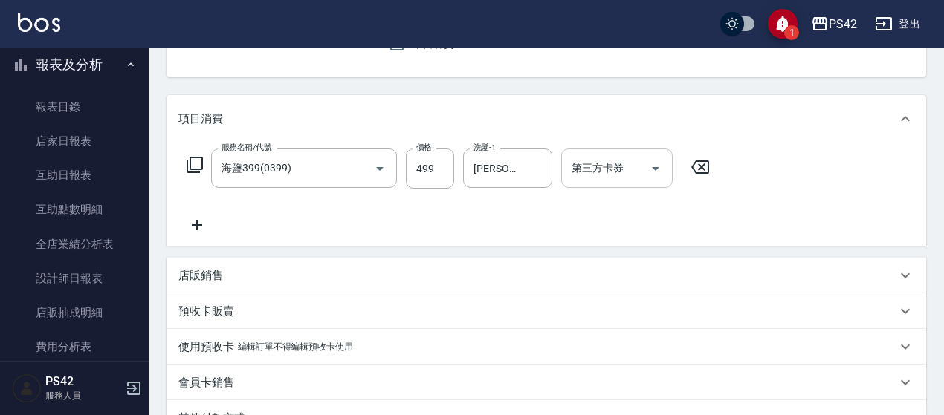
type input "無名字/0/null"
drag, startPoint x: 657, startPoint y: 163, endPoint x: 640, endPoint y: 183, distance: 25.3
click at [658, 164] on icon "Open" at bounding box center [655, 169] width 18 height 18
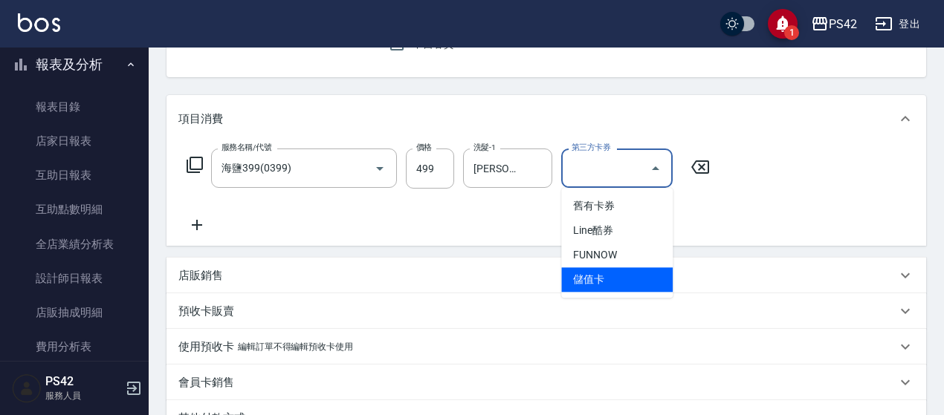
click at [603, 283] on span "儲值卡" at bounding box center [616, 279] width 111 height 25
type input "儲值卡"
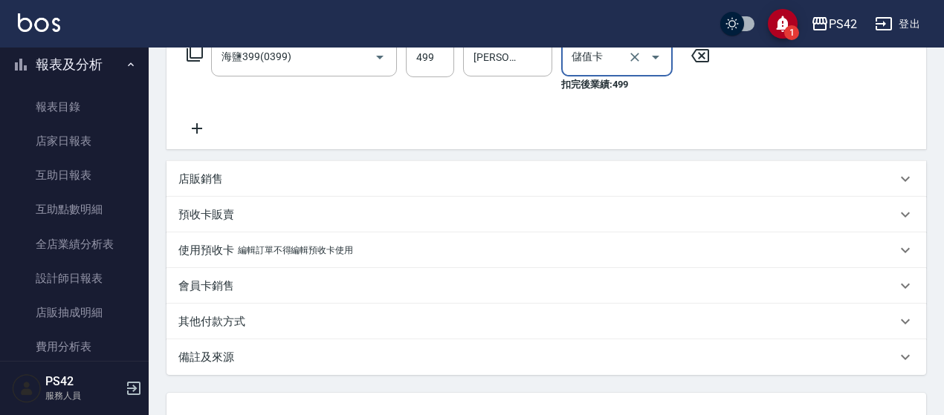
scroll to position [379, 0]
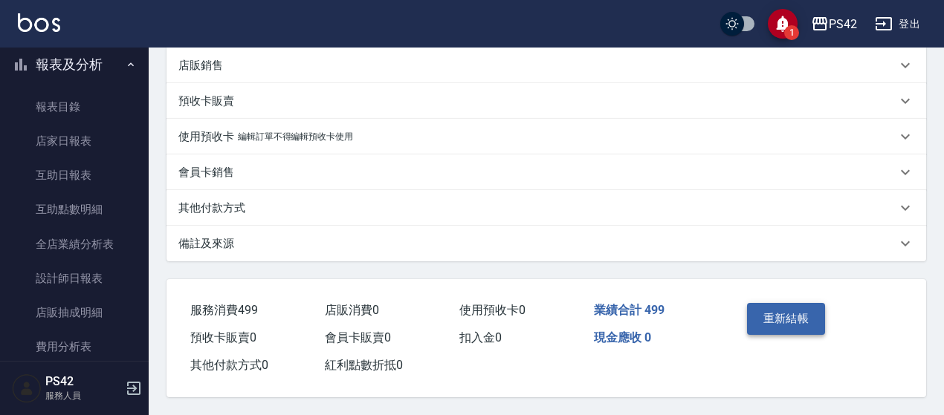
click at [793, 304] on button "重新結帳" at bounding box center [786, 318] width 79 height 31
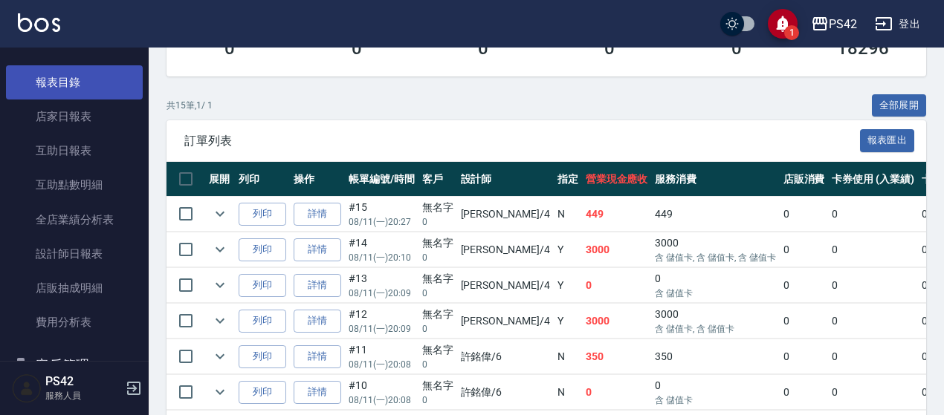
scroll to position [290, 0]
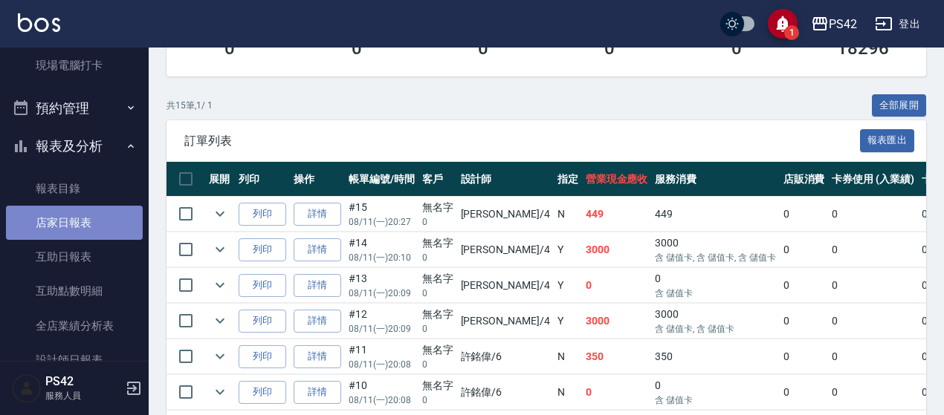
click at [92, 238] on link "店家日報表" at bounding box center [74, 223] width 137 height 34
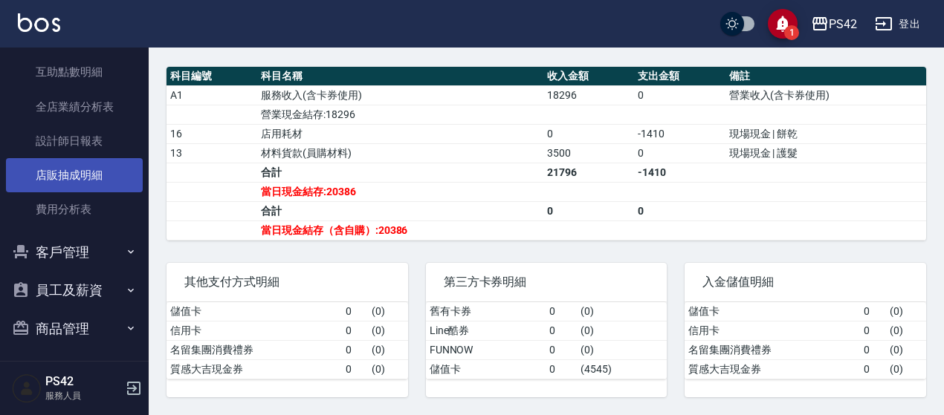
scroll to position [513, 0]
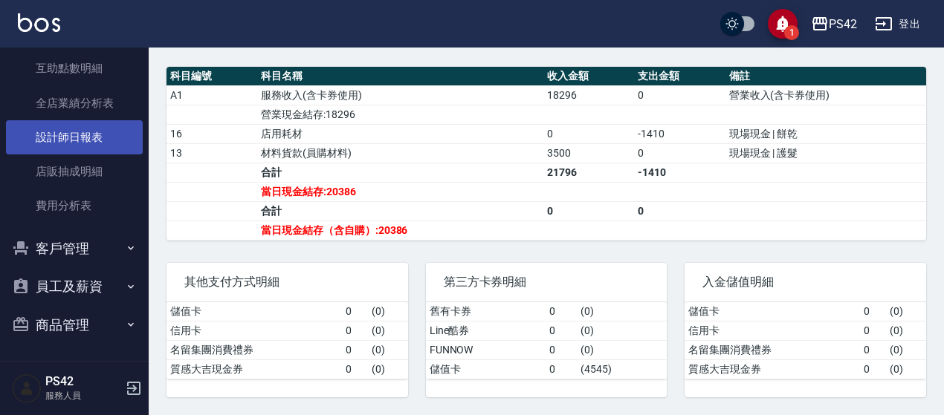
click at [103, 141] on link "設計師日報表" at bounding box center [74, 137] width 137 height 34
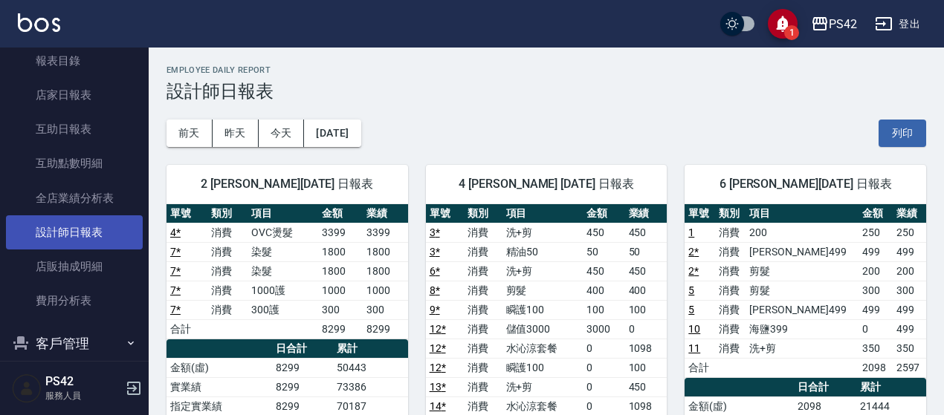
scroll to position [290, 0]
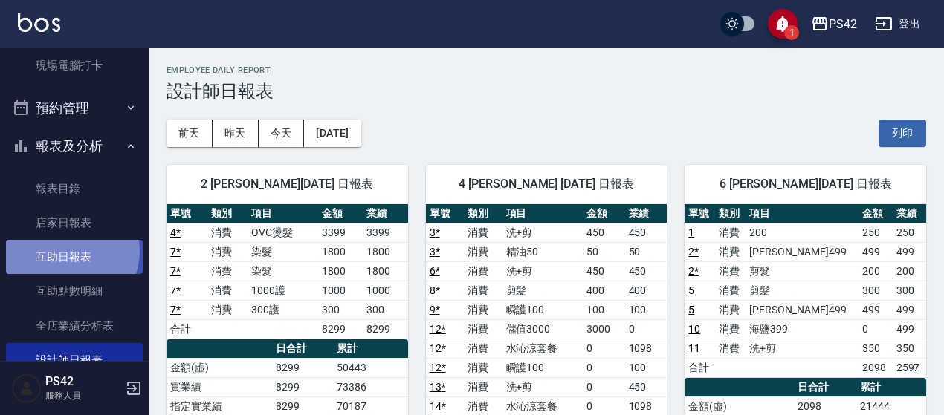
click at [67, 250] on link "互助日報表" at bounding box center [74, 257] width 137 height 34
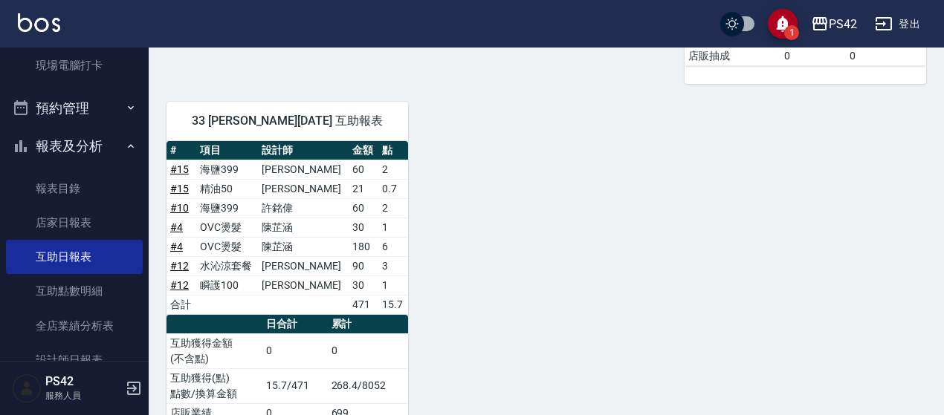
scroll to position [620, 0]
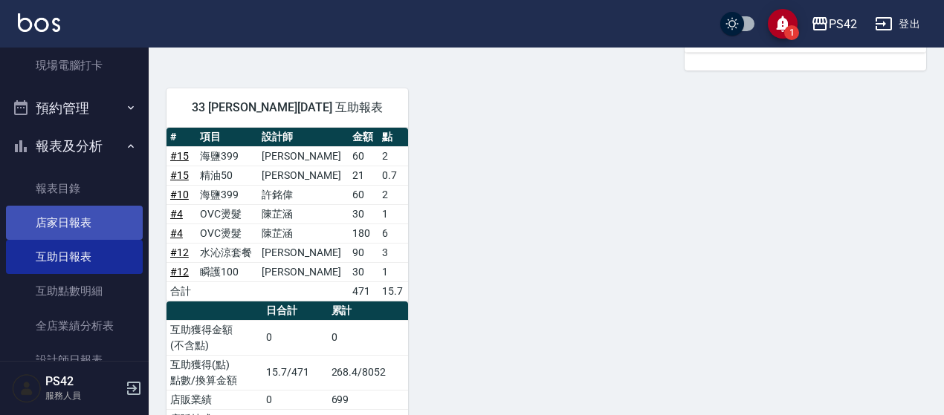
click at [56, 217] on link "店家日報表" at bounding box center [74, 223] width 137 height 34
